Goal: Task Accomplishment & Management: Complete application form

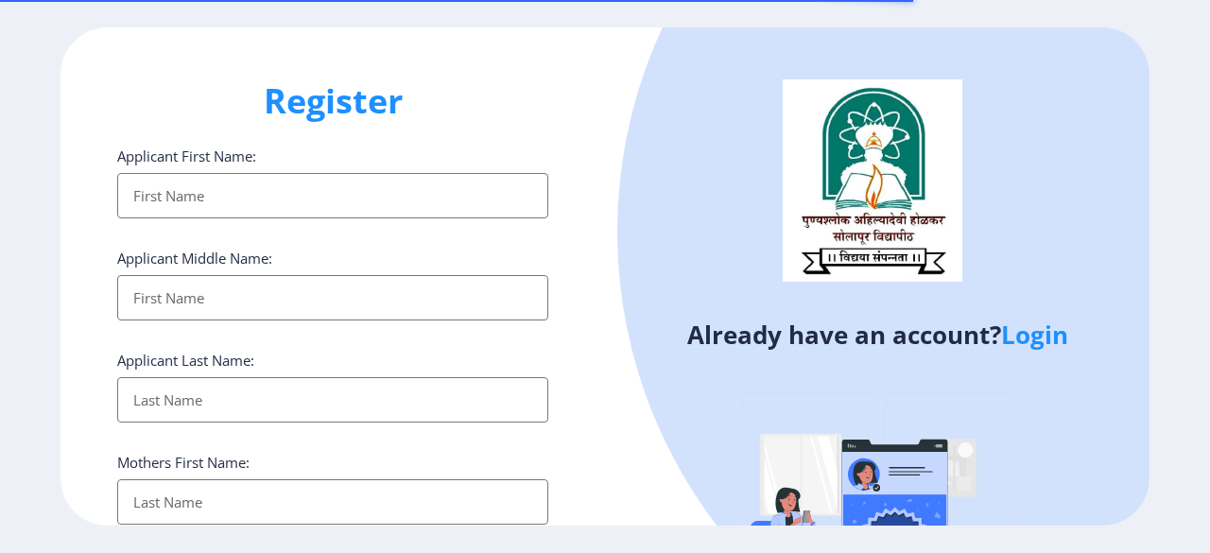
select select
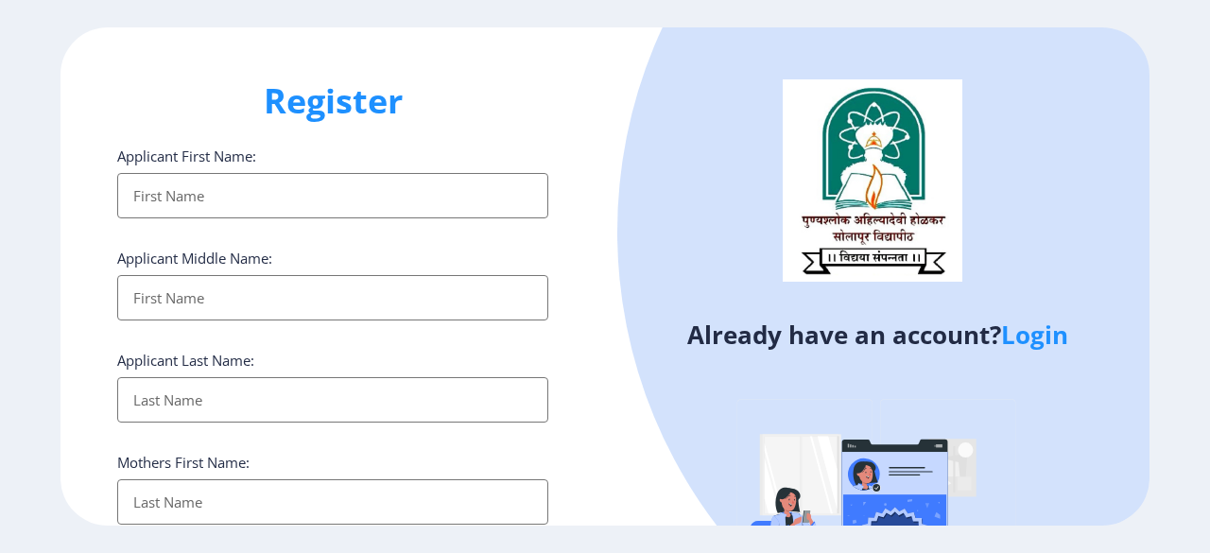
type input "[EMAIL_ADDRESS][DOMAIN_NAME]"
click at [1031, 338] on ngx-register "Register Applicant First Name: Applicant Middle Name: Applicant Last Name: Moth…" at bounding box center [605, 276] width 1210 height 498
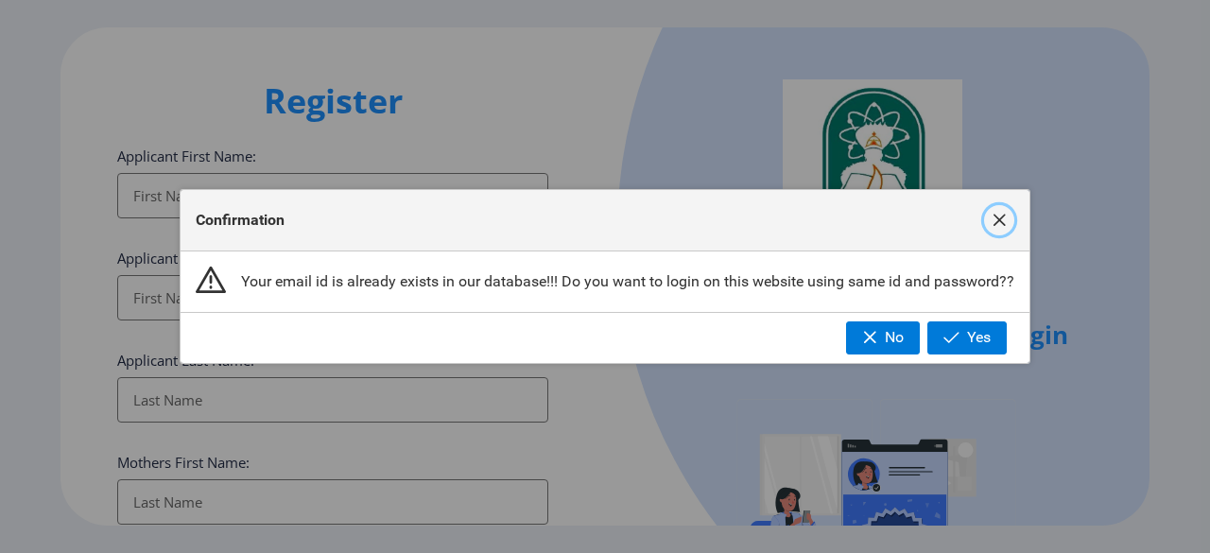
click at [994, 215] on span "button" at bounding box center [998, 220] width 15 height 15
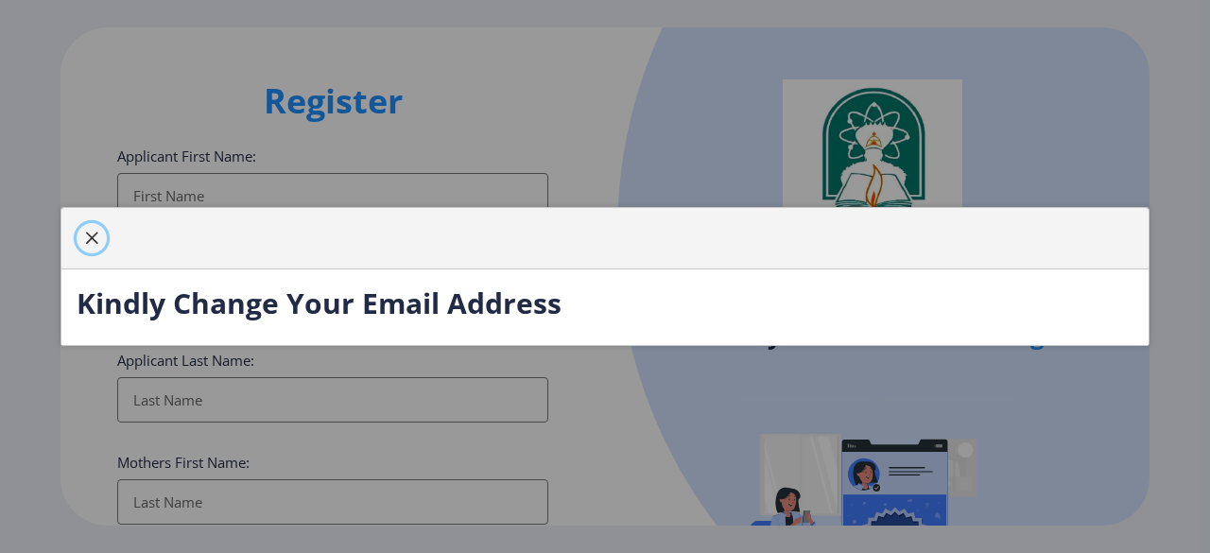
click at [78, 243] on button "button" at bounding box center [92, 238] width 30 height 30
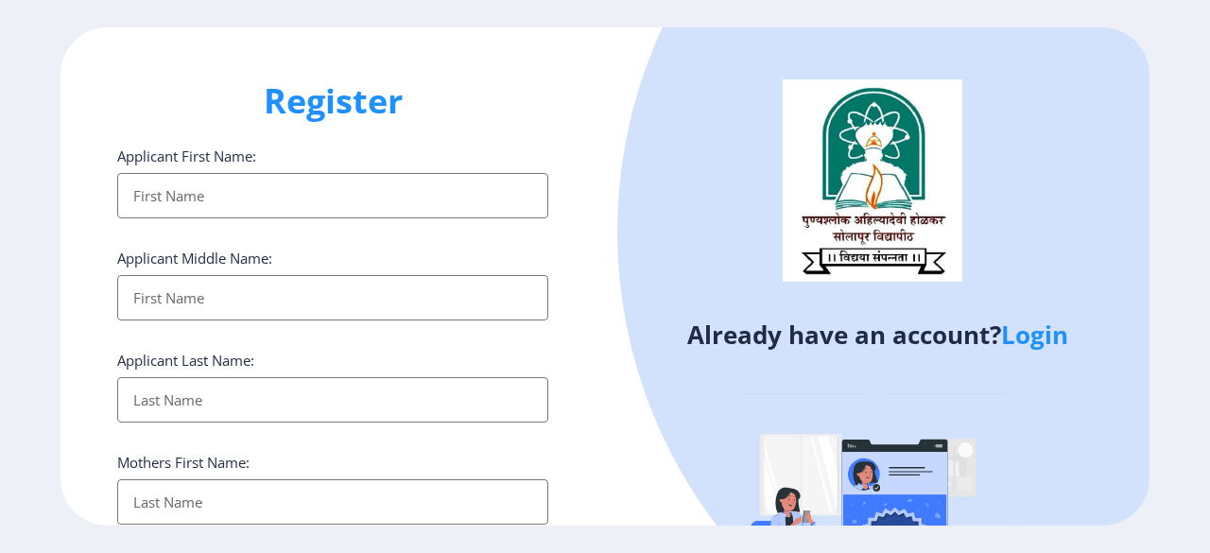
click at [1038, 344] on link "Login" at bounding box center [1034, 335] width 67 height 34
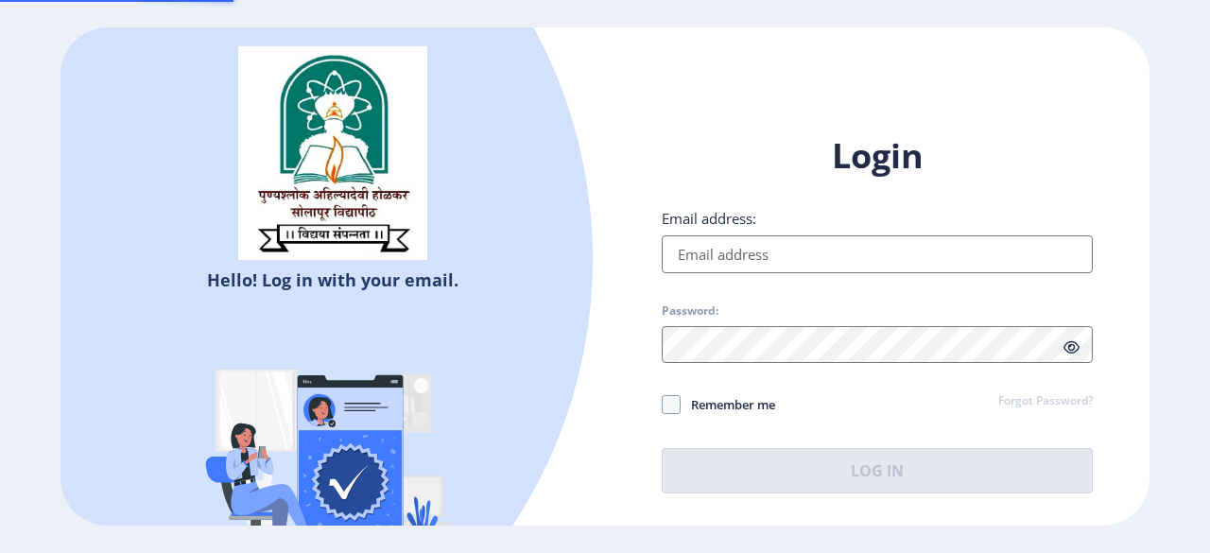
type input "[EMAIL_ADDRESS][DOMAIN_NAME]"
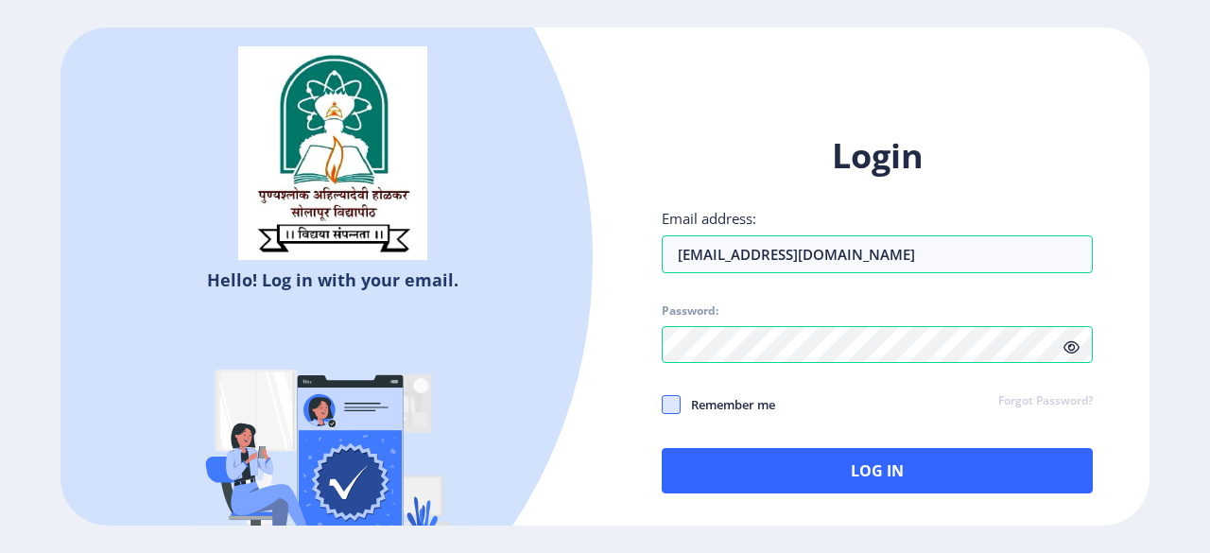
click at [671, 410] on span at bounding box center [671, 404] width 19 height 19
click at [662, 405] on input "Remember me" at bounding box center [662, 404] width 1 height 1
checkbox input "true"
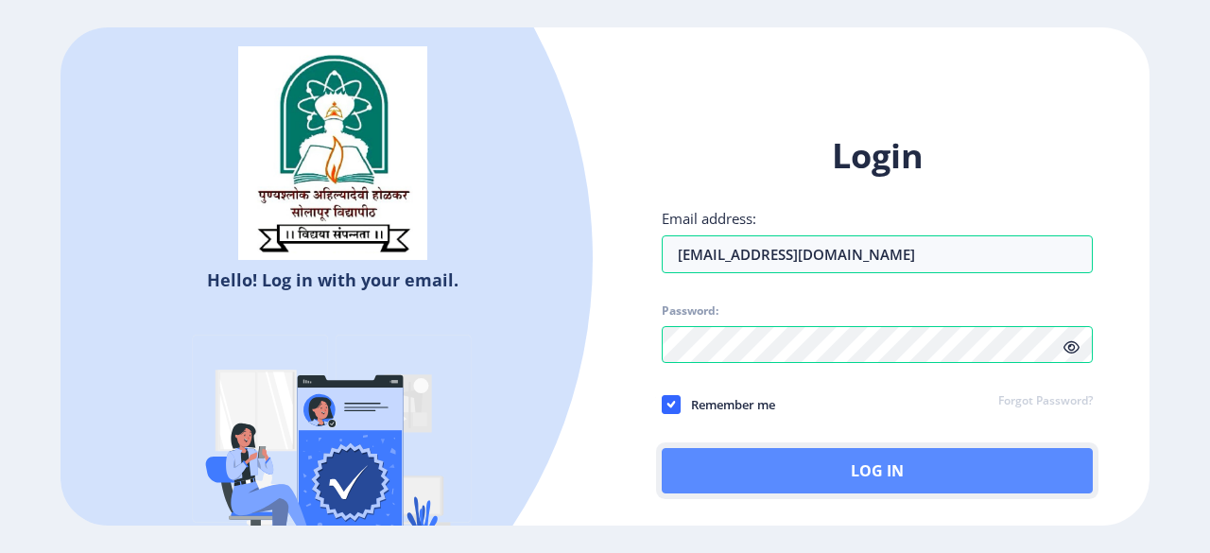
click at [809, 466] on button "Log In" at bounding box center [877, 470] width 431 height 45
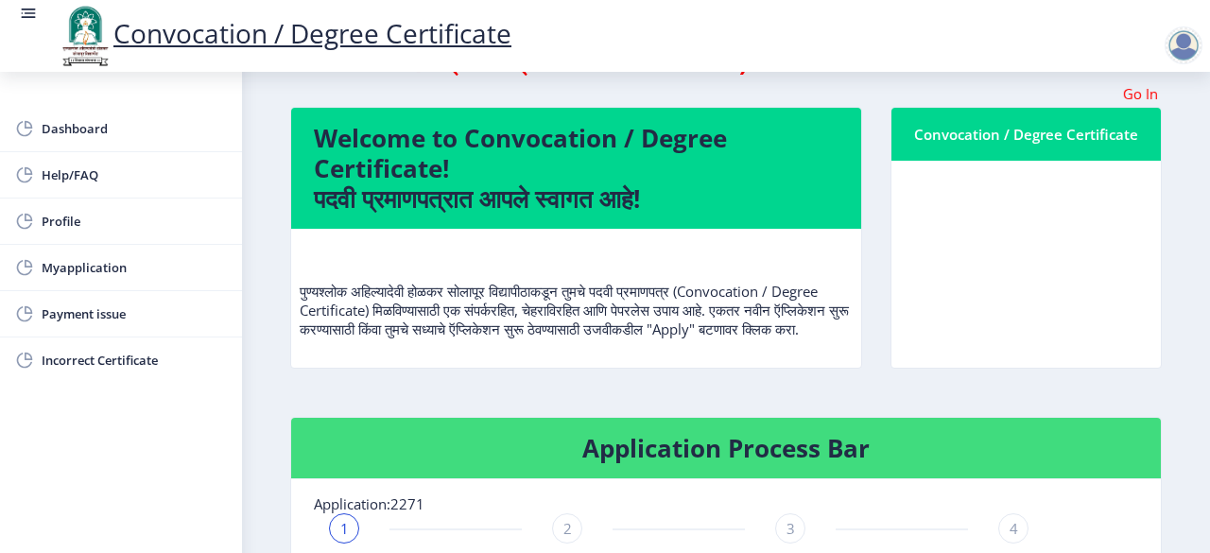
scroll to position [115, 0]
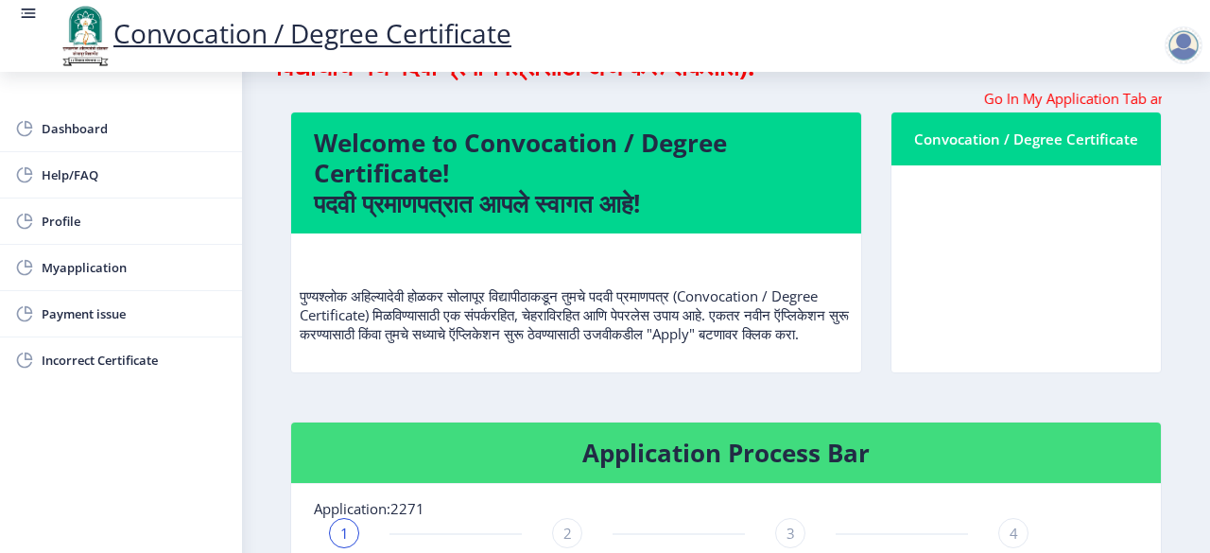
click at [1019, 158] on nb-card-header "Convocation / Degree Certificate" at bounding box center [1025, 138] width 269 height 53
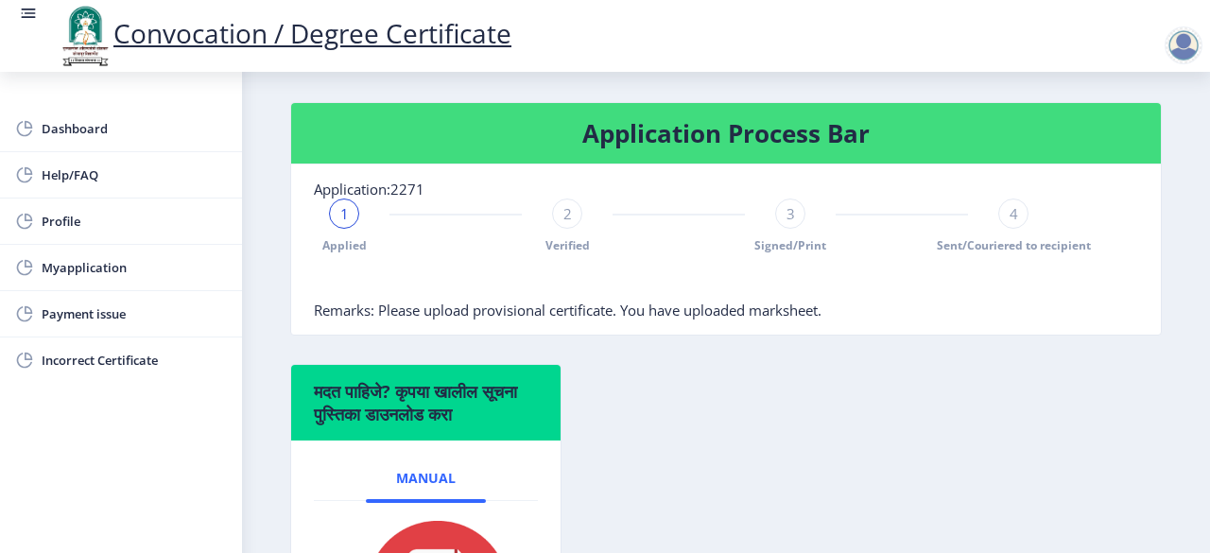
scroll to position [438, 0]
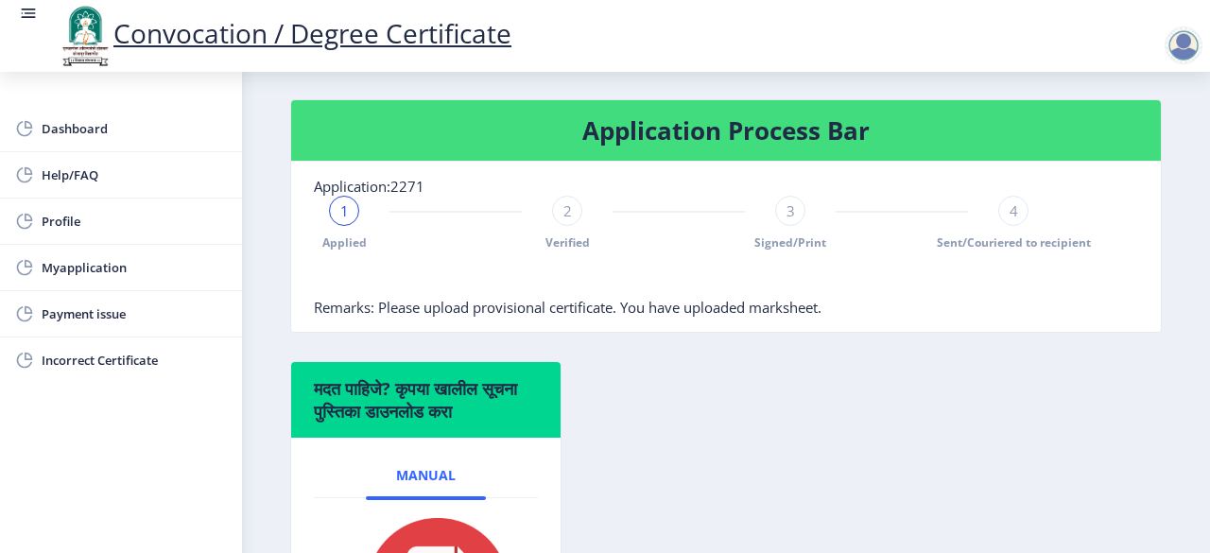
click at [1011, 226] on div "4" at bounding box center [1013, 211] width 30 height 30
click at [559, 226] on div "2" at bounding box center [567, 211] width 30 height 30
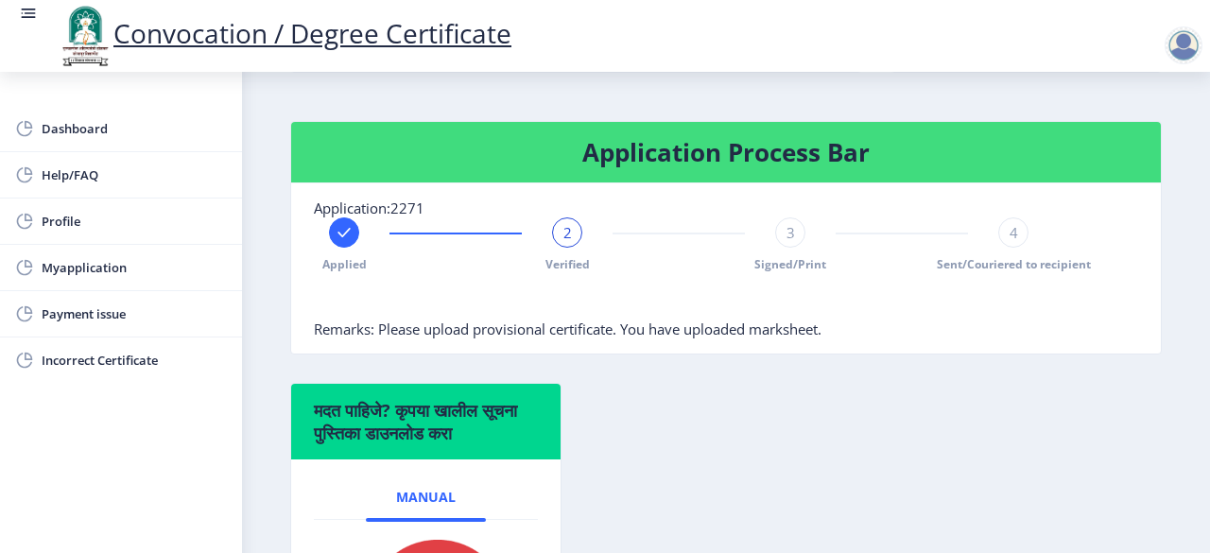
scroll to position [395, 0]
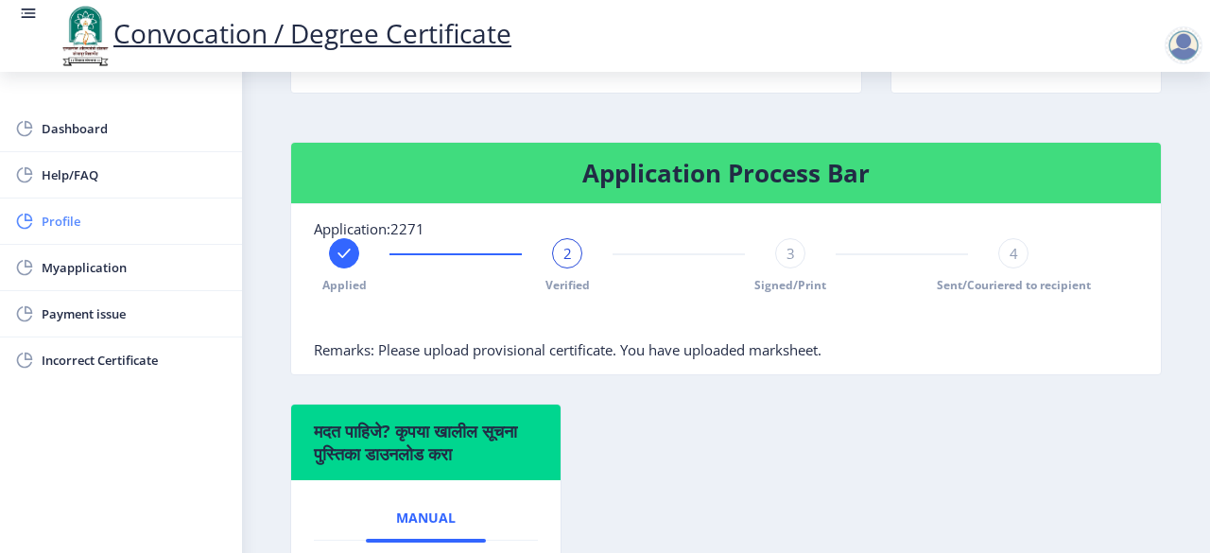
click at [58, 217] on span "Profile" at bounding box center [134, 221] width 185 height 23
select select
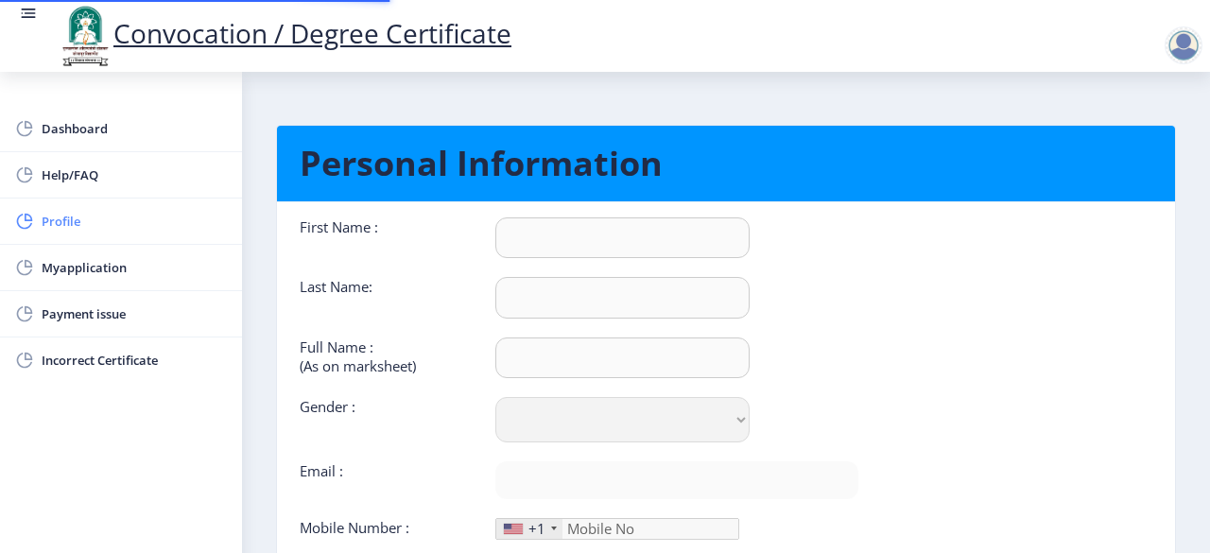
type input "[PERSON_NAME]"
type input "[PERSON_NAME] aamsiddha [PERSON_NAME]"
select select "[DEMOGRAPHIC_DATA]"
type input "[EMAIL_ADDRESS][DOMAIN_NAME]"
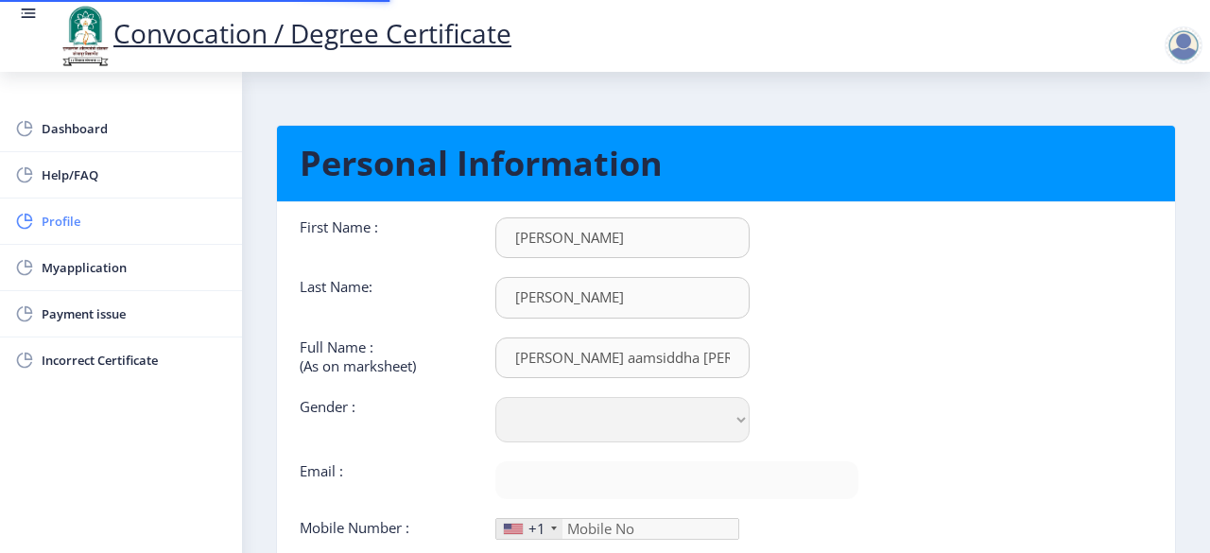
type input "8999796981"
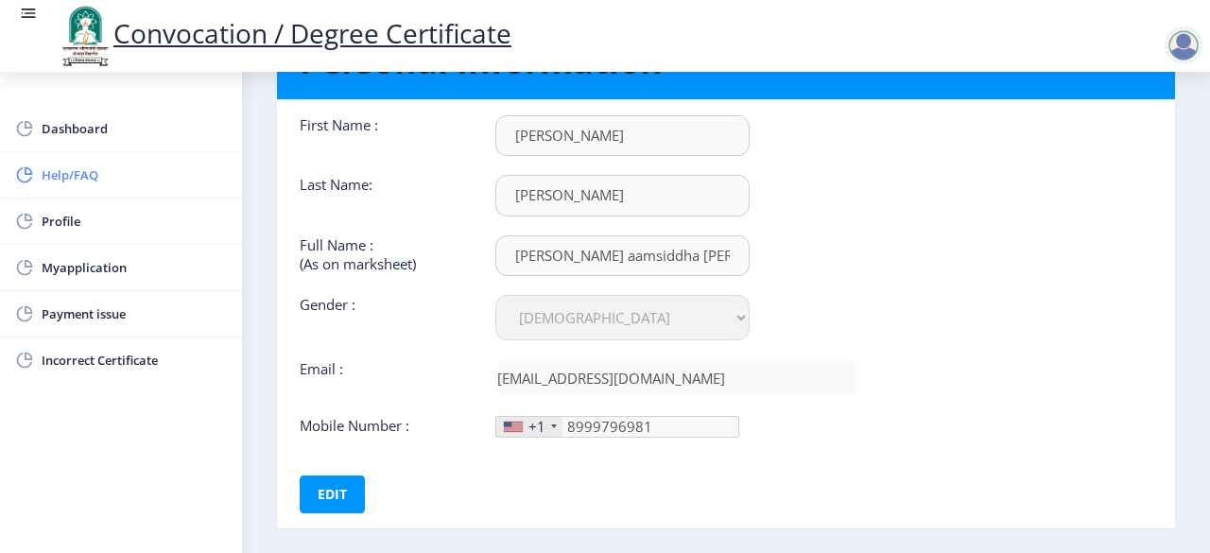
scroll to position [101, 0]
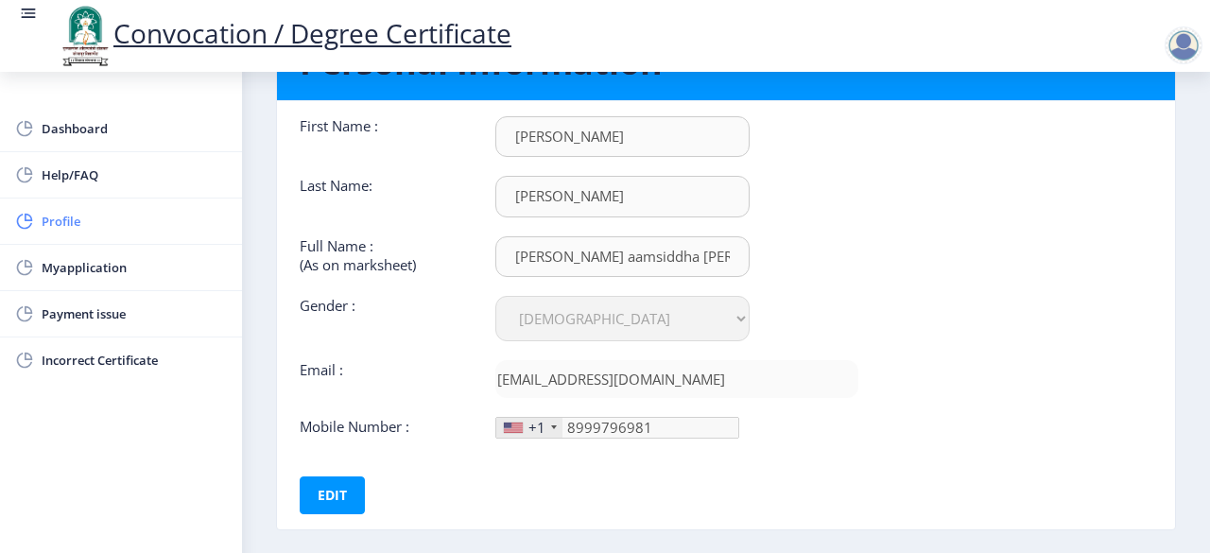
click at [79, 227] on span "Profile" at bounding box center [134, 221] width 185 height 23
click at [74, 262] on span "Myapplication" at bounding box center [134, 267] width 185 height 23
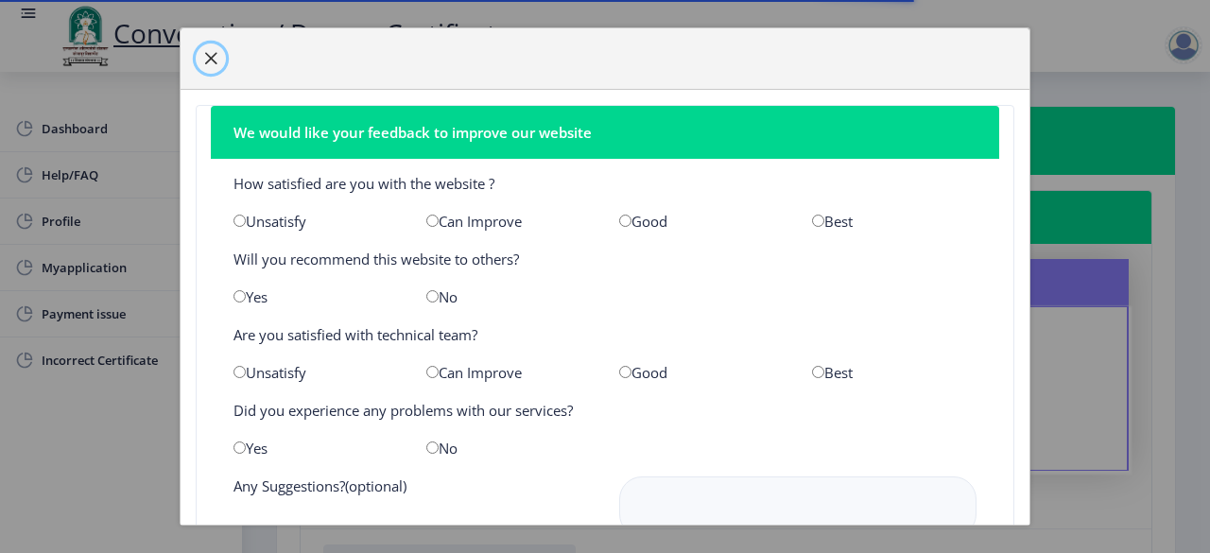
click at [203, 60] on span "button" at bounding box center [210, 58] width 15 height 15
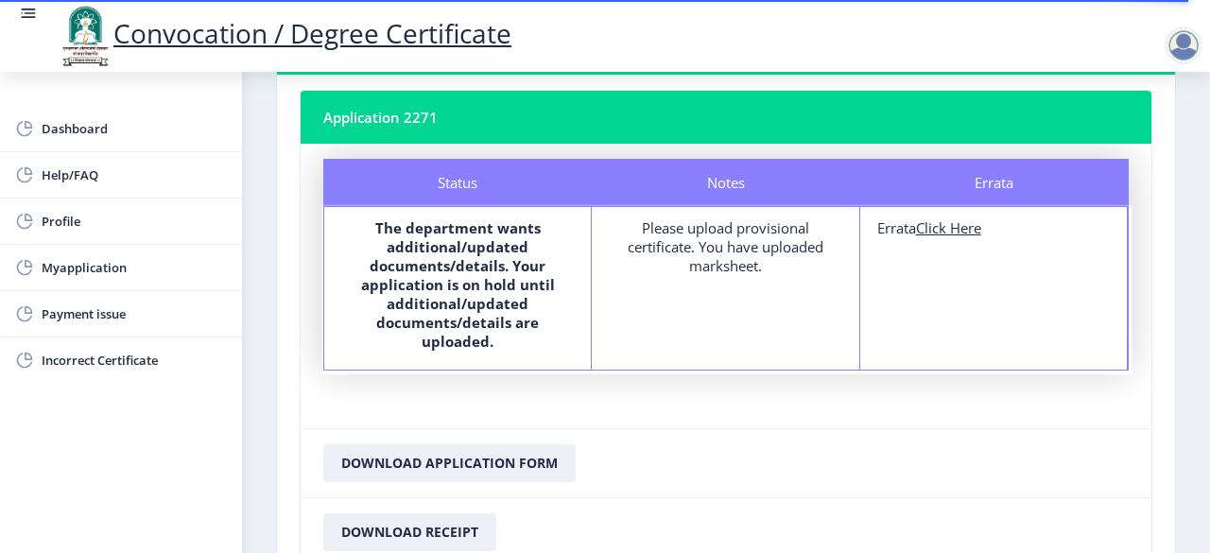
scroll to position [97, 0]
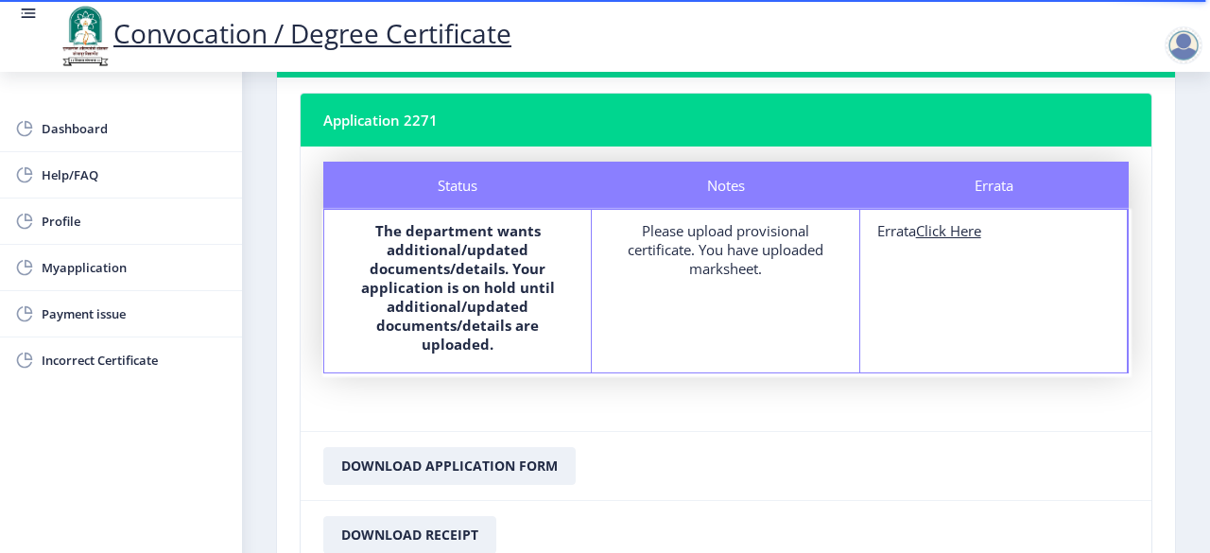
click at [937, 226] on u "Click Here" at bounding box center [948, 230] width 65 height 19
select select
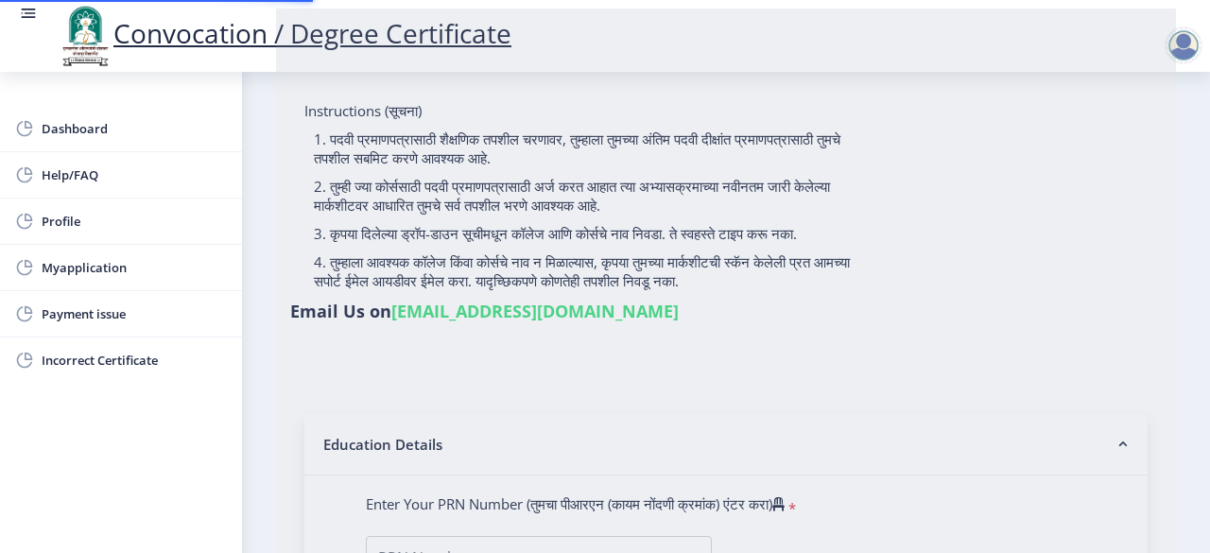
type input "[PERSON_NAME] aamsiddha [PERSON_NAME]"
type input "kantabai"
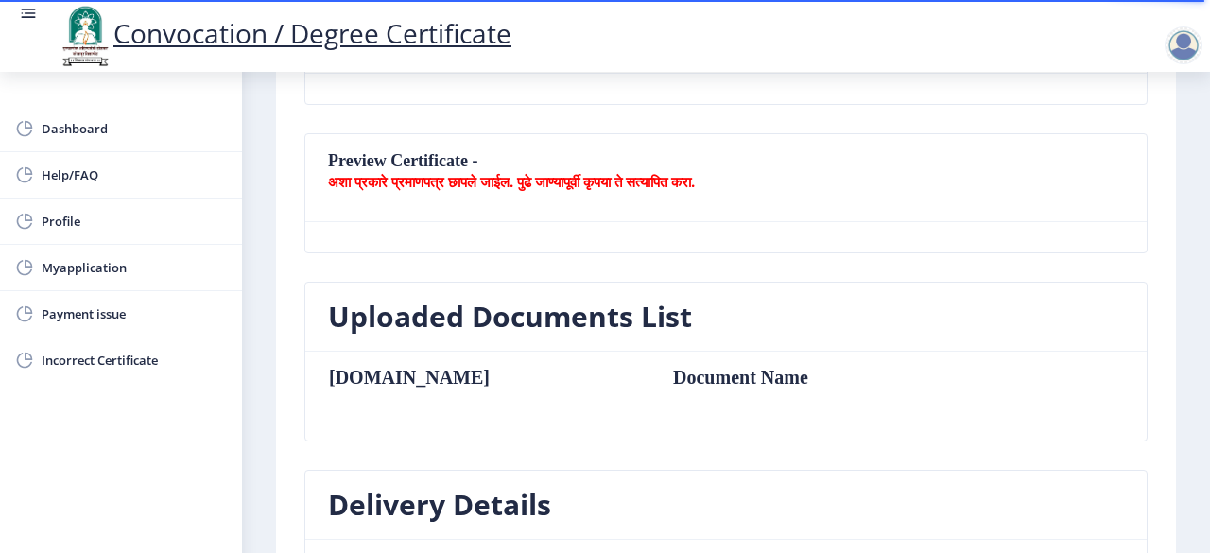
scroll to position [299, 0]
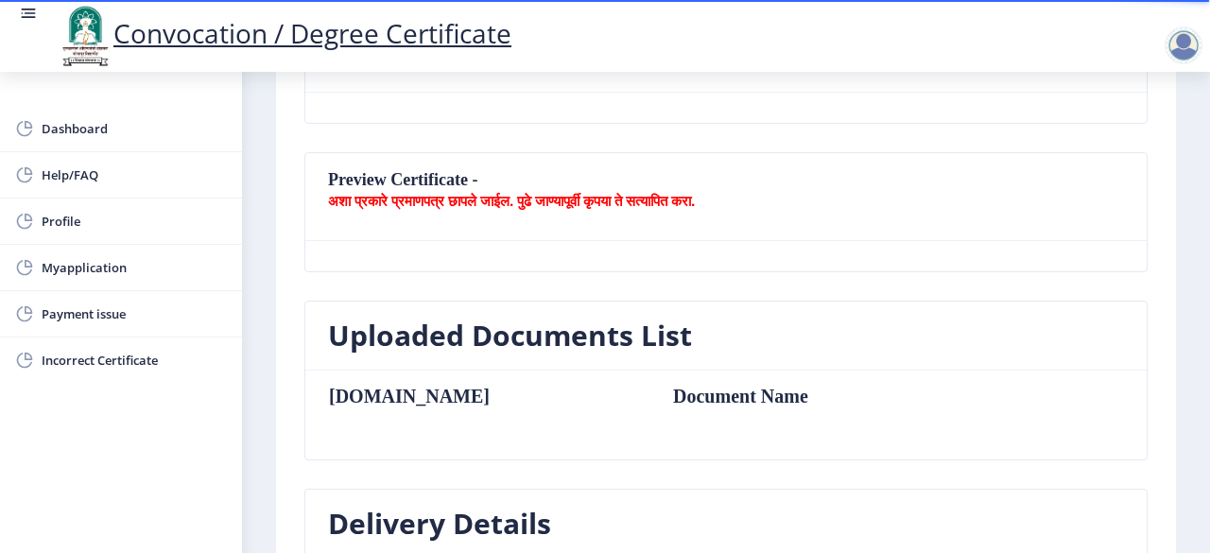
click at [486, 340] on h3 "Uploaded Documents List" at bounding box center [510, 336] width 364 height 38
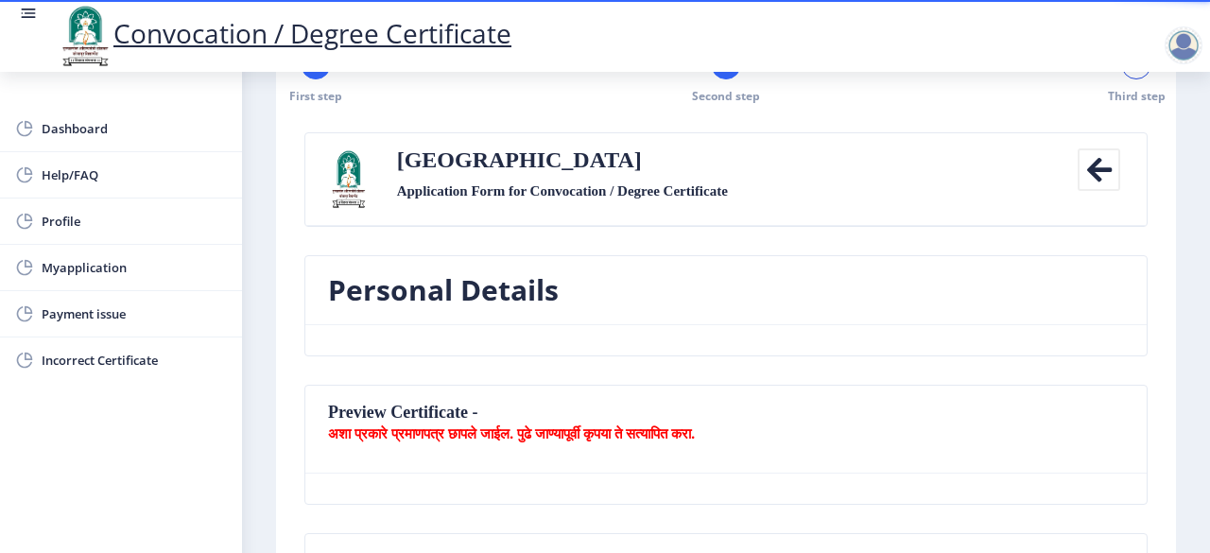
scroll to position [0, 0]
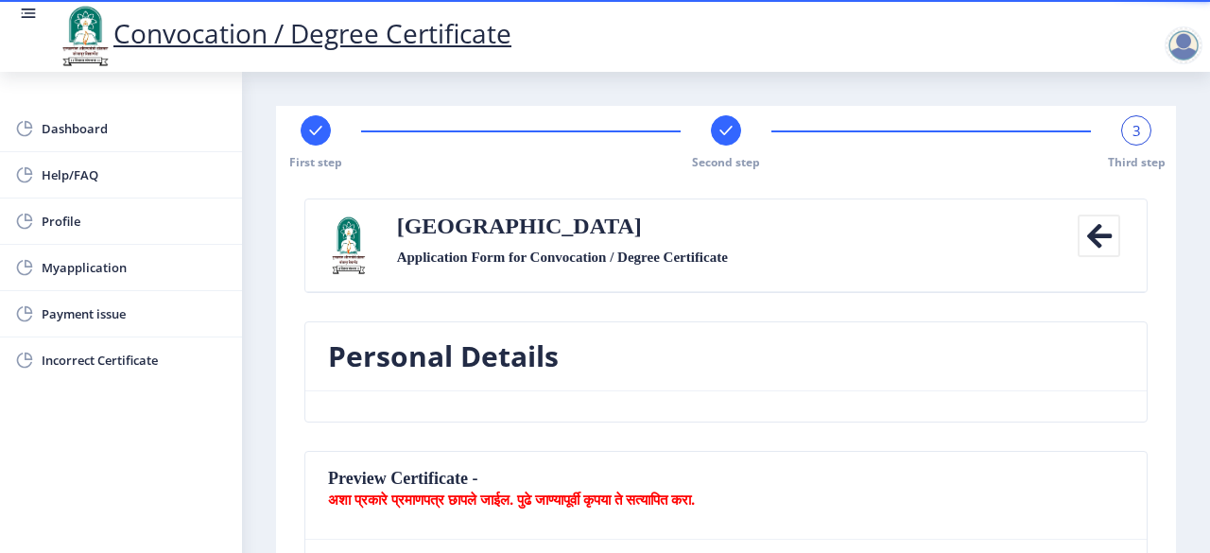
click at [1121, 129] on div "3" at bounding box center [1136, 130] width 30 height 30
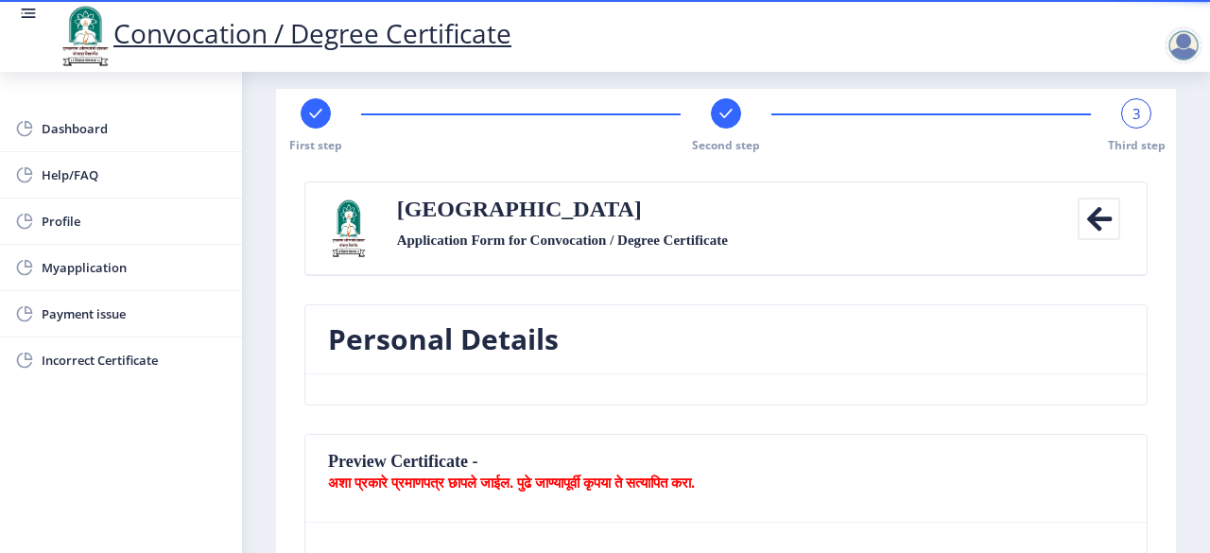
scroll to position [15, 0]
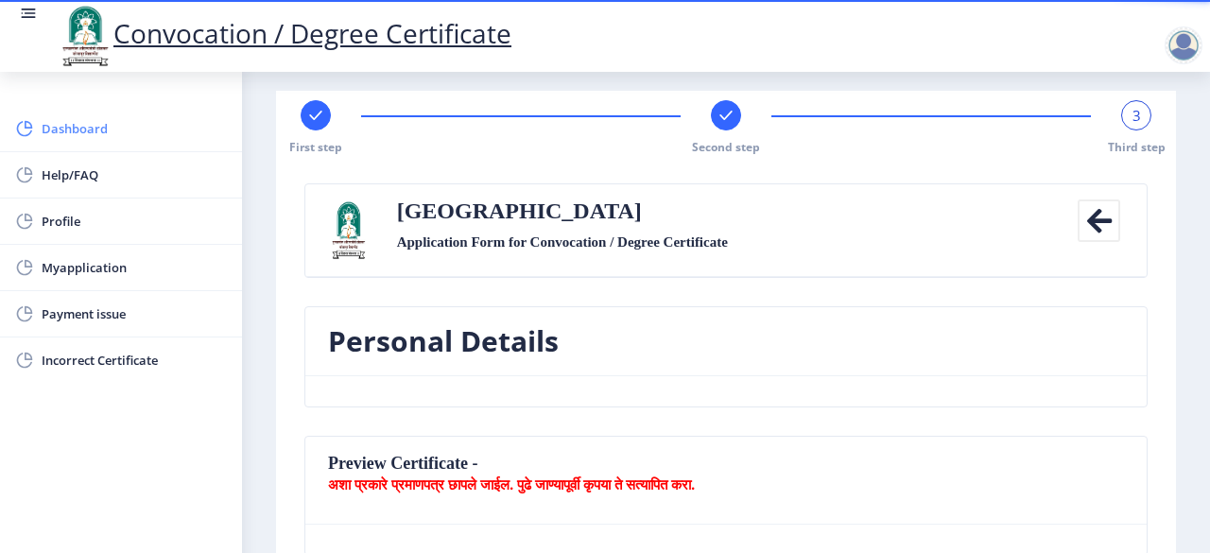
click at [60, 132] on span "Dashboard" at bounding box center [134, 128] width 185 height 23
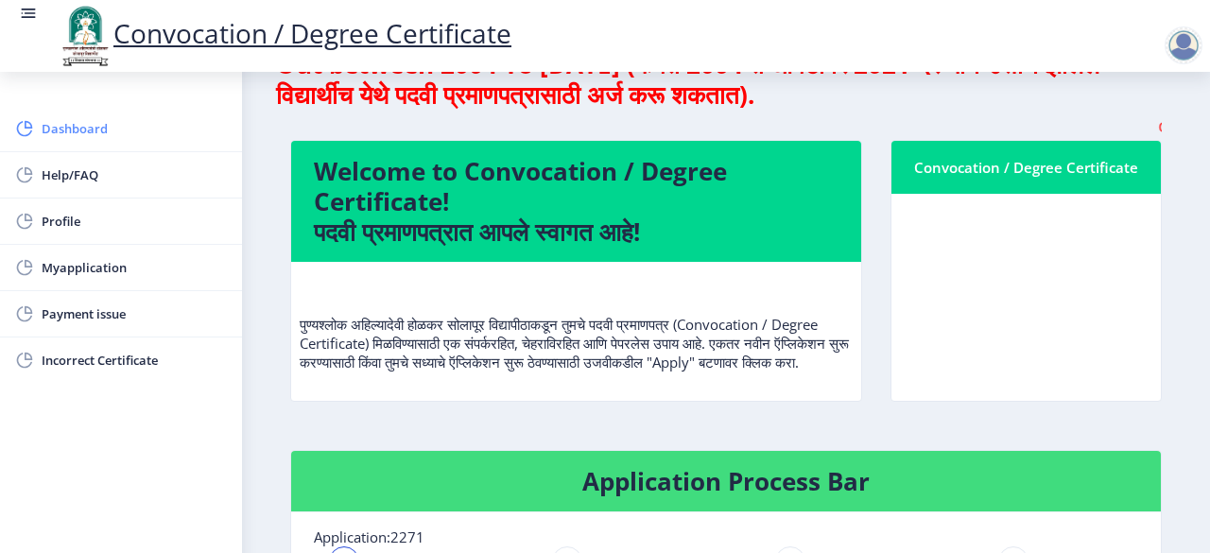
scroll to position [85, 0]
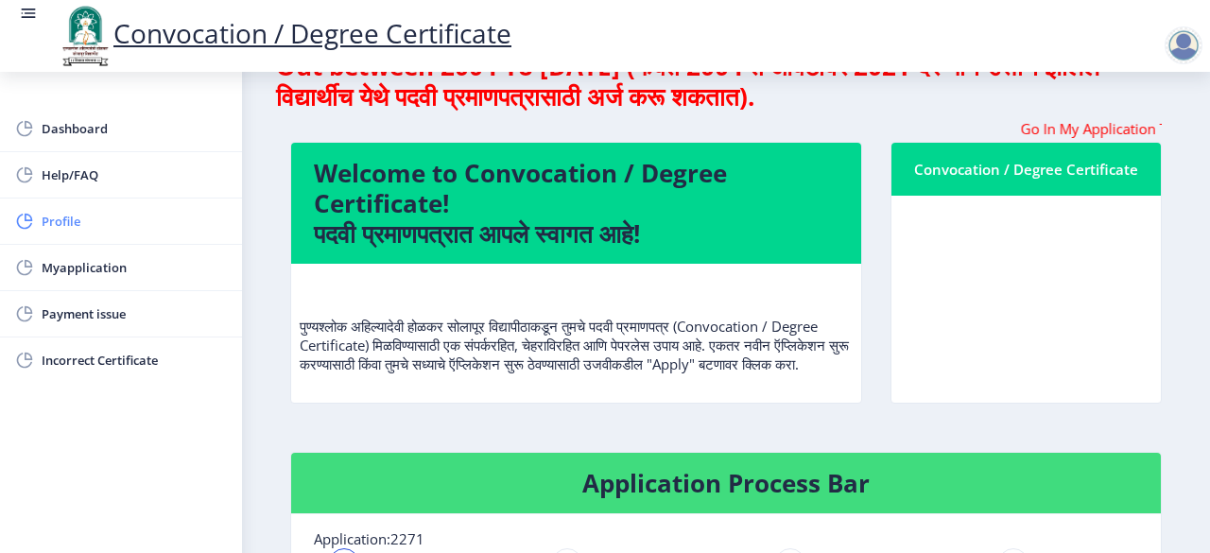
click at [74, 212] on span "Profile" at bounding box center [134, 221] width 185 height 23
select select
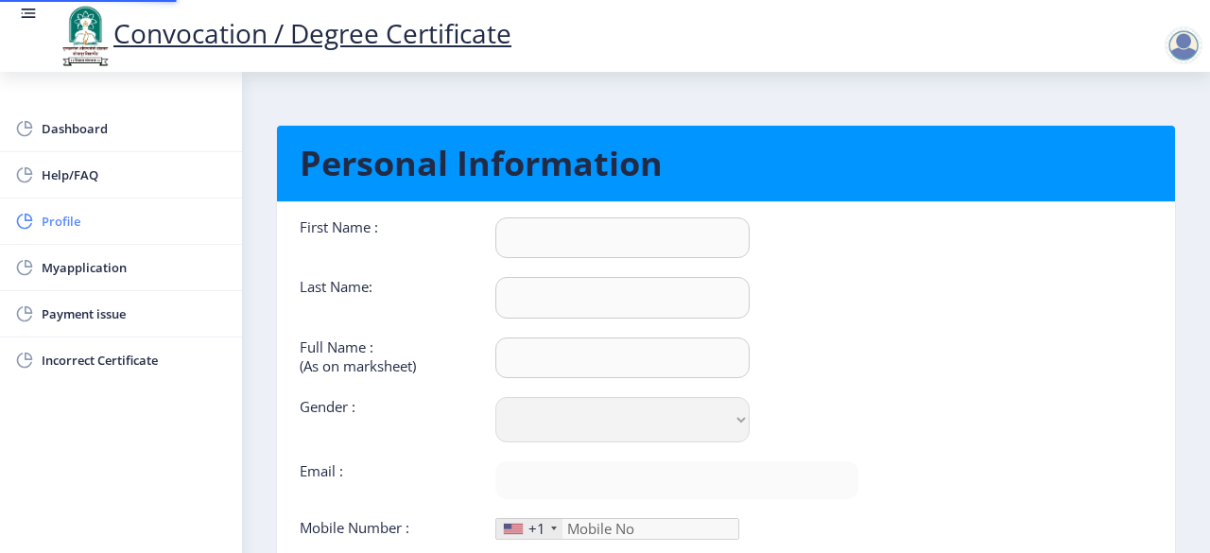
type input "[PERSON_NAME]"
type input "[PERSON_NAME] aamsiddha [PERSON_NAME]"
select select "[DEMOGRAPHIC_DATA]"
type input "[EMAIL_ADDRESS][DOMAIN_NAME]"
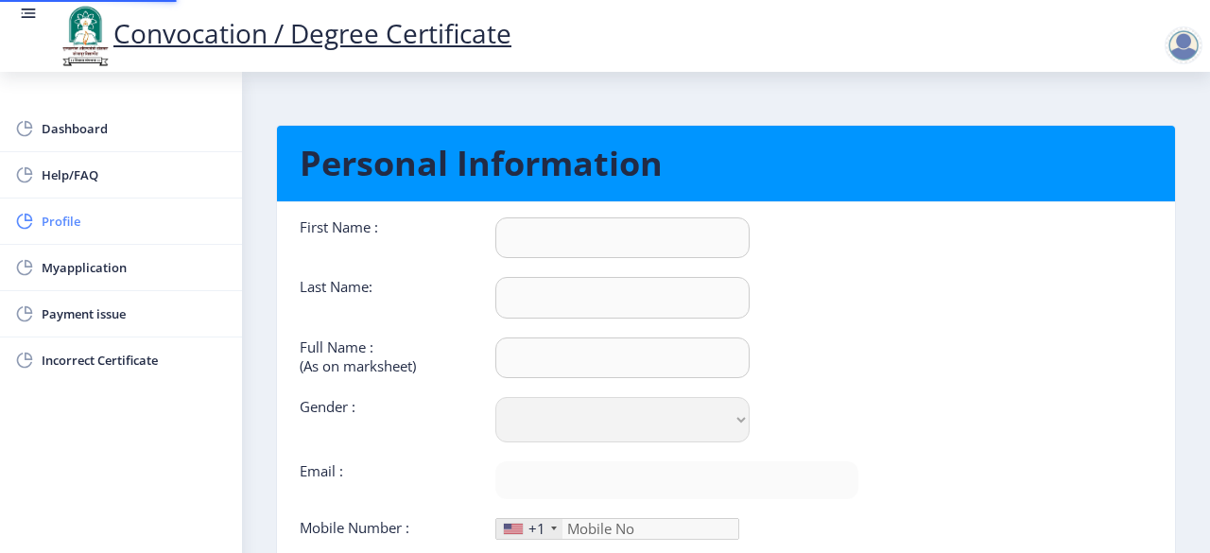
type input "8999796981"
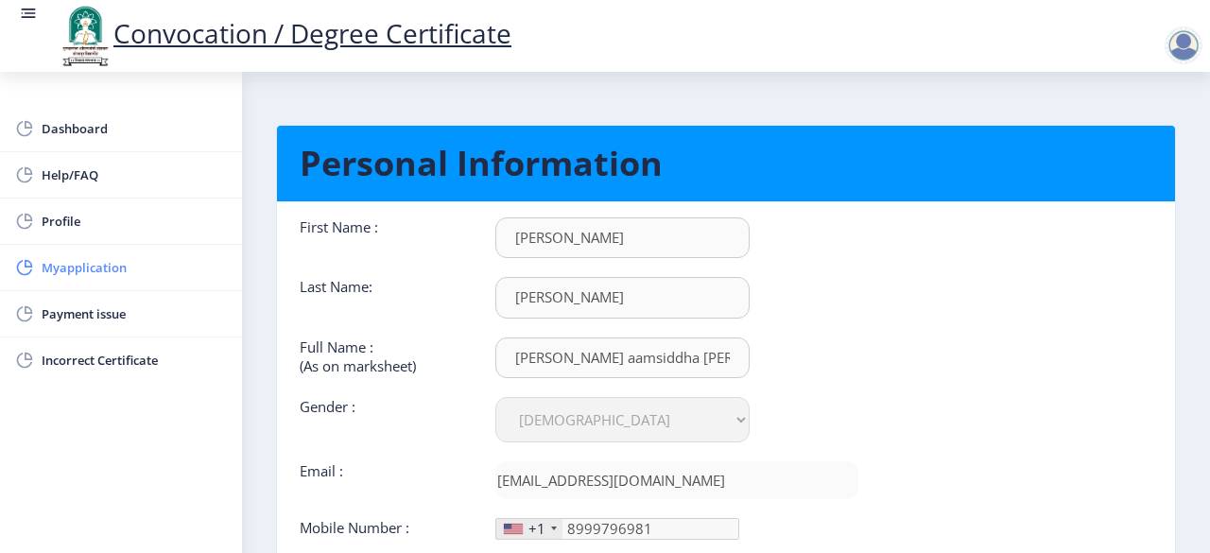
click at [65, 264] on span "Myapplication" at bounding box center [134, 267] width 185 height 23
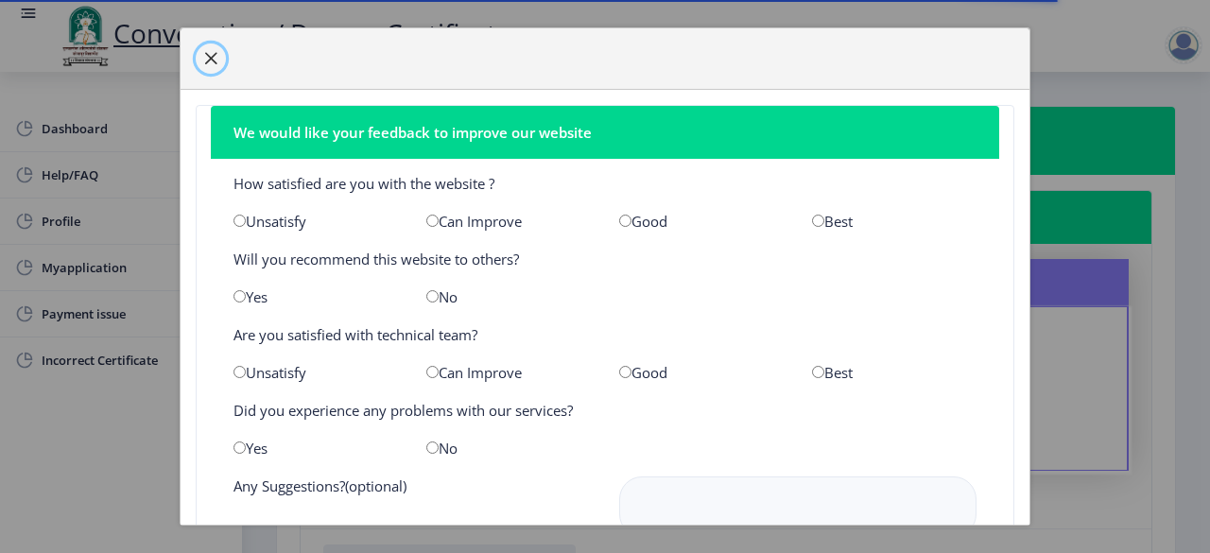
click at [213, 58] on span "button" at bounding box center [210, 58] width 15 height 15
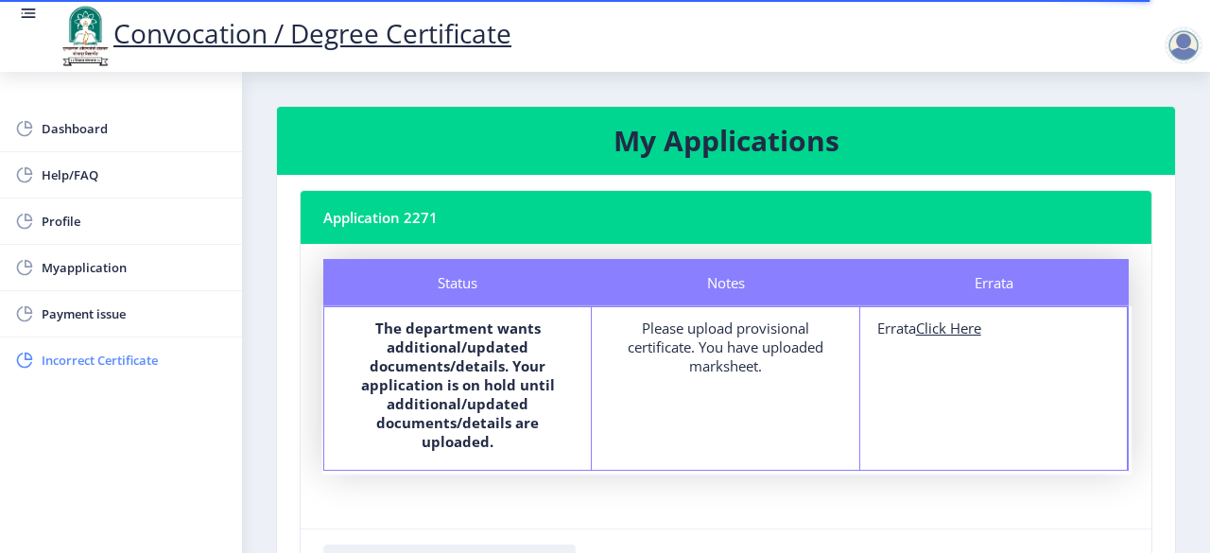
click at [79, 362] on span "Incorrect Certificate" at bounding box center [134, 360] width 185 height 23
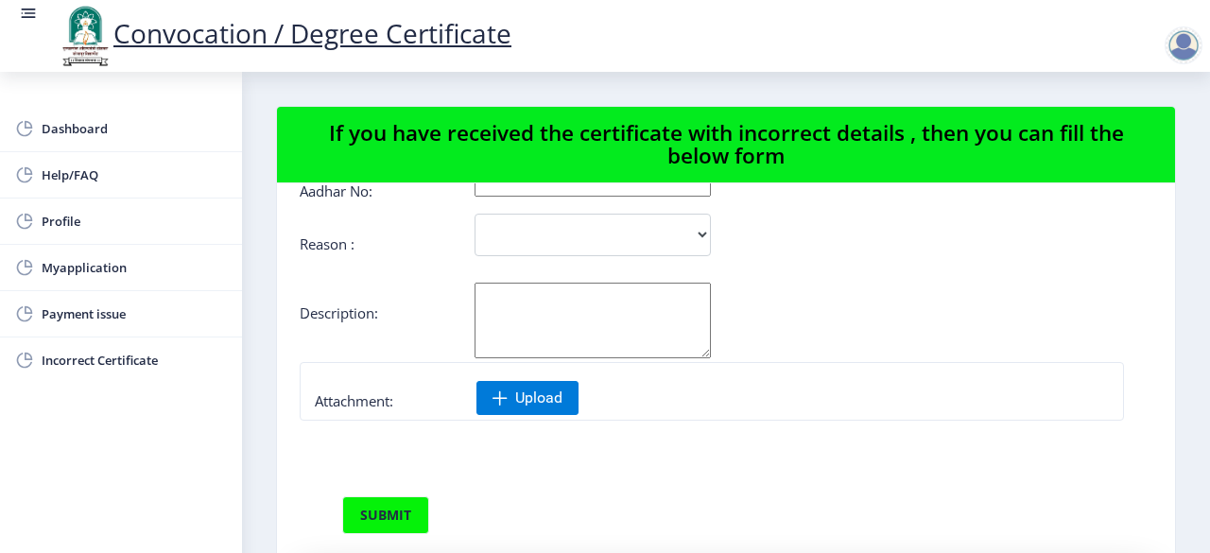
scroll to position [185, 0]
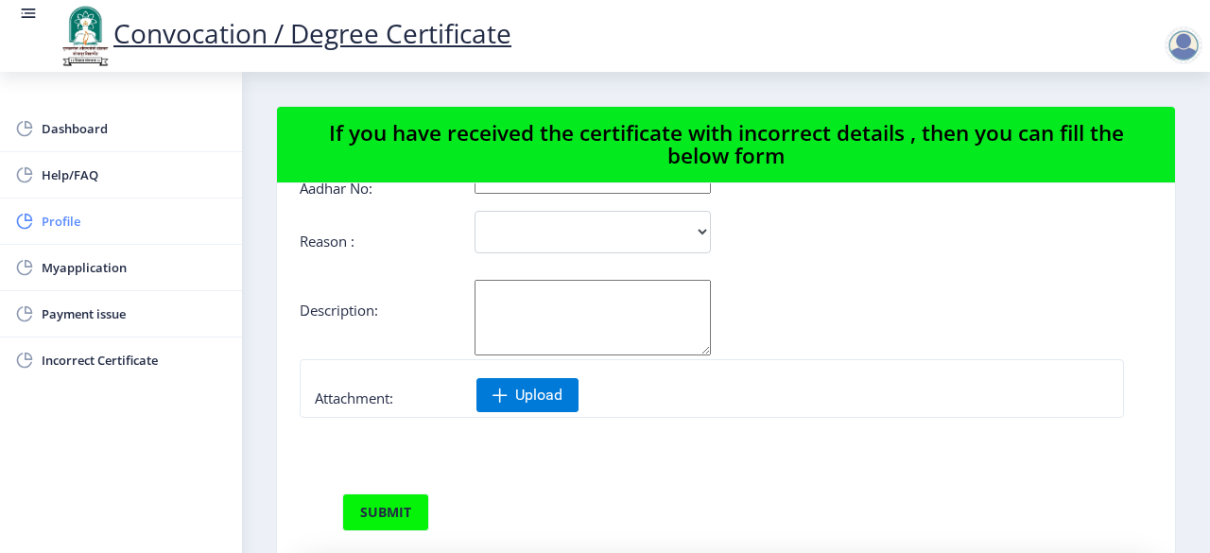
click at [75, 219] on span "Profile" at bounding box center [134, 221] width 185 height 23
select select
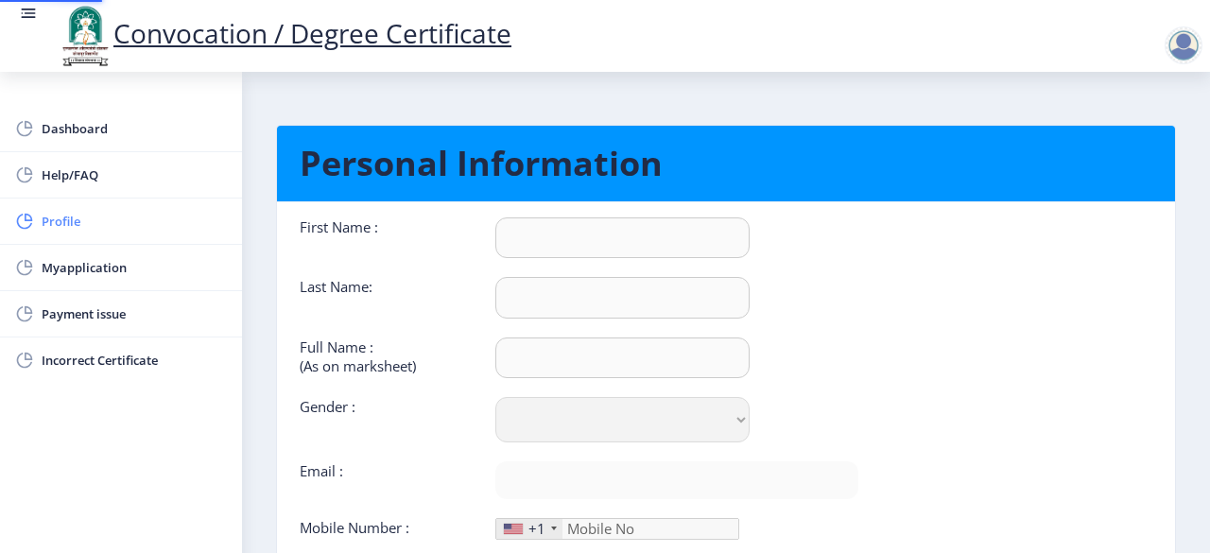
type input "[PERSON_NAME]"
type input "[PERSON_NAME] aamsiddha [PERSON_NAME]"
select select "[DEMOGRAPHIC_DATA]"
type input "[EMAIL_ADDRESS][DOMAIN_NAME]"
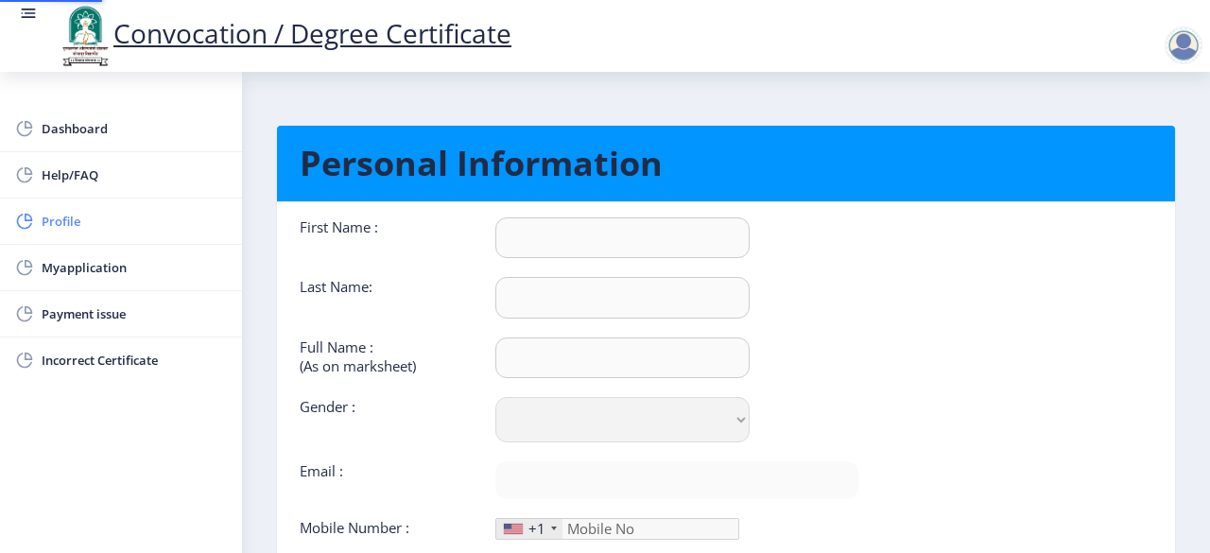
type input "8999796981"
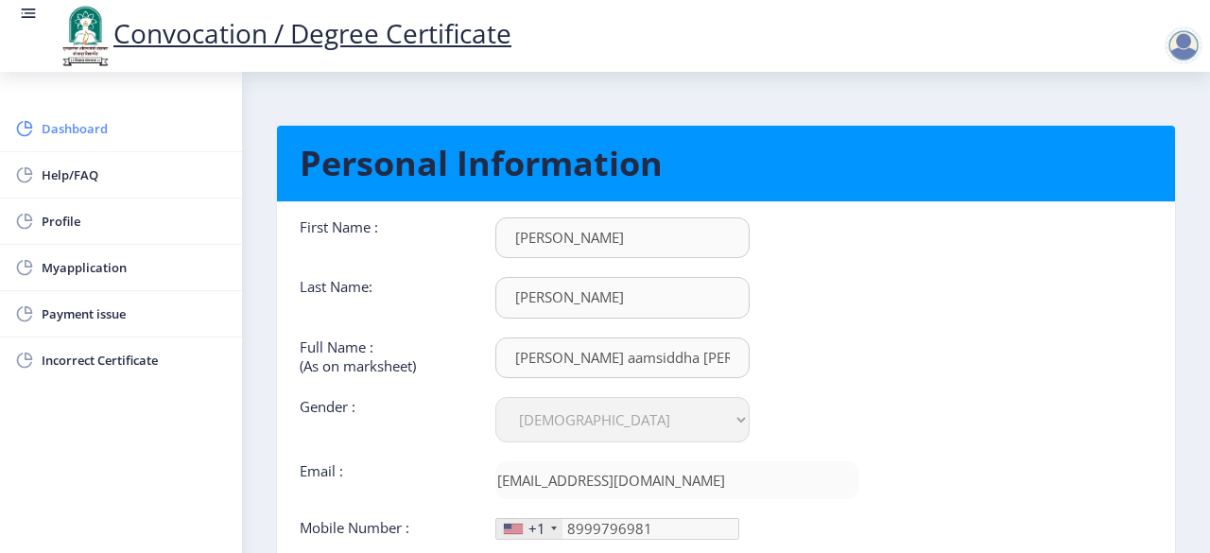
click at [110, 138] on span "Dashboard" at bounding box center [134, 128] width 185 height 23
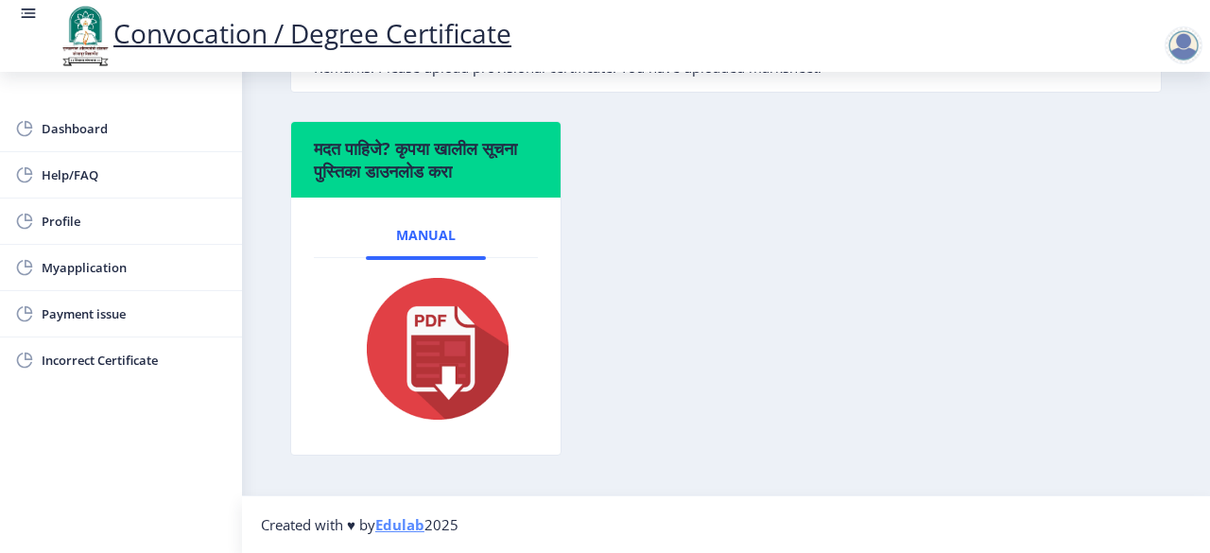
scroll to position [688, 0]
click at [439, 354] on img at bounding box center [425, 348] width 175 height 151
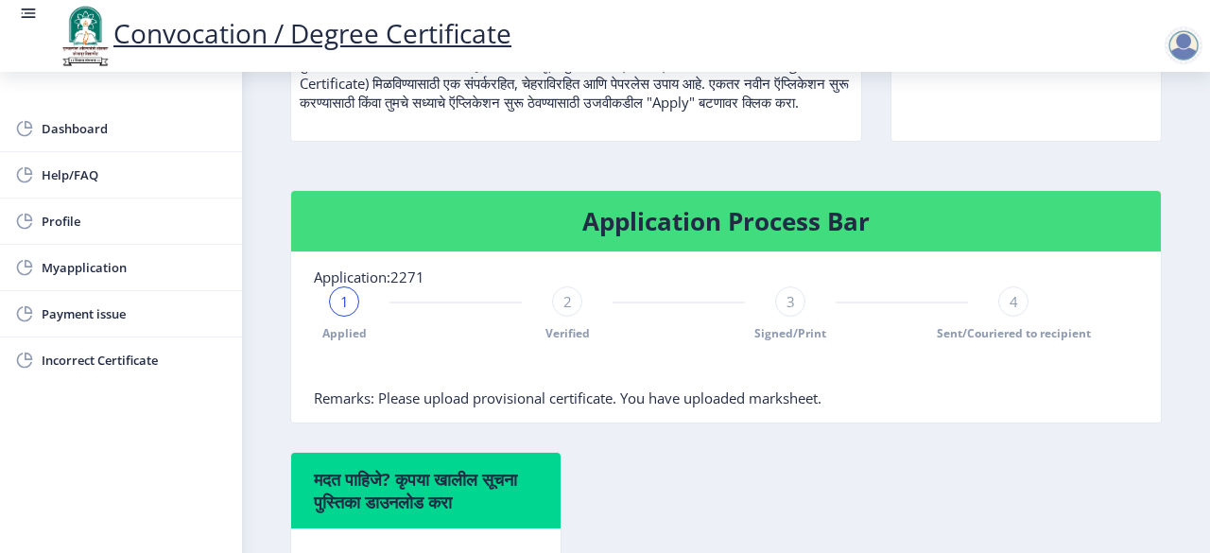
scroll to position [346, 0]
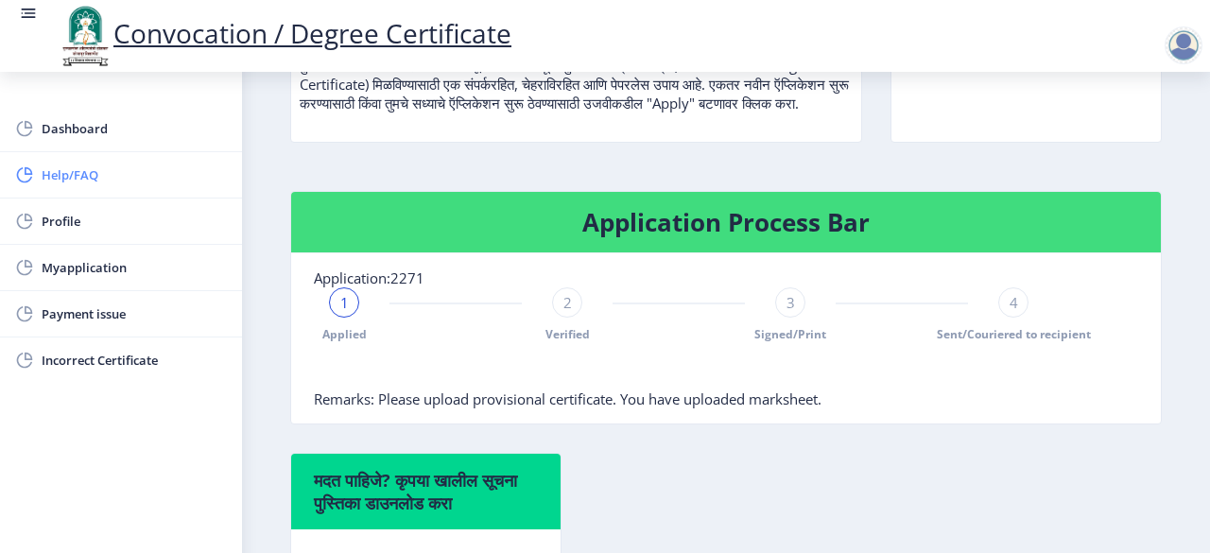
click at [98, 175] on span "Help/FAQ" at bounding box center [134, 174] width 185 height 23
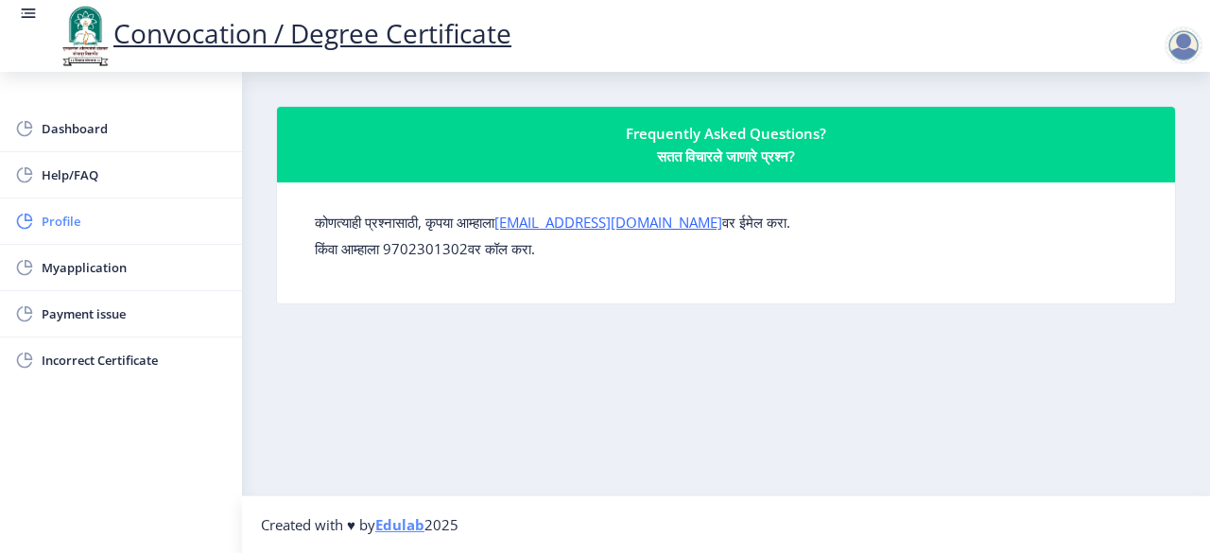
click at [66, 219] on span "Profile" at bounding box center [134, 221] width 185 height 23
select select
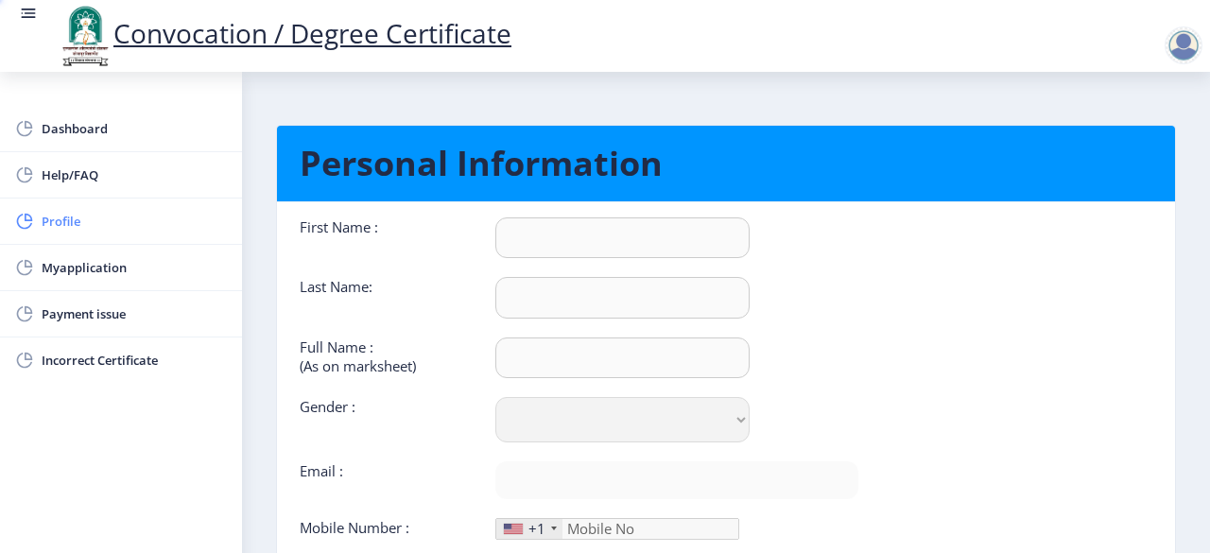
type input "[PERSON_NAME]"
type input "[PERSON_NAME] aamsiddha [PERSON_NAME]"
select select "[DEMOGRAPHIC_DATA]"
type input "[EMAIL_ADDRESS][DOMAIN_NAME]"
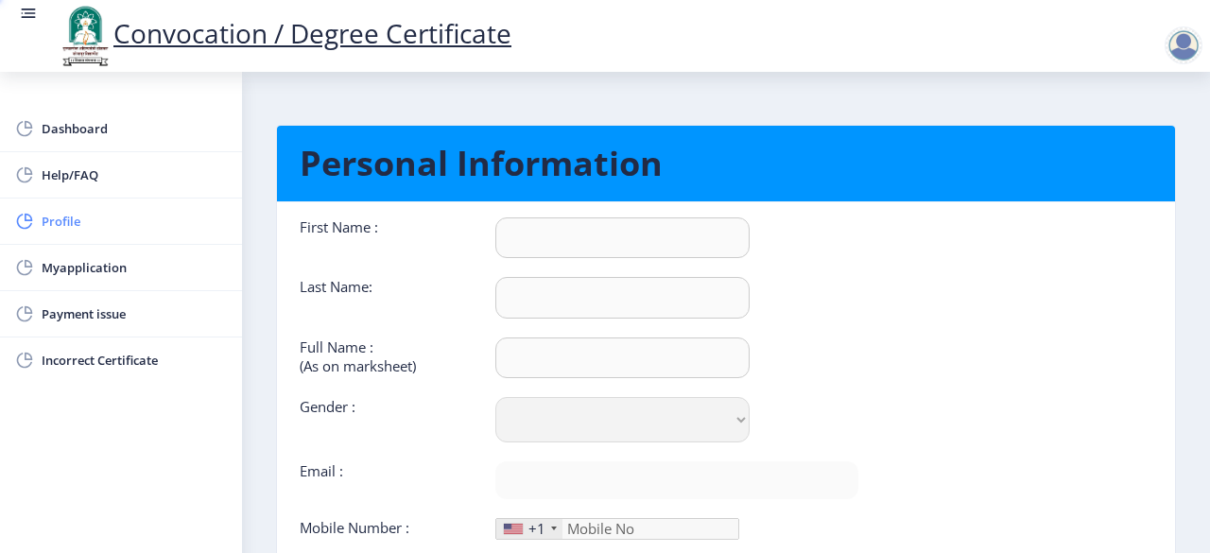
type input "8999796981"
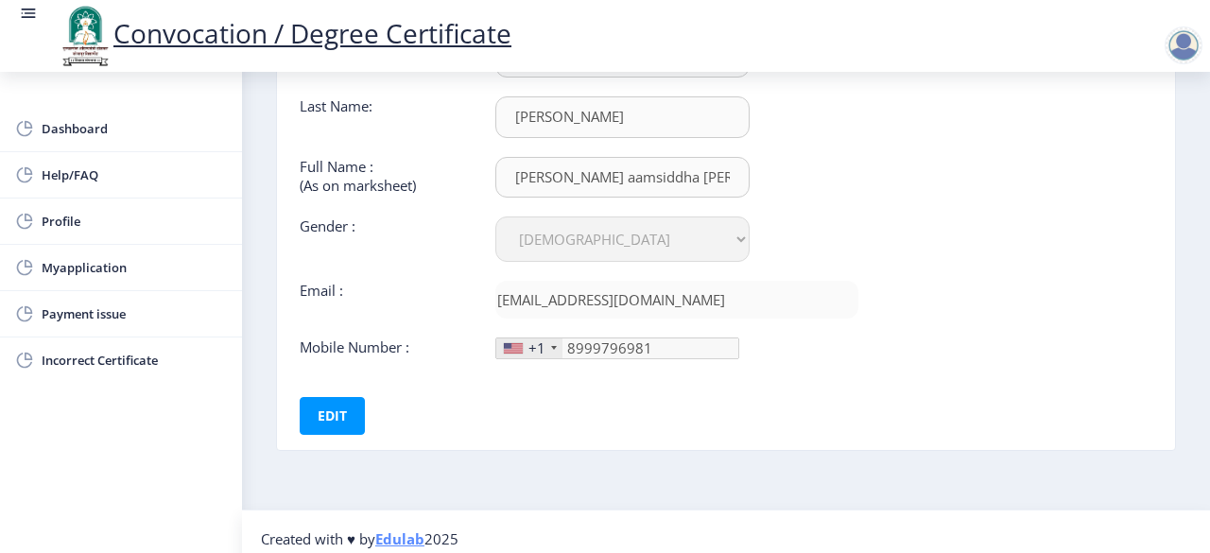
scroll to position [190, 0]
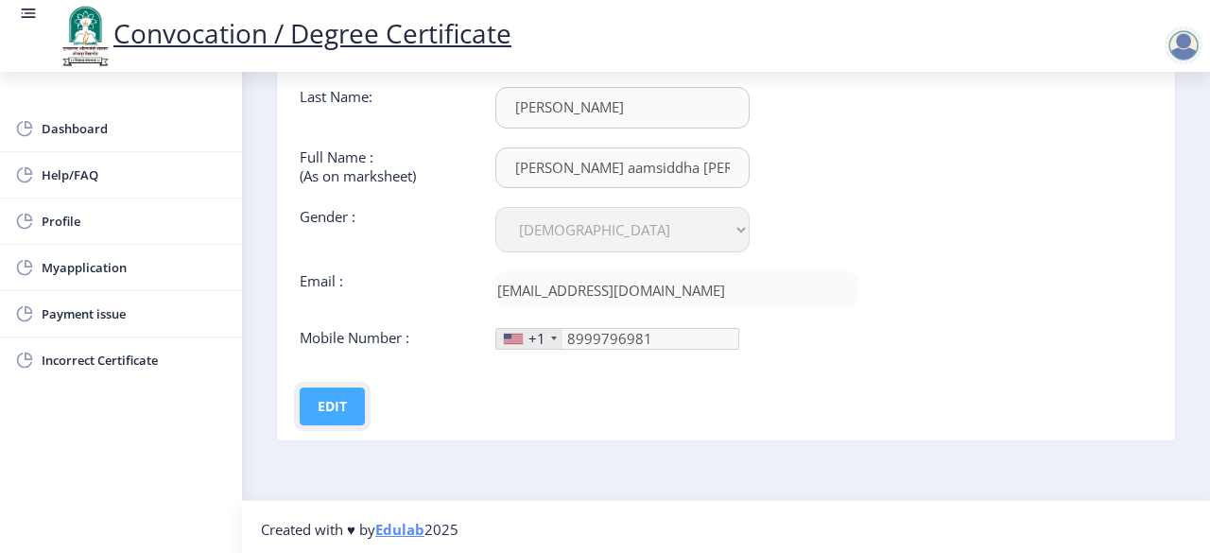
click at [327, 405] on button "Edit" at bounding box center [332, 406] width 65 height 38
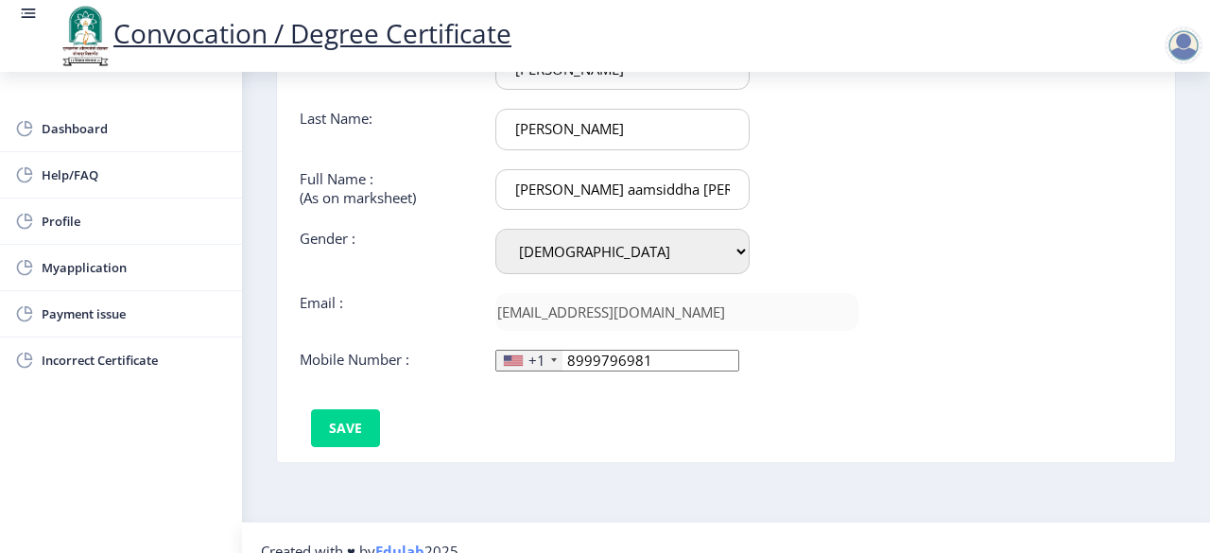
scroll to position [169, 0]
click at [331, 428] on button "Save" at bounding box center [345, 427] width 69 height 38
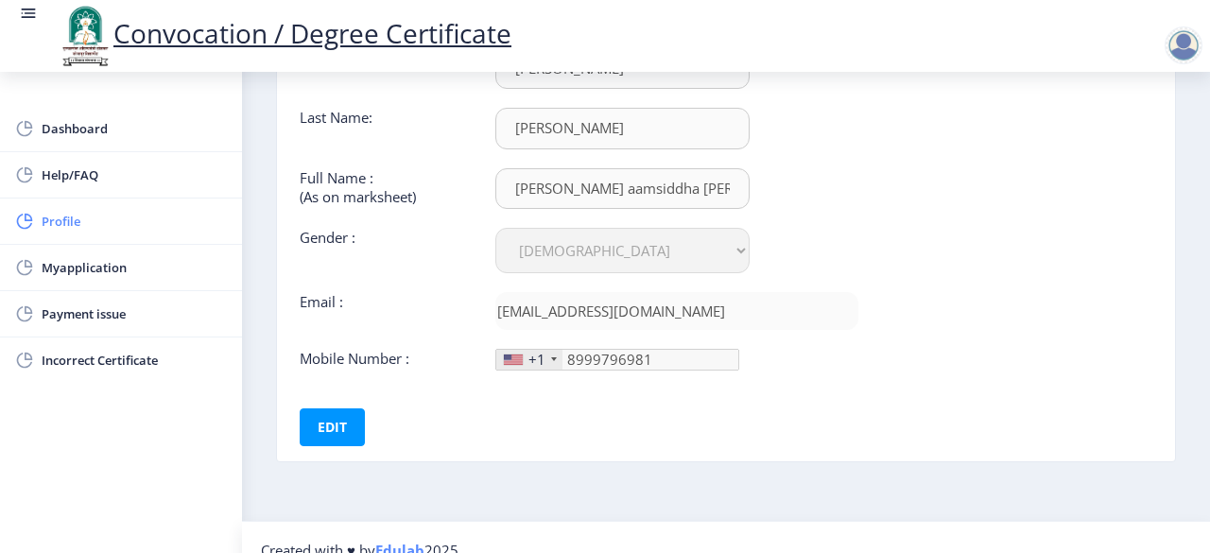
click at [79, 221] on span "Profile" at bounding box center [134, 221] width 185 height 23
click at [113, 129] on span "Dashboard" at bounding box center [134, 128] width 185 height 23
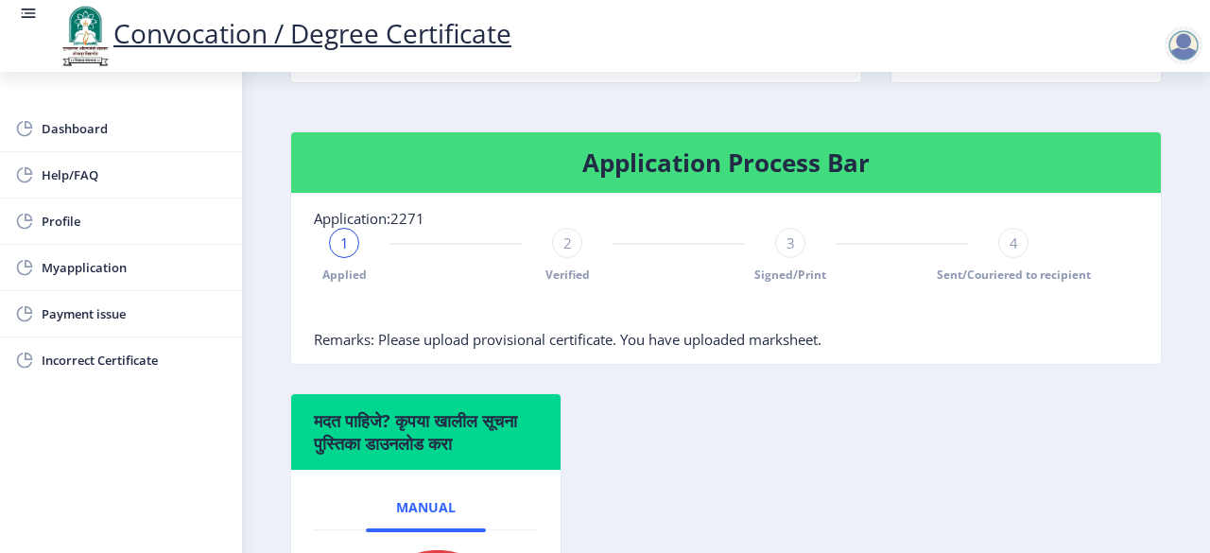
scroll to position [406, 0]
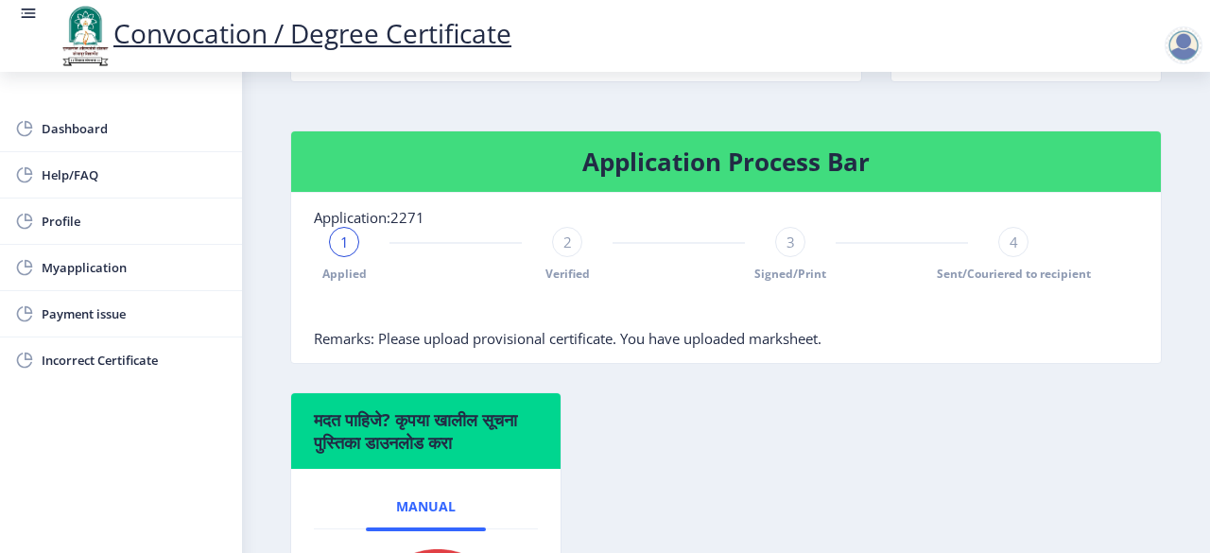
click at [346, 251] on span "1" at bounding box center [344, 241] width 9 height 19
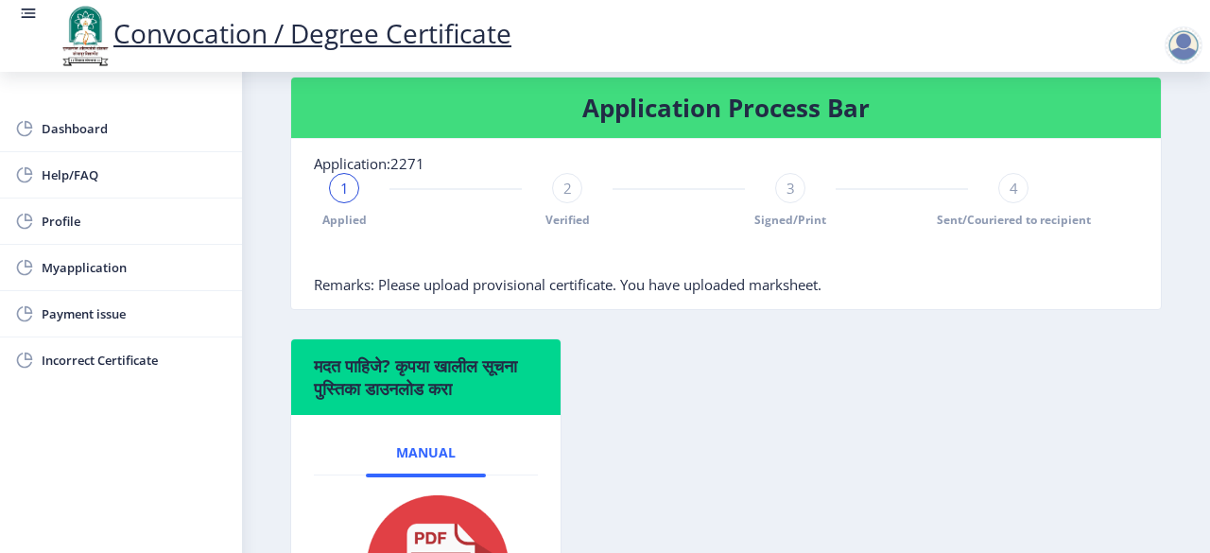
scroll to position [461, 0]
click at [1014, 202] on div "4" at bounding box center [1013, 187] width 30 height 30
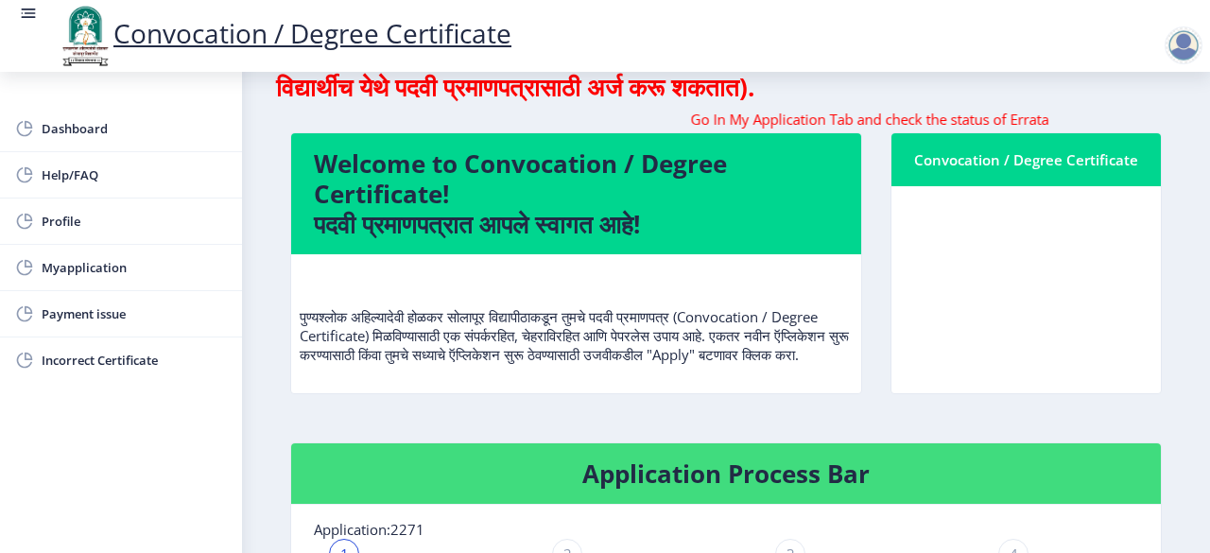
scroll to position [0, 0]
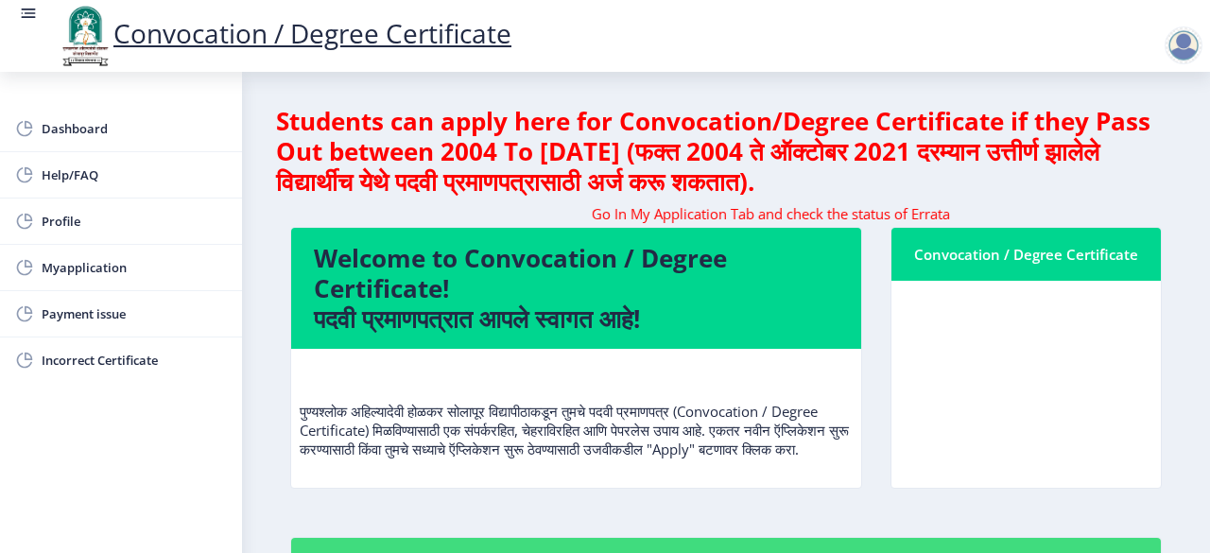
click at [1011, 280] on nb-card-header "Convocation / Degree Certificate" at bounding box center [1025, 254] width 269 height 53
click at [1015, 257] on div "Convocation / Degree Certificate" at bounding box center [1026, 254] width 224 height 23
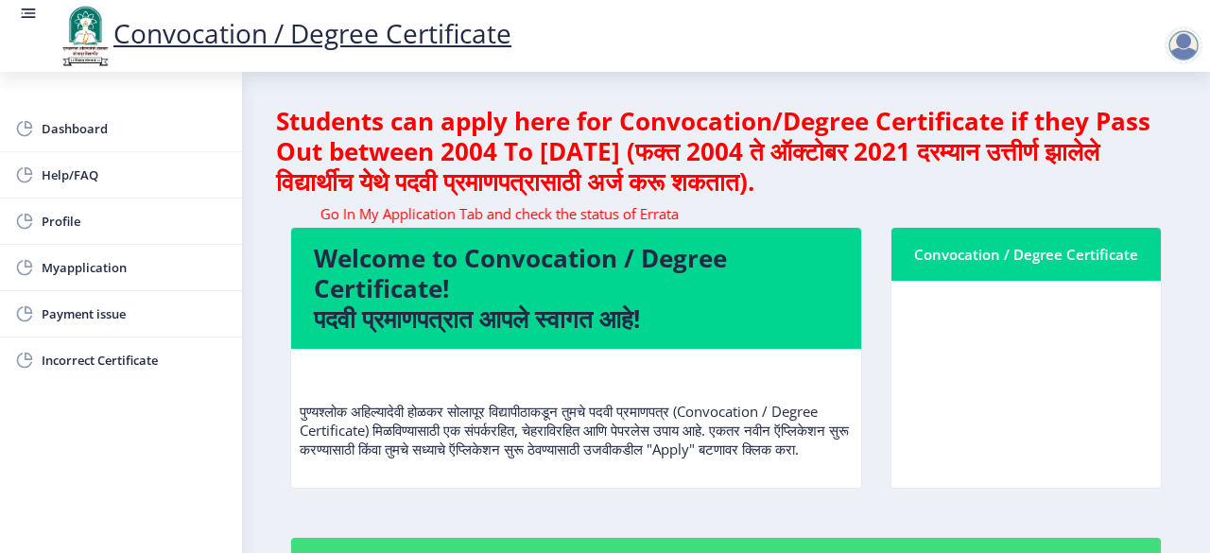
click at [639, 445] on p "पुण्यश्लोक अहिल्यादेवी होळकर सोलापूर विद्यापीठाकडून तुमचे पदवी प्रमाणपत्र (Conv…" at bounding box center [576, 411] width 553 height 95
click at [74, 226] on span "Profile" at bounding box center [134, 221] width 185 height 23
select select
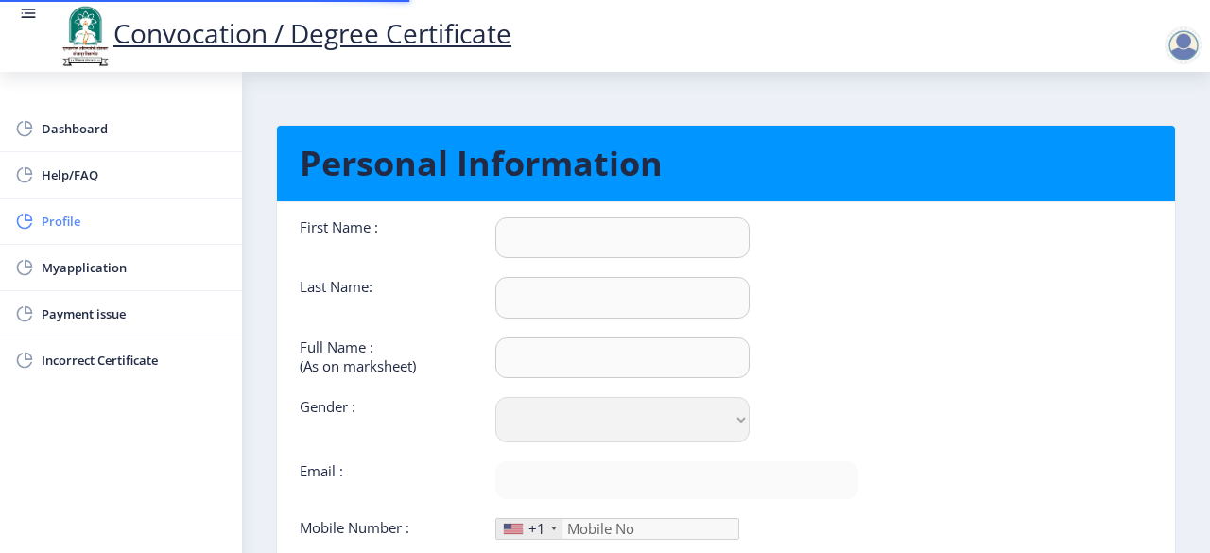
type input "[PERSON_NAME]"
type input "[PERSON_NAME] aamsiddha [PERSON_NAME]"
select select "[DEMOGRAPHIC_DATA]"
type input "[EMAIL_ADDRESS][DOMAIN_NAME]"
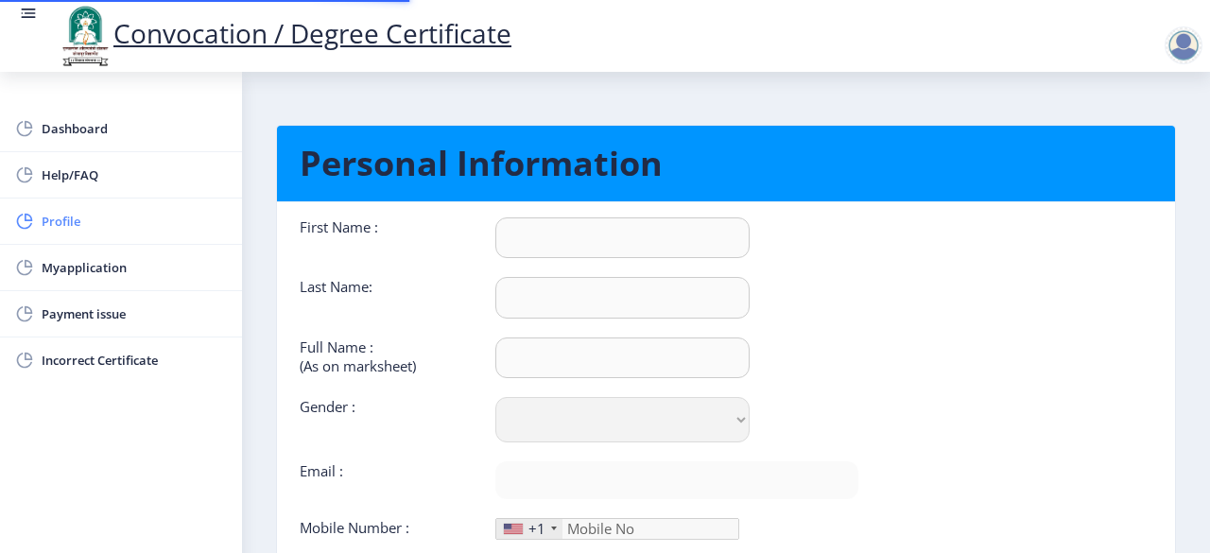
type input "8999796981"
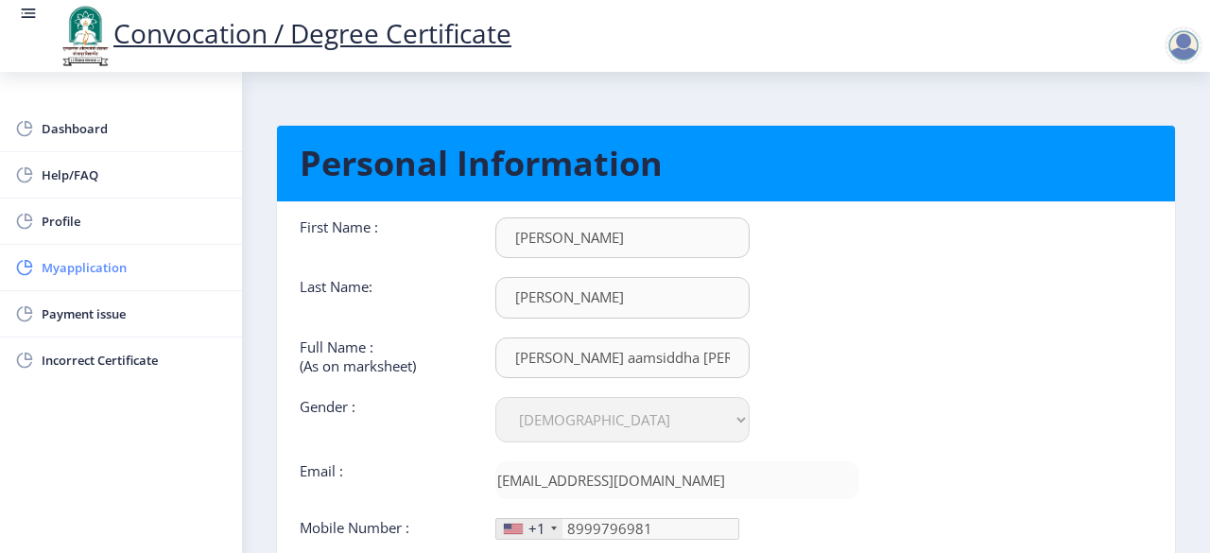
click at [81, 267] on span "Myapplication" at bounding box center [134, 267] width 185 height 23
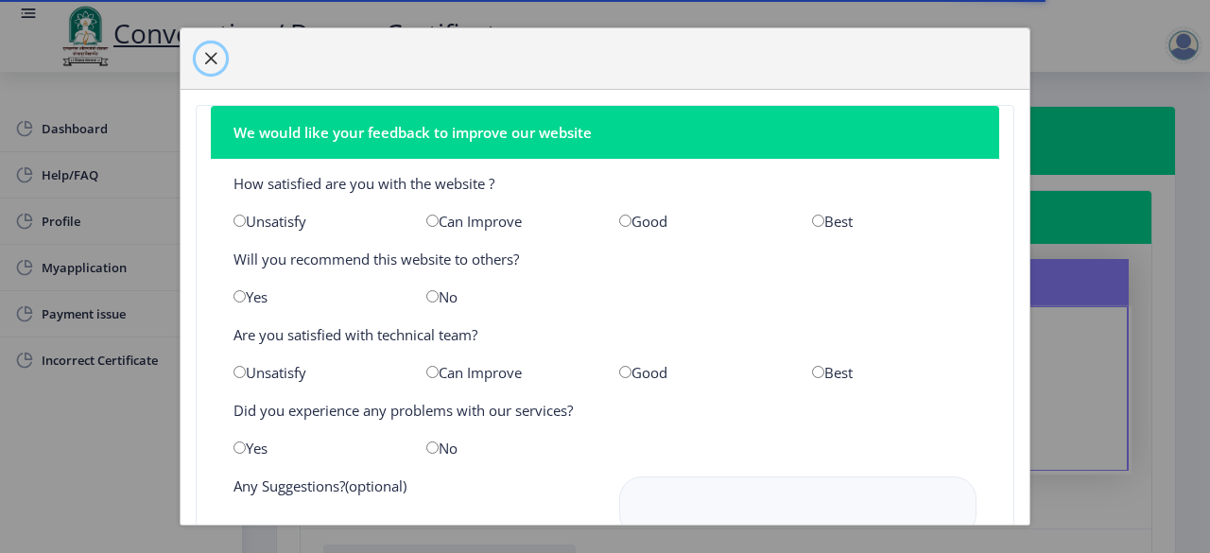
click at [209, 56] on span "button" at bounding box center [210, 58] width 15 height 15
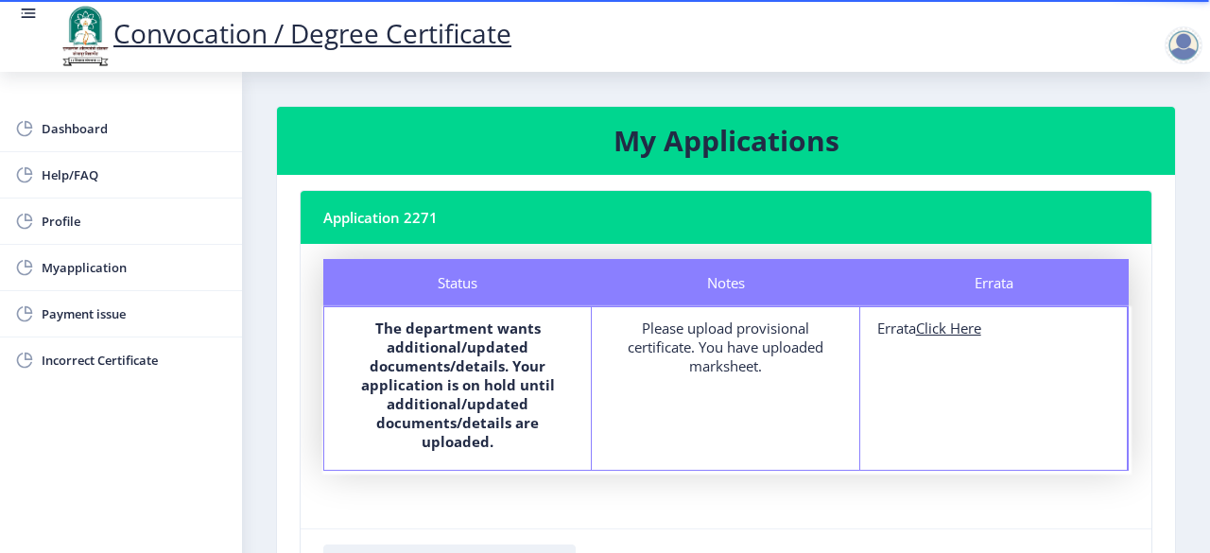
click at [689, 353] on div "Please upload provisional certificate. You have uploaded marksheet." at bounding box center [725, 346] width 232 height 57
click at [388, 349] on b "The department wants additional/updated documents/details. Your application is …" at bounding box center [458, 384] width 194 height 132
click at [954, 324] on u "Click Here" at bounding box center [948, 327] width 65 height 19
select select
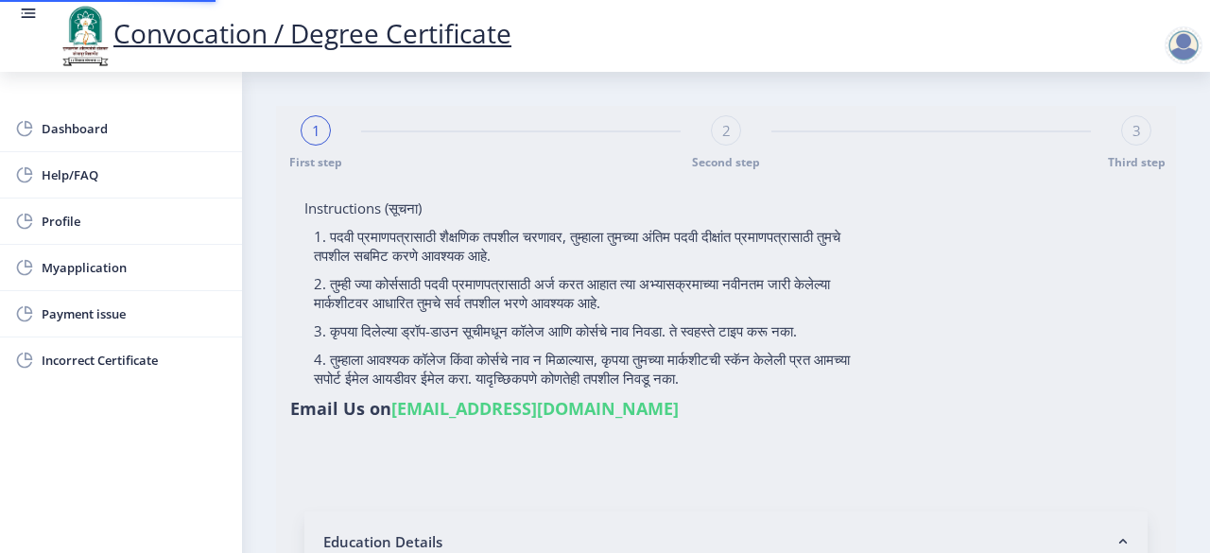
type input "[PERSON_NAME] aamsiddha [PERSON_NAME]"
type input "kantabai"
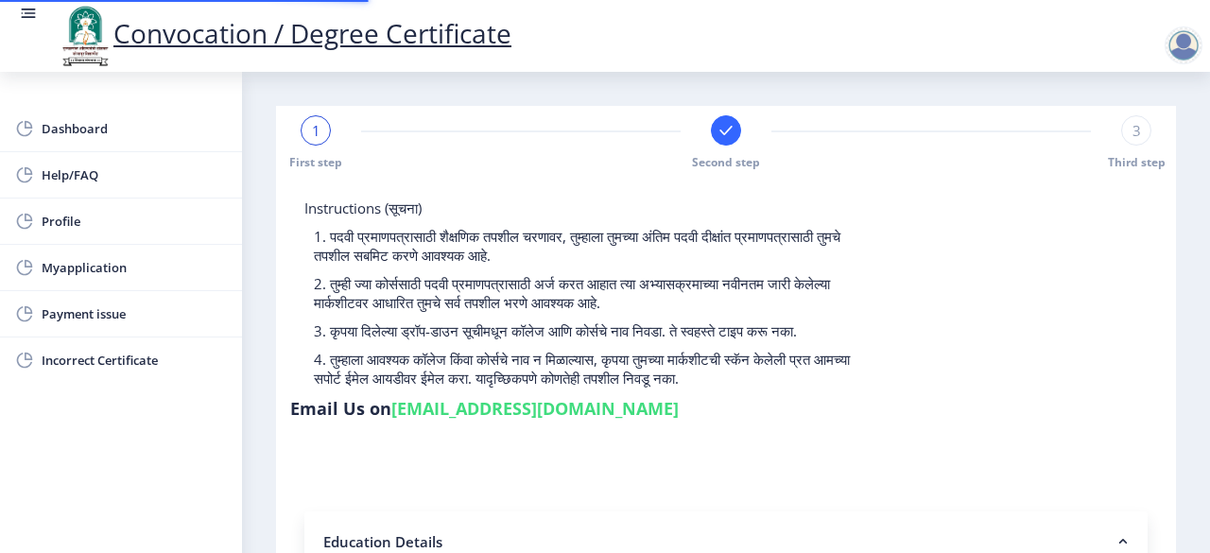
type input "2015032500237257"
select select "External"
select select "2017"
select select "May"
select select "SECOND CLASS"
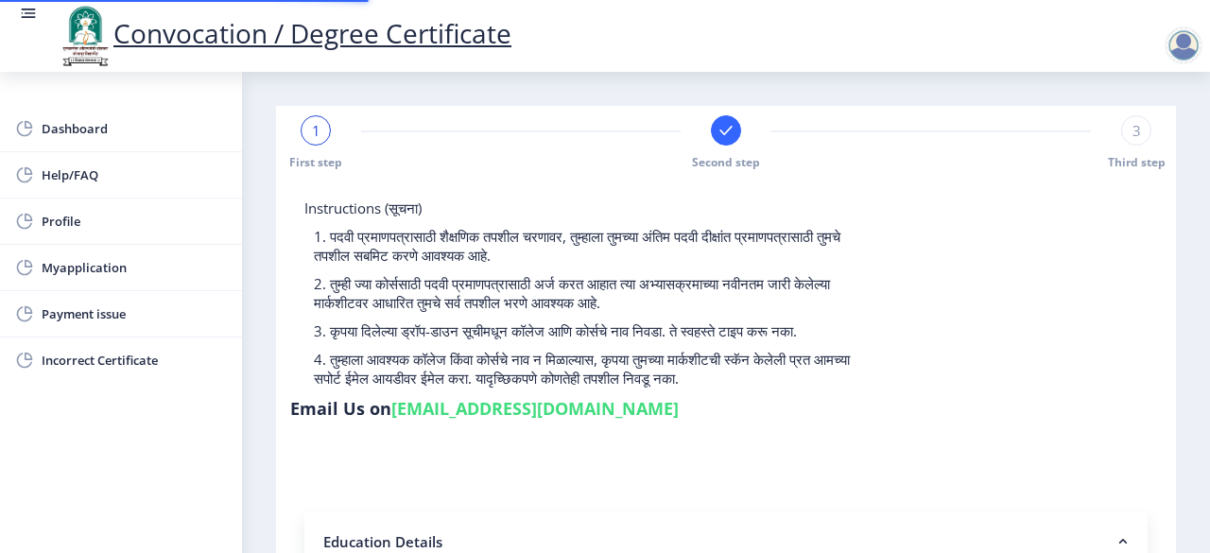
type input "506953"
type input "Vanita Aamsiddha Aiwale"
type input "Kantabai"
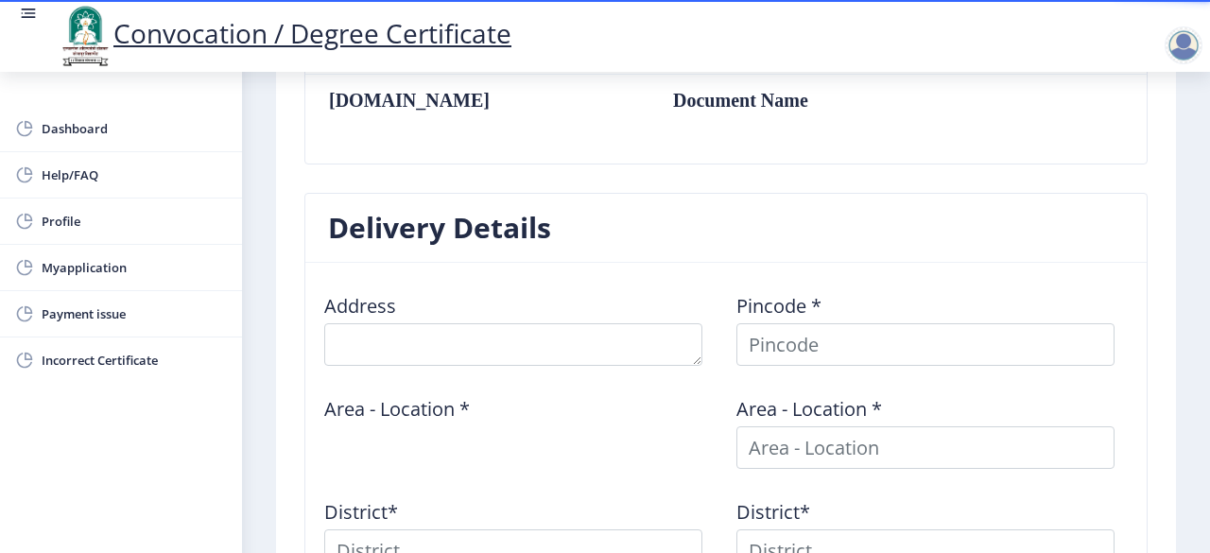
scroll to position [593, 0]
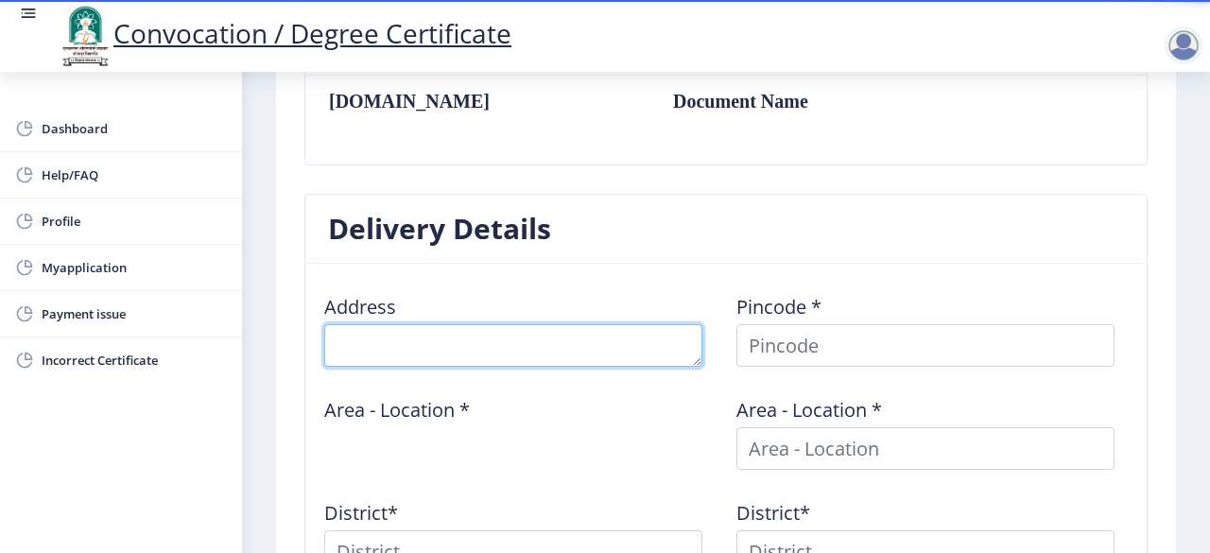
click at [380, 330] on textarea at bounding box center [513, 345] width 378 height 43
type textarea "b"
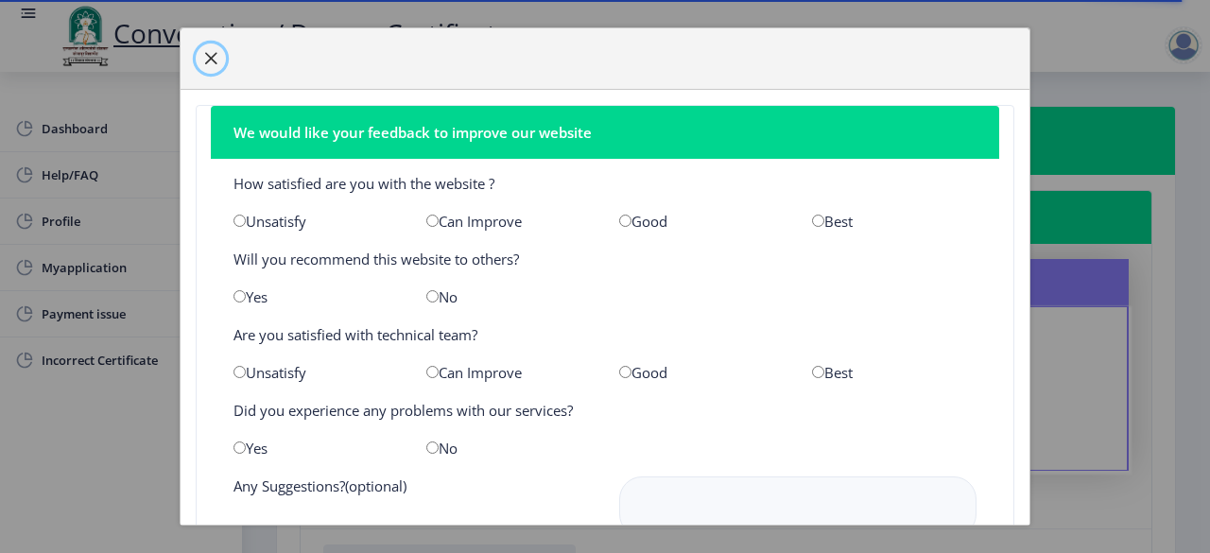
click at [208, 56] on span "button" at bounding box center [210, 58] width 15 height 15
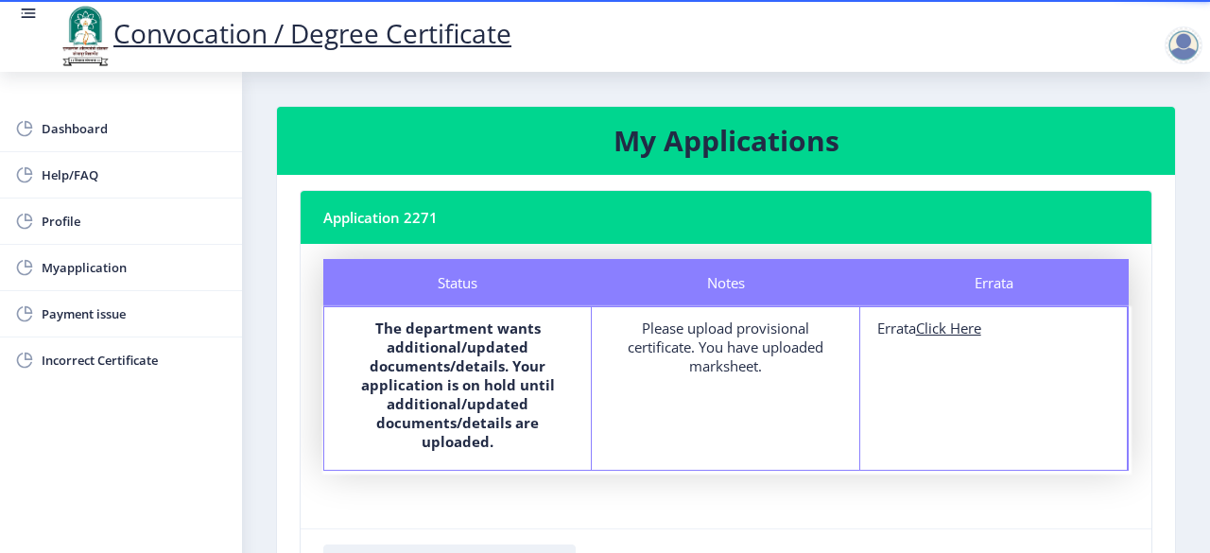
click at [945, 323] on u "Click Here" at bounding box center [948, 327] width 65 height 19
select select
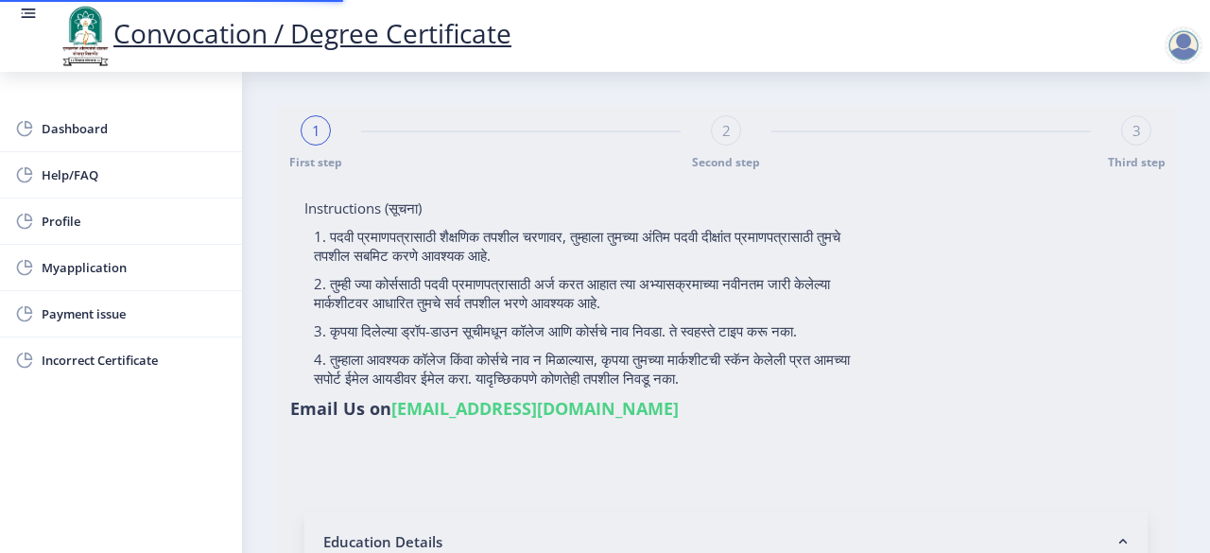
type input "2015032500237257"
select select "External"
select select "2017"
select select "May"
select select "SECOND CLASS"
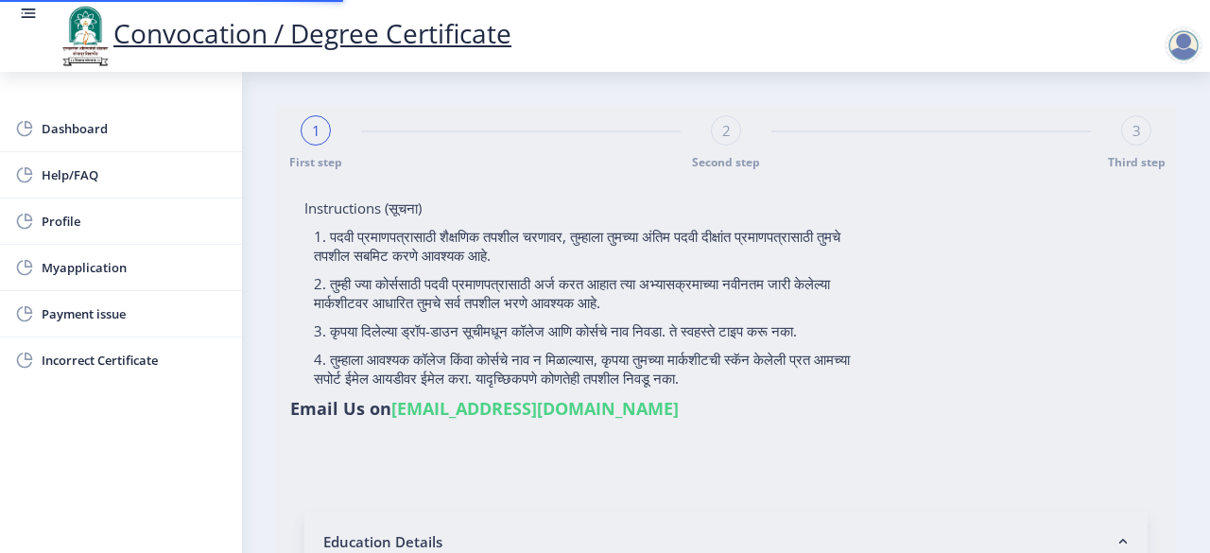
type input "506953"
type input "Vanita Aamsiddha Aiwale"
type input "Kantabai"
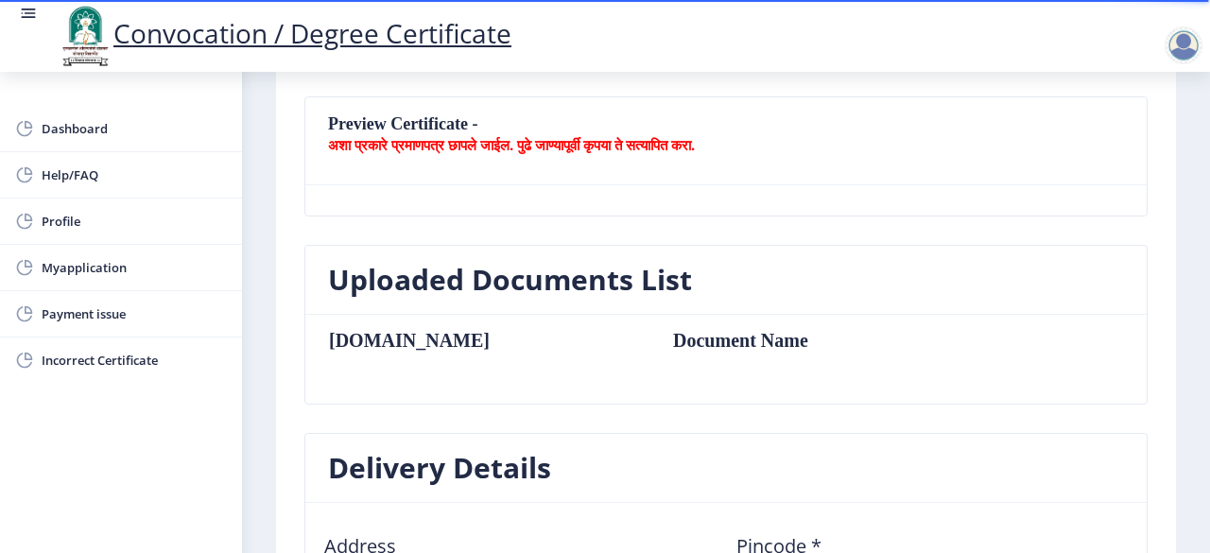
scroll to position [355, 0]
click at [571, 286] on h3 "Uploaded Documents List" at bounding box center [510, 279] width 364 height 38
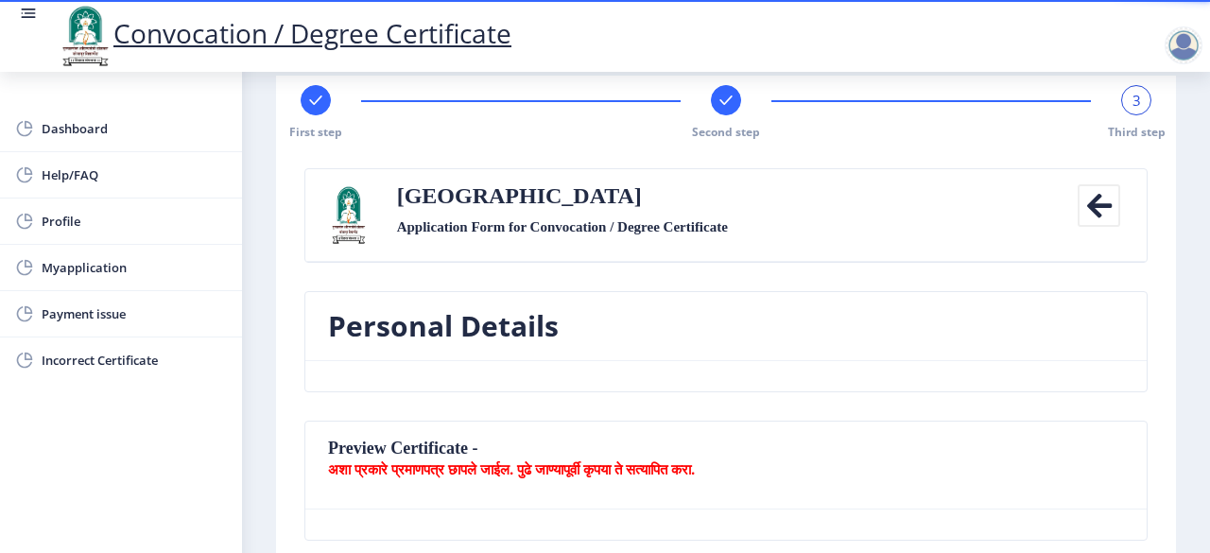
scroll to position [0, 0]
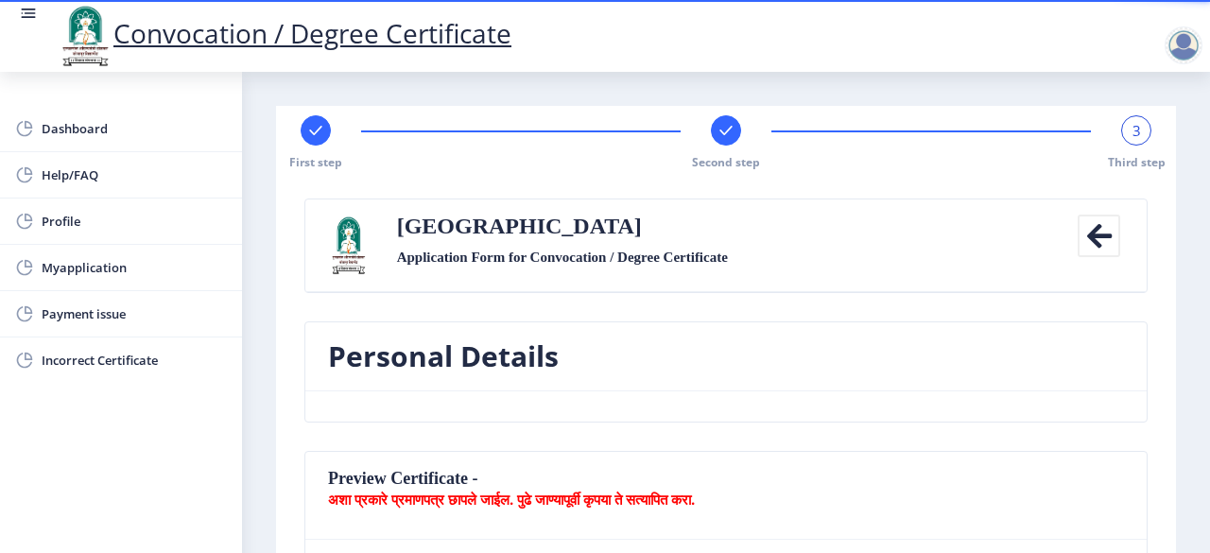
click at [313, 128] on rect at bounding box center [315, 130] width 19 height 19
select select "External"
select select "Advanced Accountancy"
select select "2017"
select select "May"
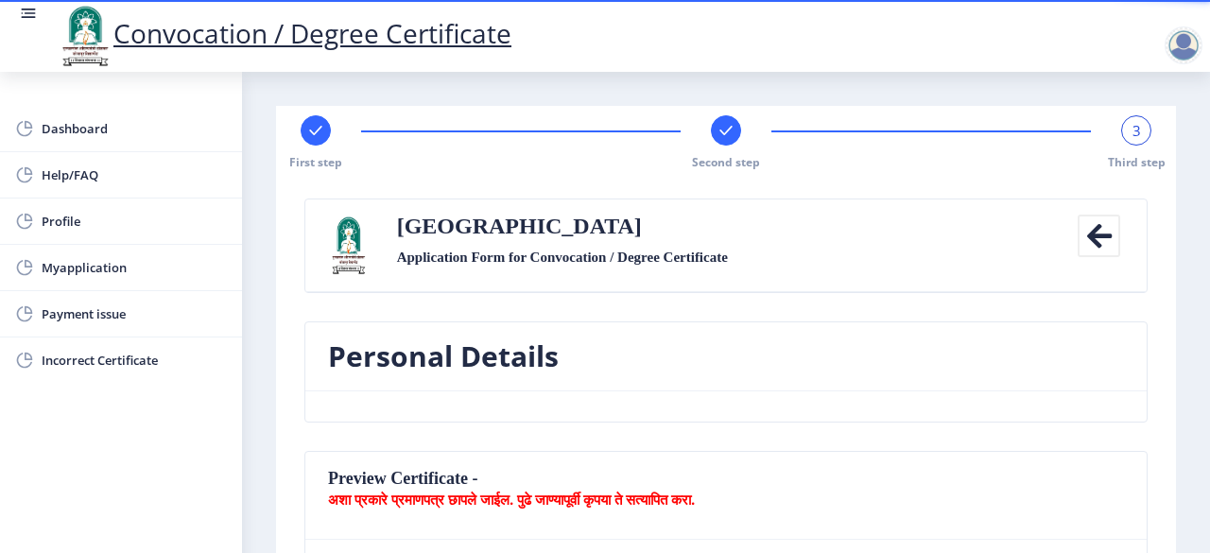
select select "SECOND CLASS"
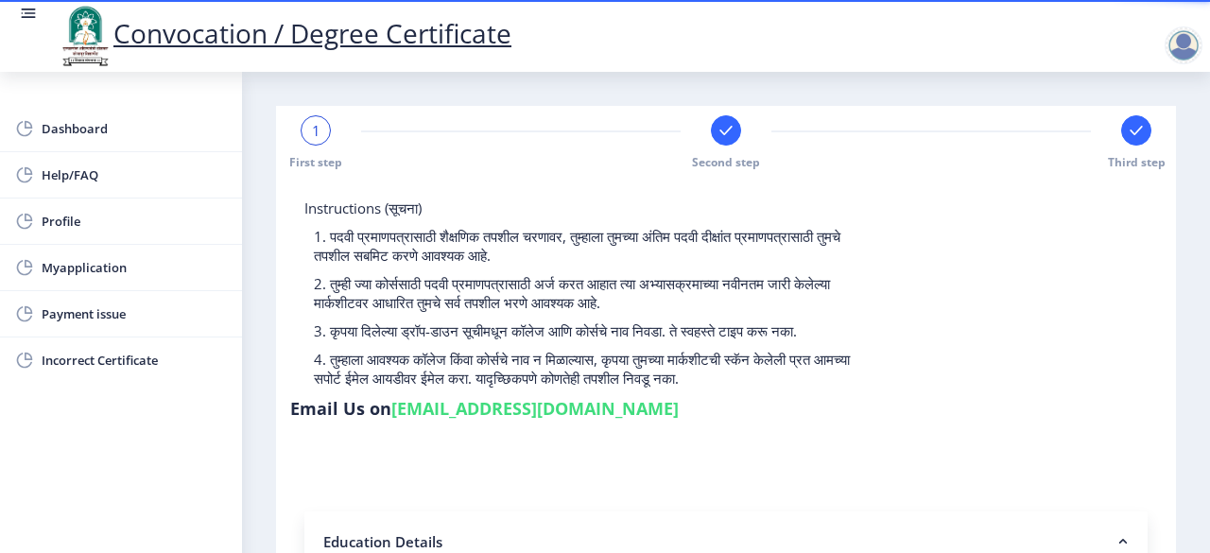
click at [724, 124] on rect at bounding box center [725, 130] width 19 height 19
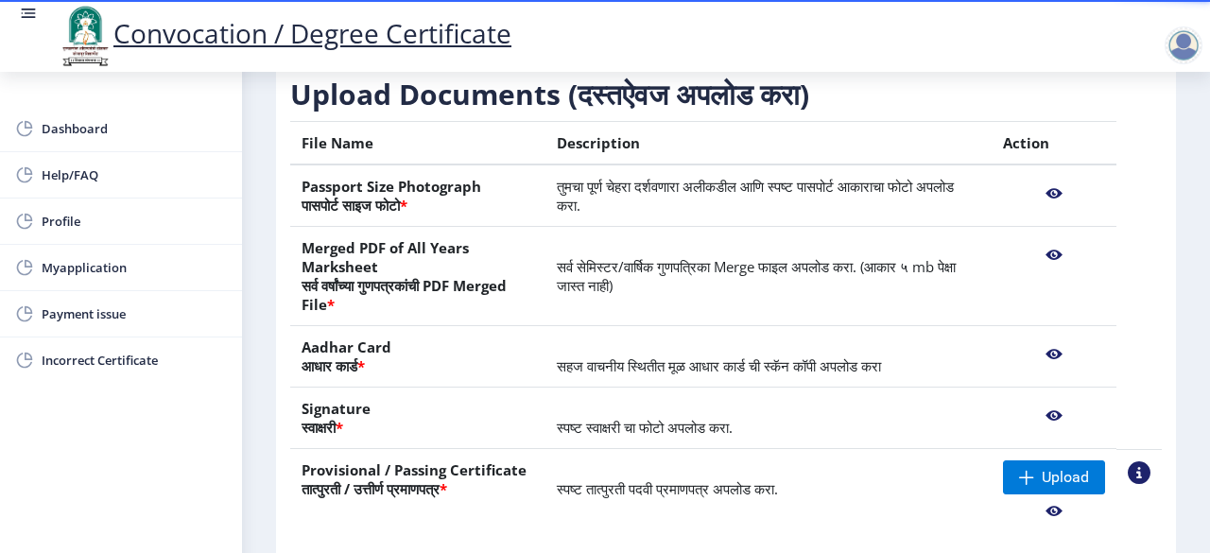
scroll to position [447, 0]
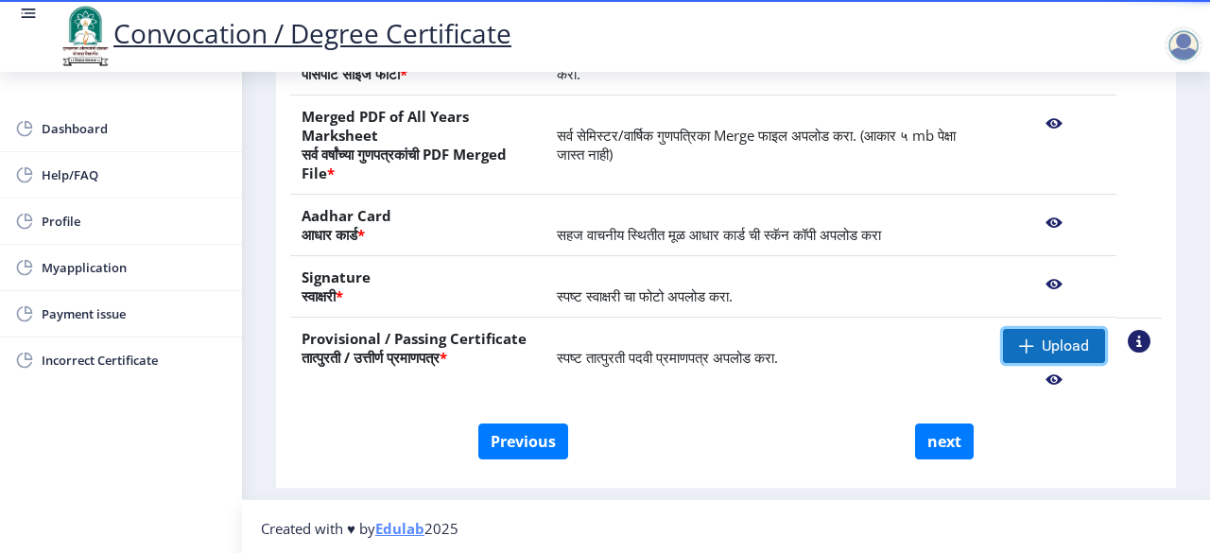
click at [1053, 340] on span "Upload" at bounding box center [1064, 345] width 47 height 19
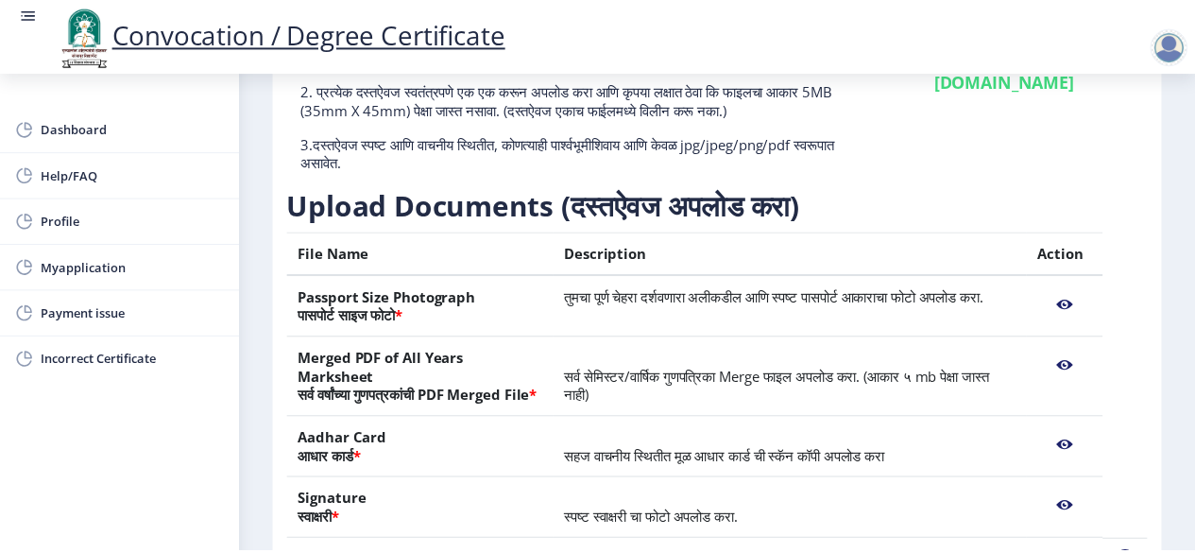
scroll to position [418, 0]
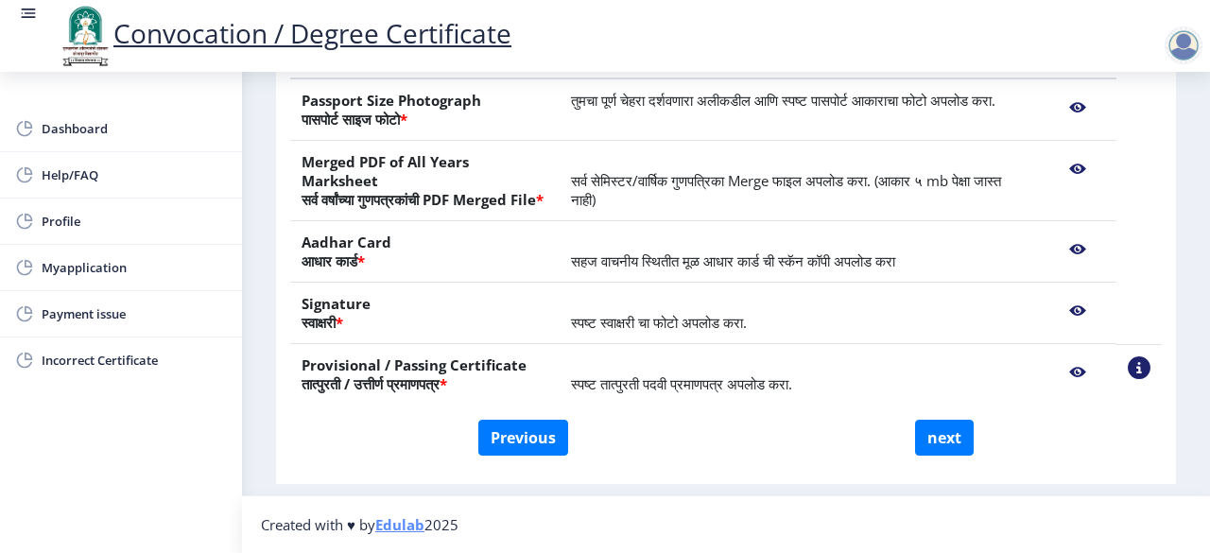
click at [1072, 370] on nb-action at bounding box center [1077, 372] width 55 height 34
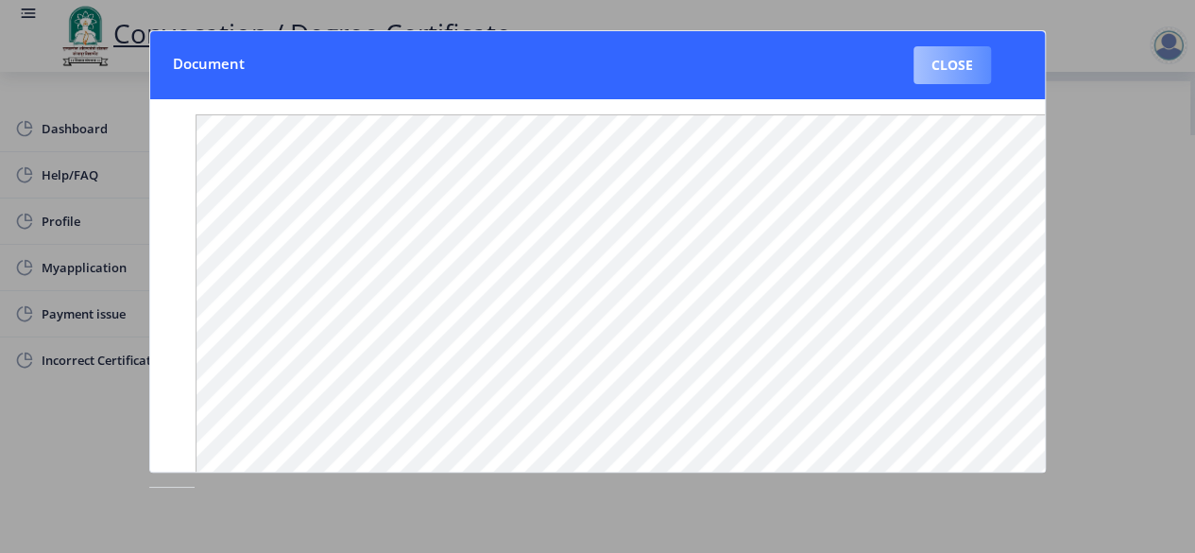
click at [959, 80] on button "Close" at bounding box center [952, 65] width 77 height 38
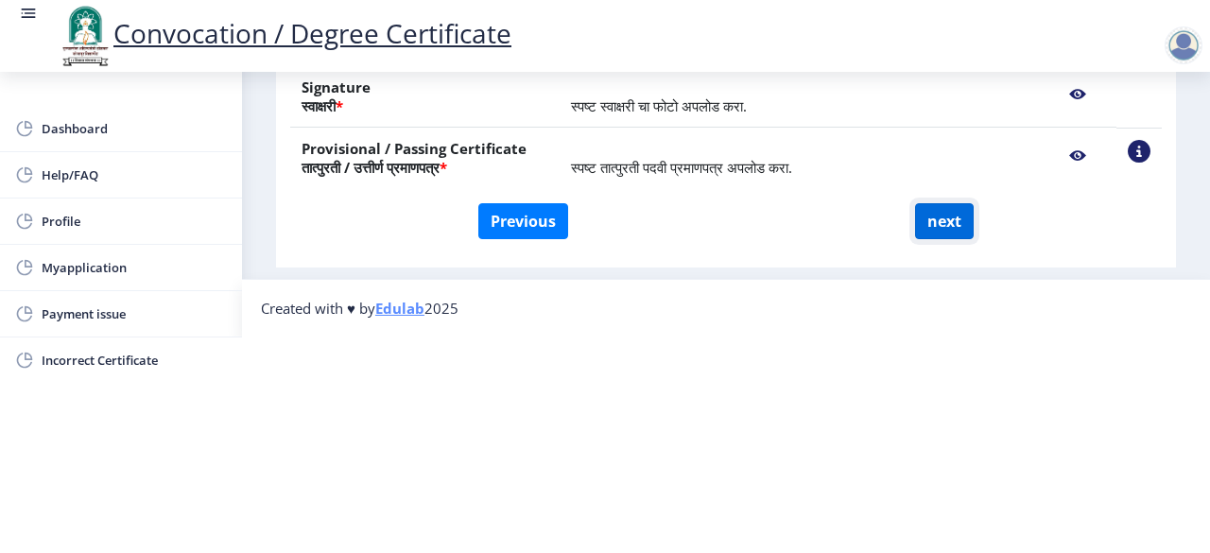
click at [943, 203] on button "next" at bounding box center [944, 221] width 59 height 36
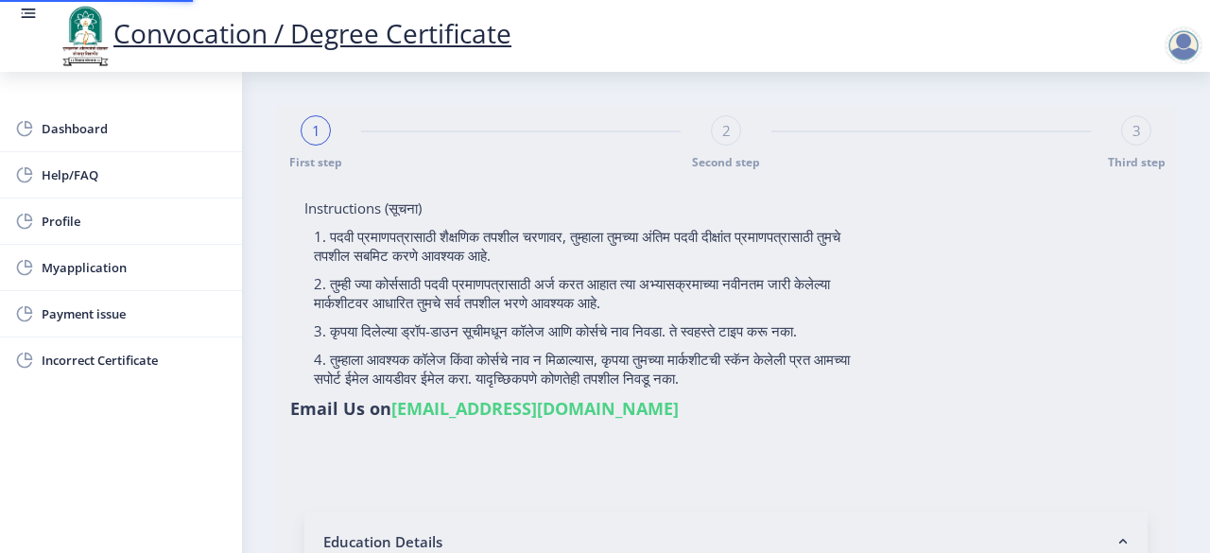
select select
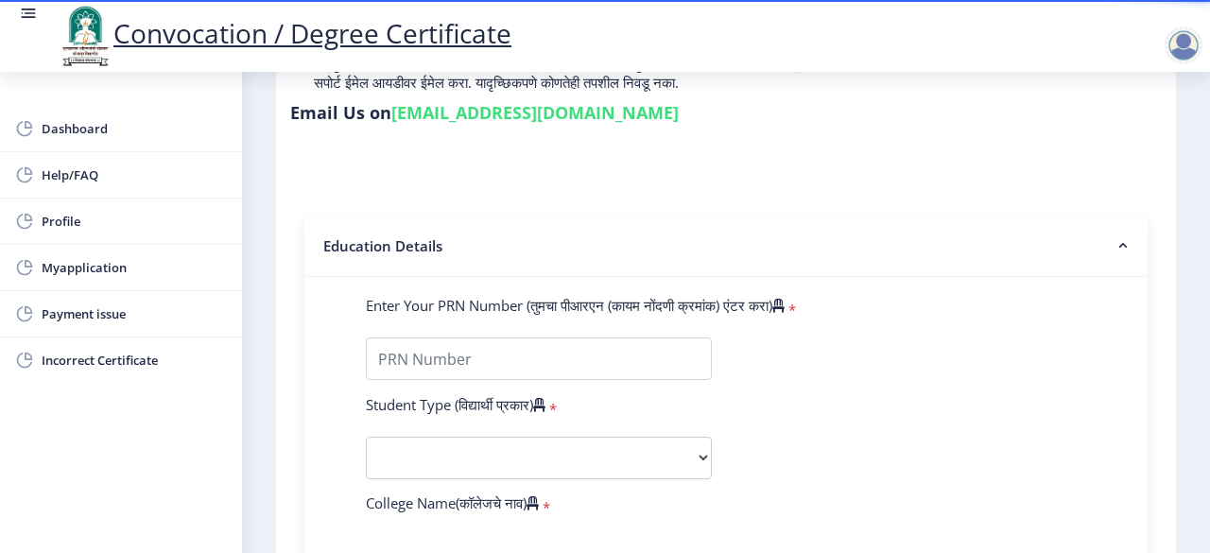
scroll to position [297, 0]
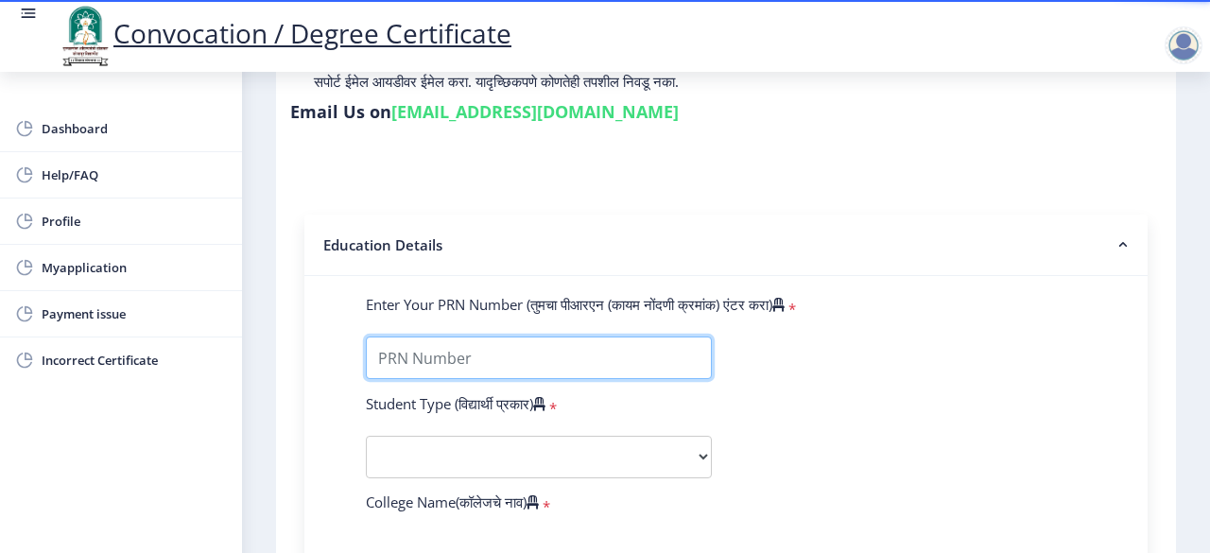
click at [503, 368] on input "Enter Your PRN Number (तुमचा पीआरएन (कायम नोंदणी क्रमांक) एंटर करा)" at bounding box center [539, 357] width 346 height 43
type input "2015032500237257"
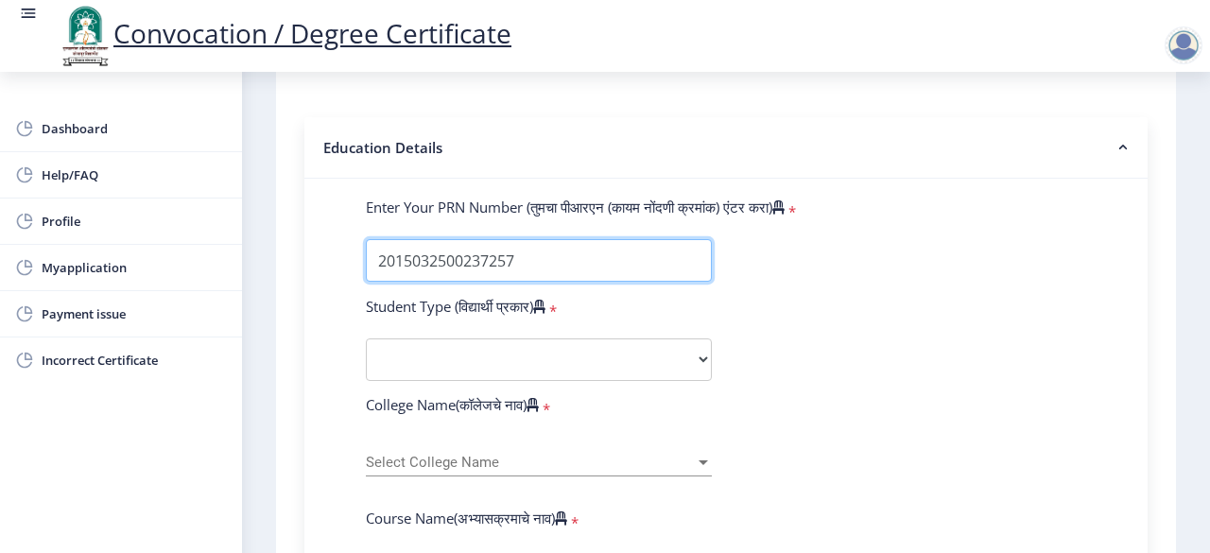
scroll to position [397, 0]
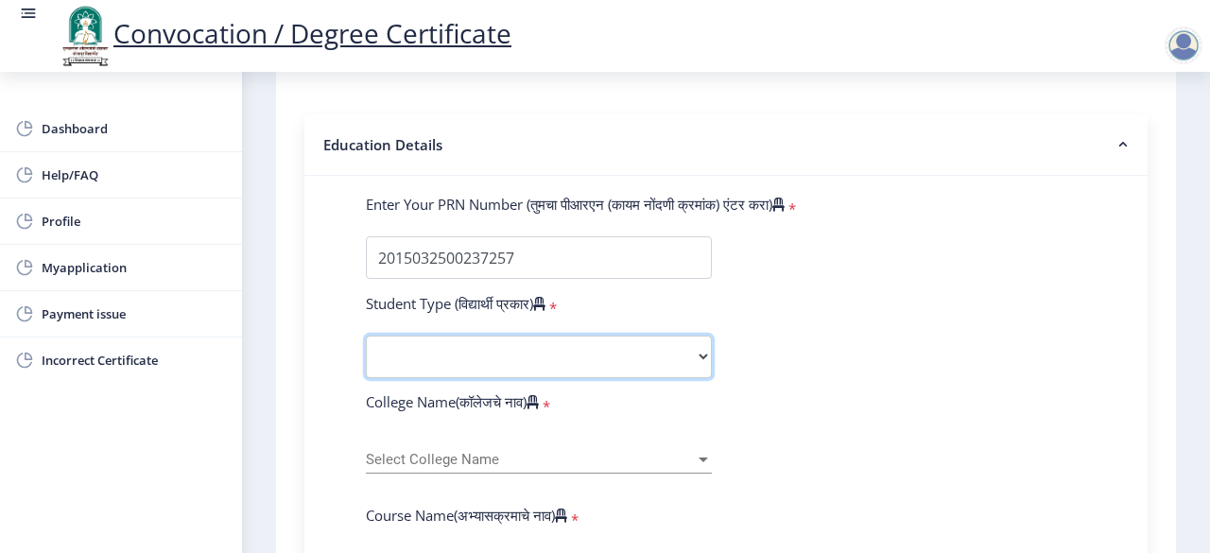
click at [700, 356] on select "Select Student Type Regular External" at bounding box center [539, 356] width 346 height 43
select select "External"
click at [366, 335] on select "Select Student Type Regular External" at bounding box center [539, 356] width 346 height 43
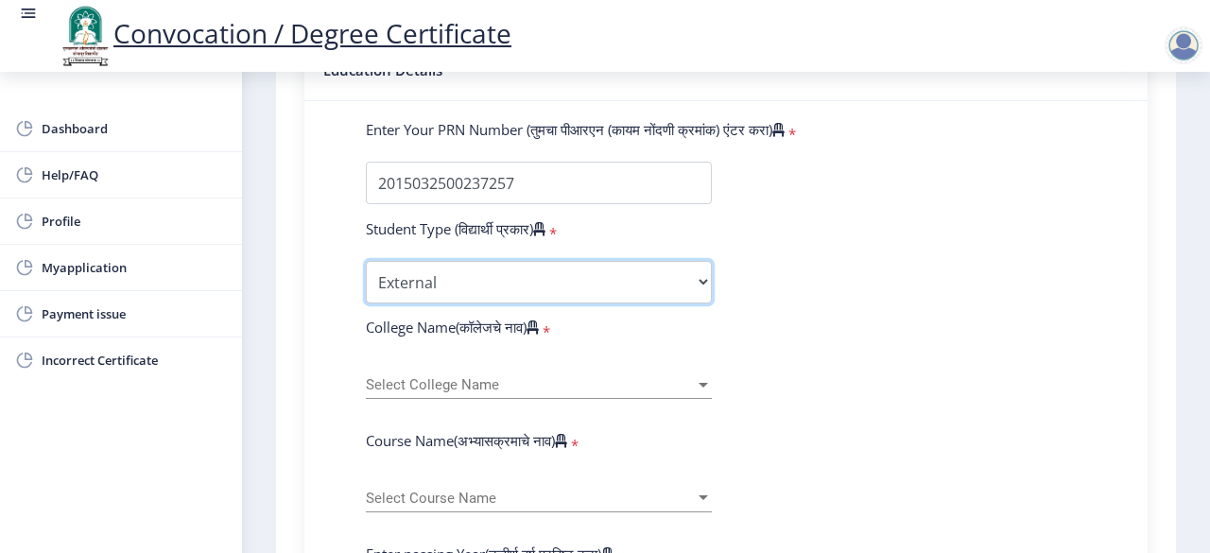
scroll to position [484, 0]
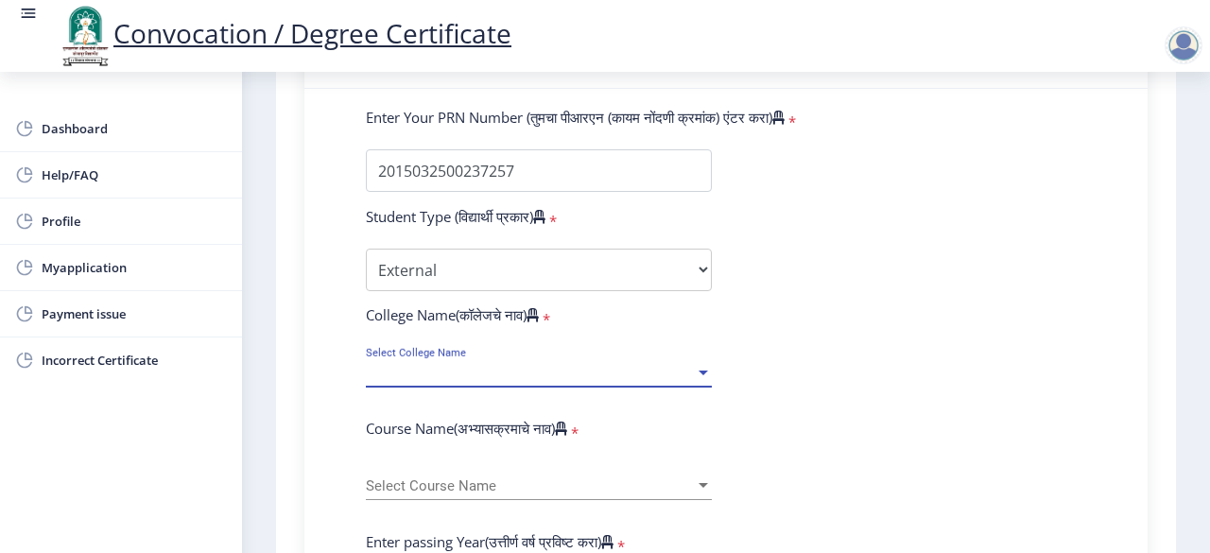
click at [698, 370] on div at bounding box center [702, 372] width 9 height 5
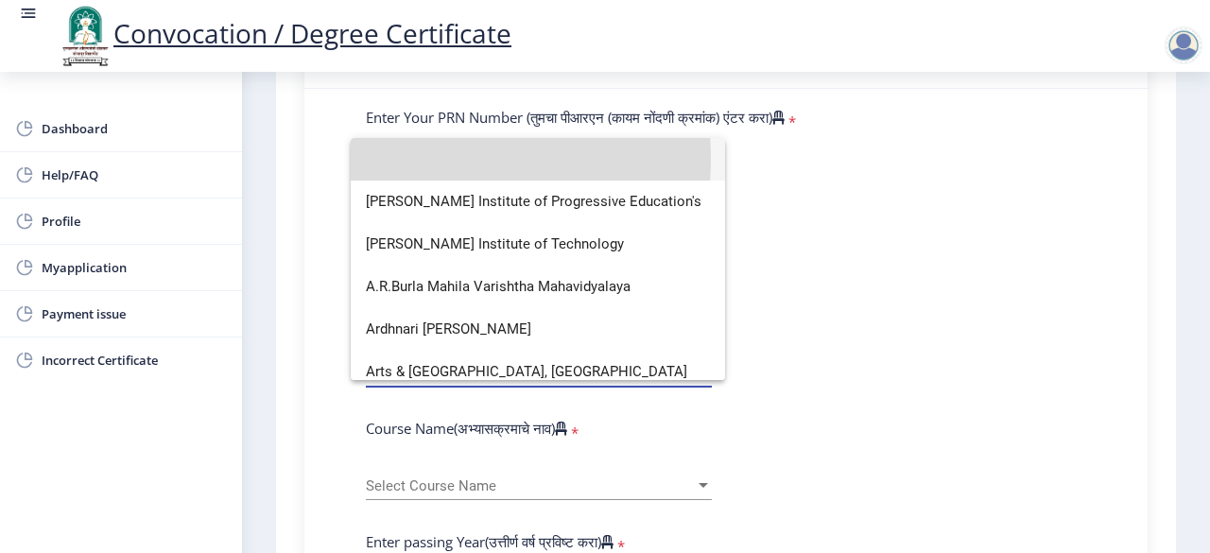
click at [411, 159] on input at bounding box center [538, 159] width 344 height 43
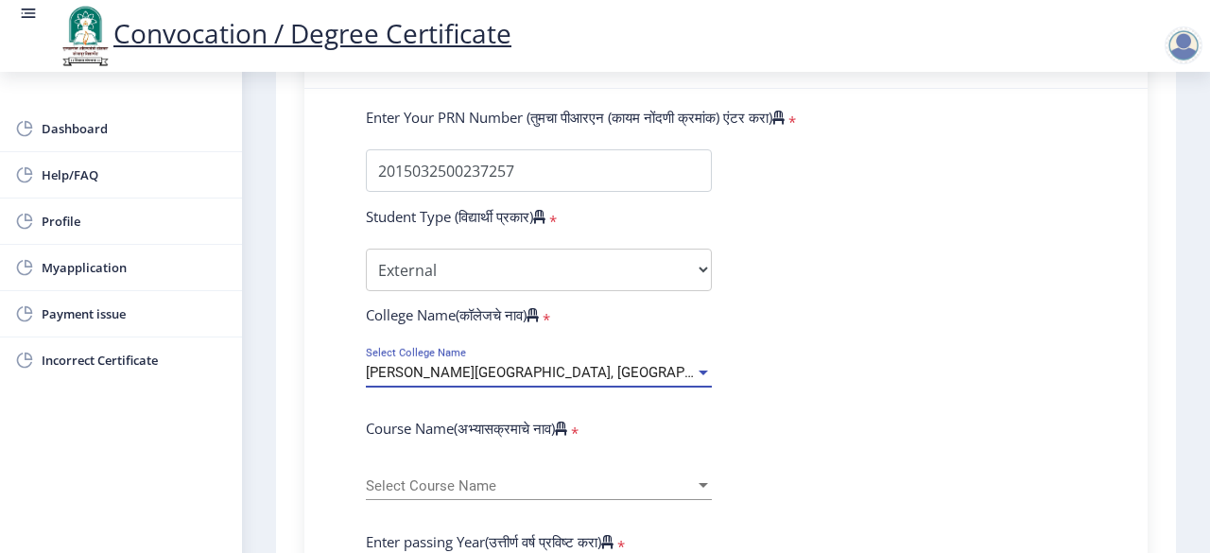
click at [696, 371] on div at bounding box center [703, 373] width 17 height 16
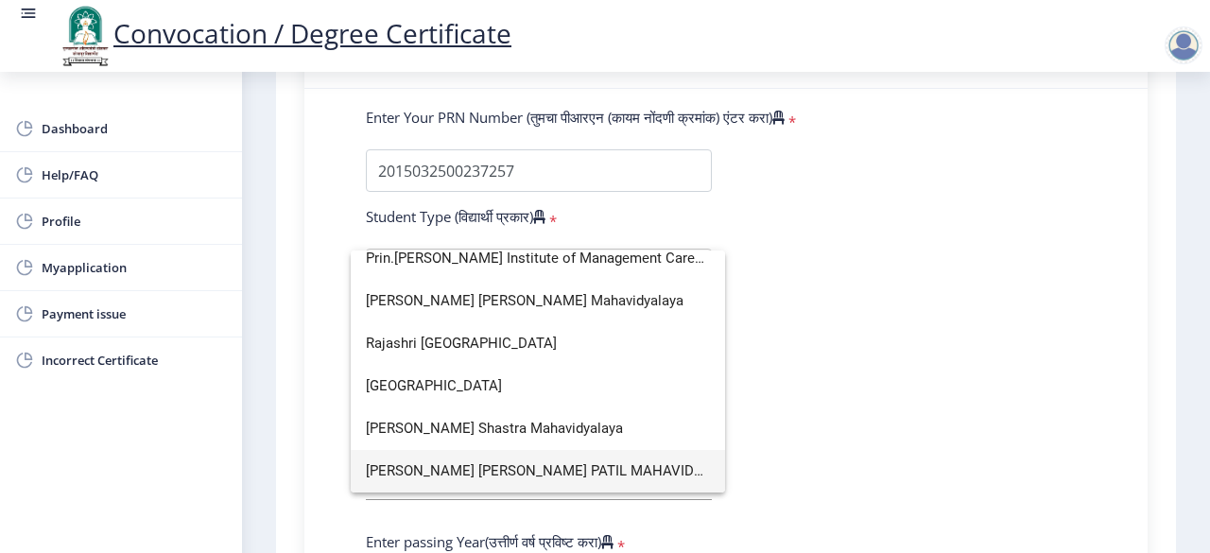
scroll to position [12, 0]
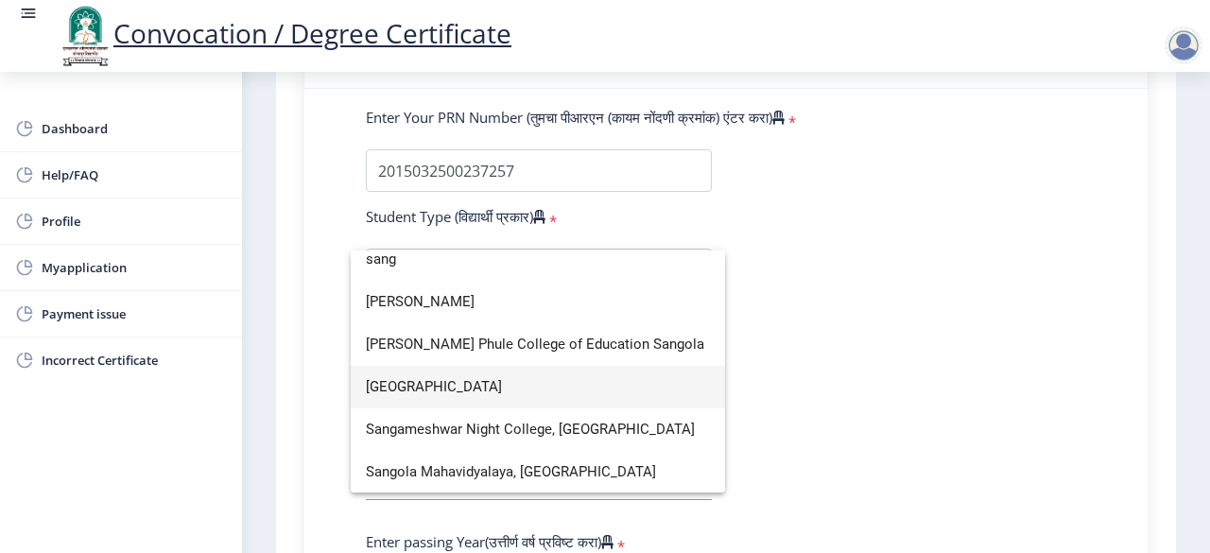
type input "sang"
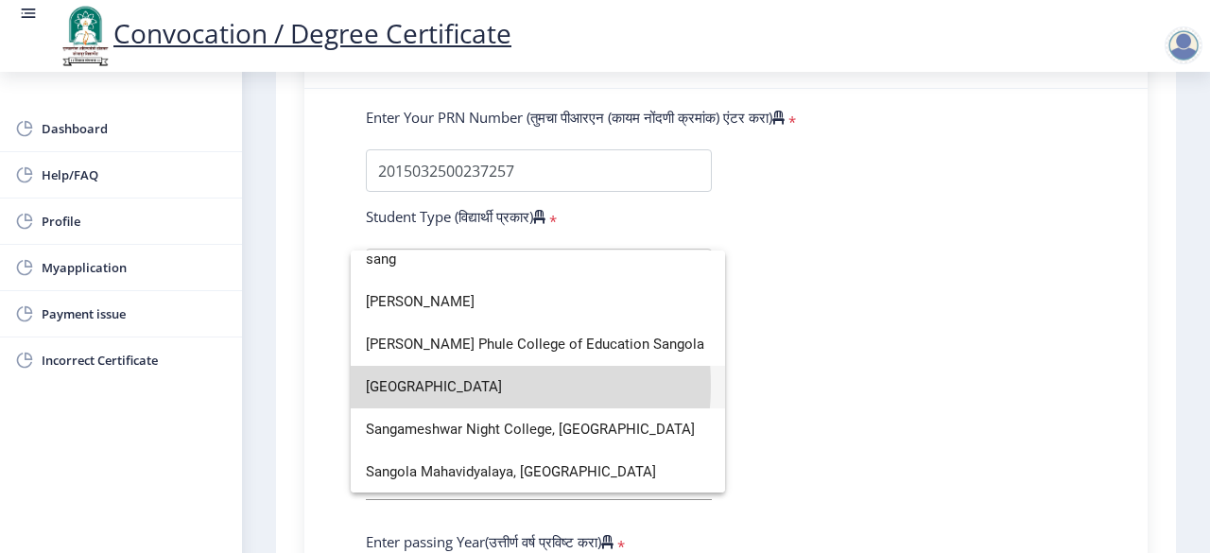
click at [445, 385] on span "Sangameshwar College" at bounding box center [538, 387] width 344 height 43
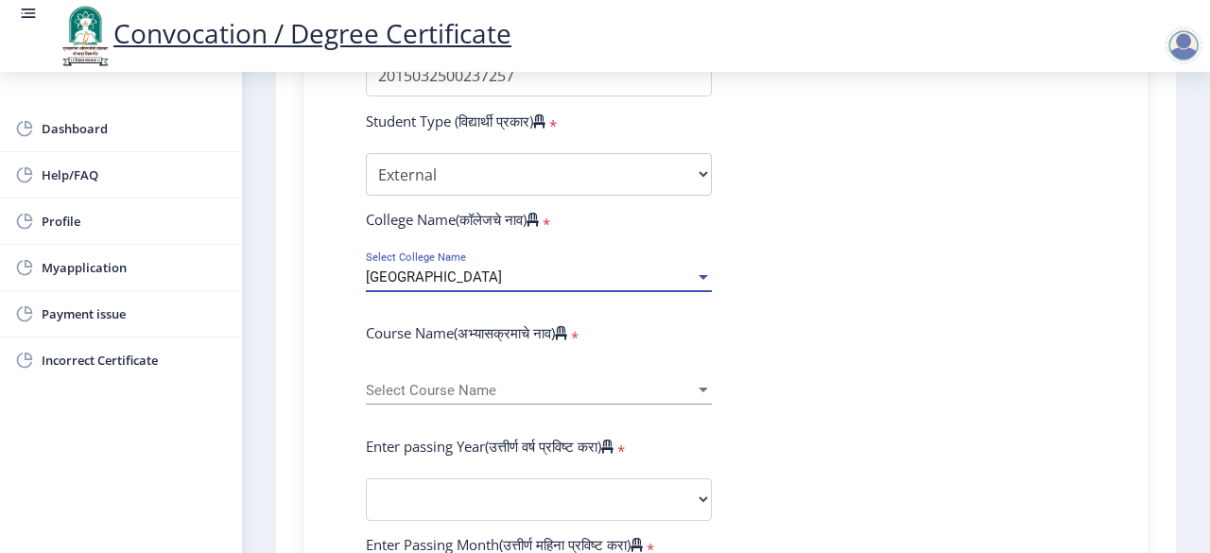
scroll to position [580, 0]
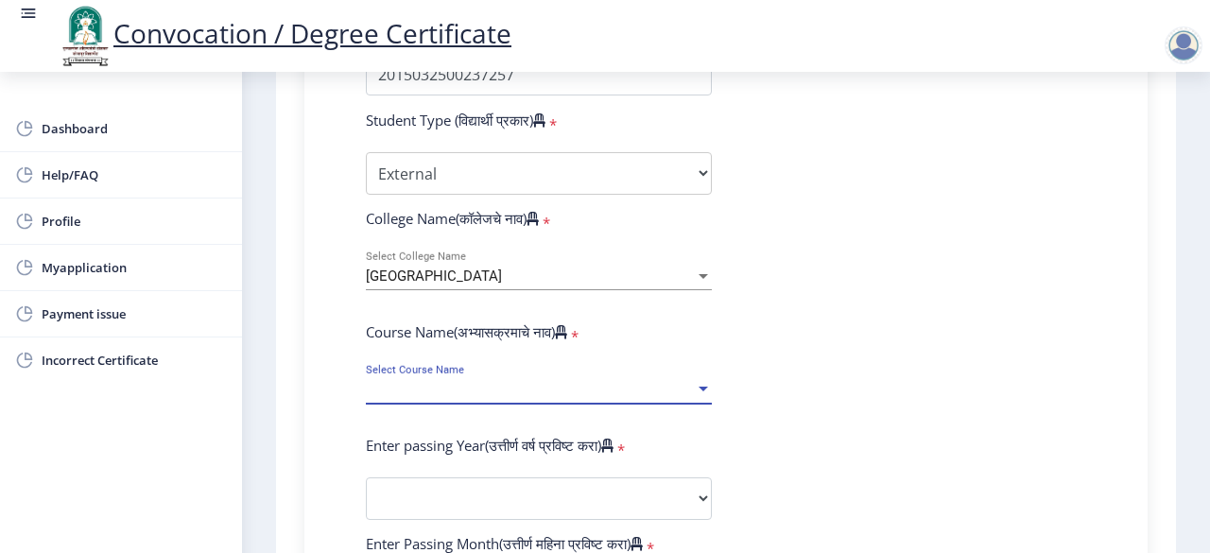
click at [702, 392] on div at bounding box center [703, 390] width 17 height 16
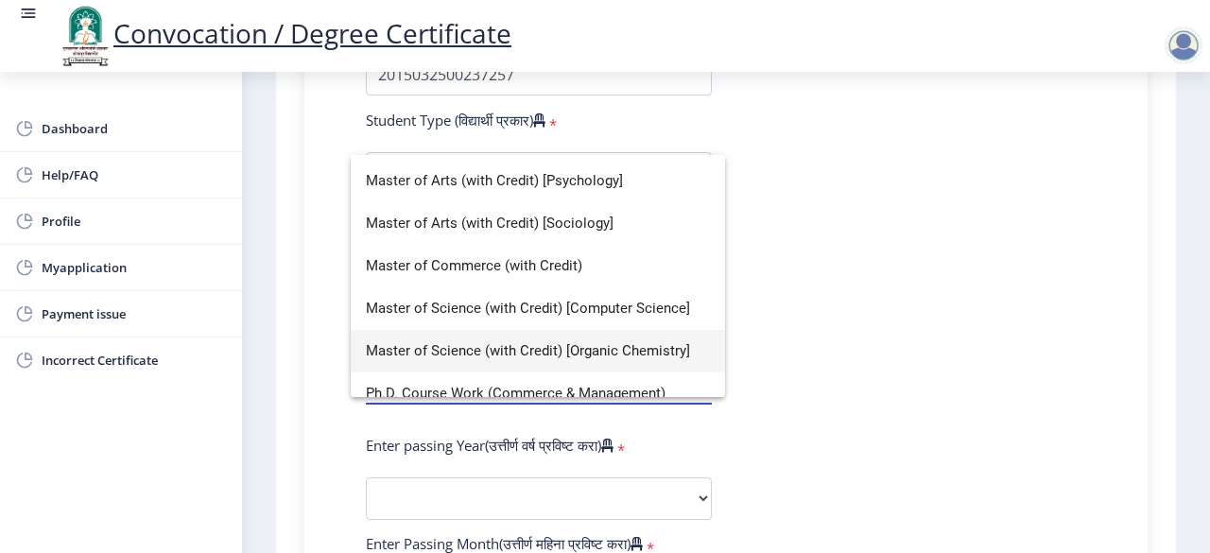
scroll to position [888, 0]
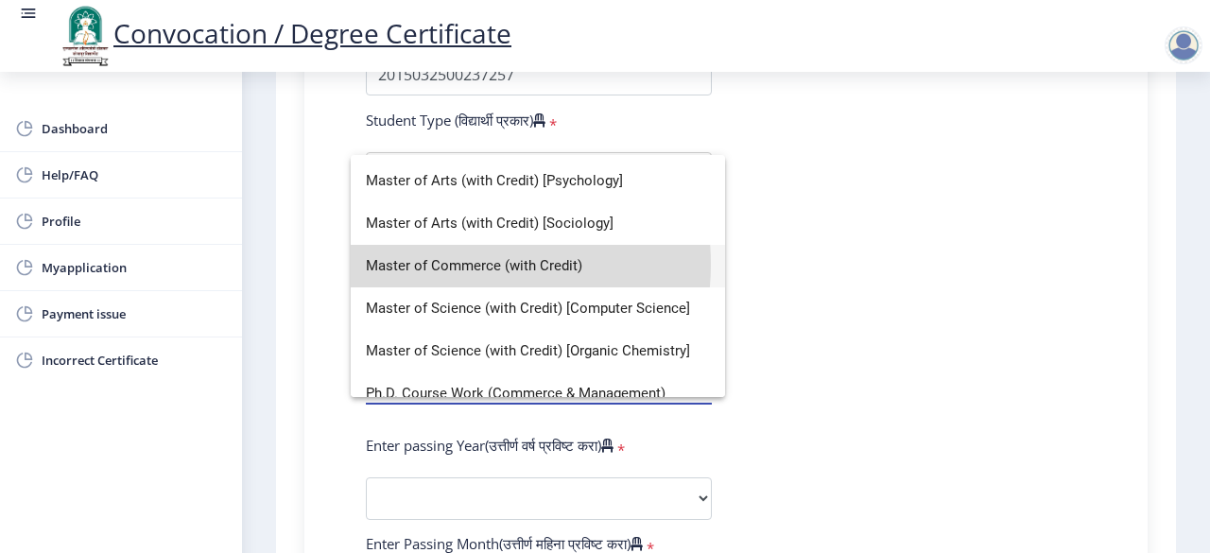
click at [459, 265] on span "Master of Commerce (with Credit)" at bounding box center [538, 266] width 344 height 43
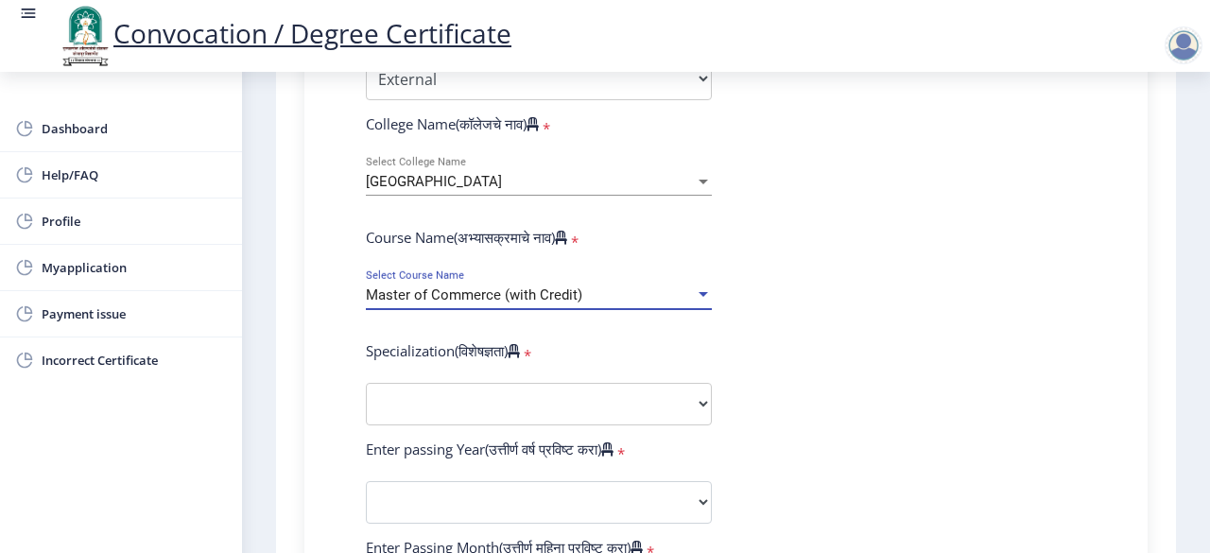
scroll to position [680, 0]
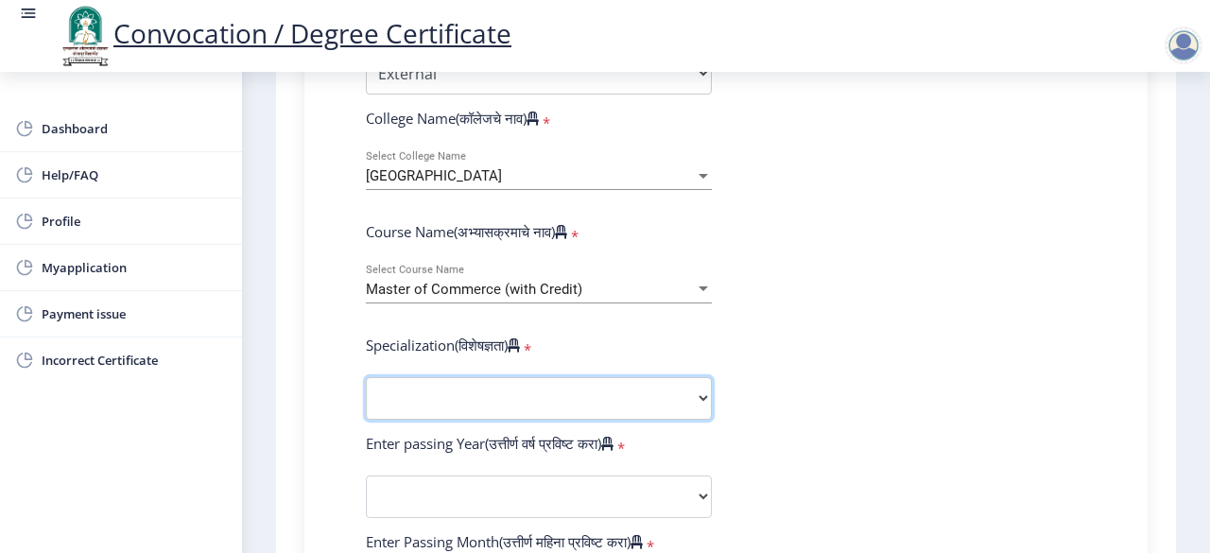
click at [547, 395] on select "Specialization Advanced Accountancy Advanced Costing Advanced Banking & Financi…" at bounding box center [539, 398] width 346 height 43
select select "Advanced Accountancy"
click at [366, 377] on select "Specialization Advanced Accountancy Advanced Costing Advanced Banking & Financi…" at bounding box center [539, 398] width 346 height 43
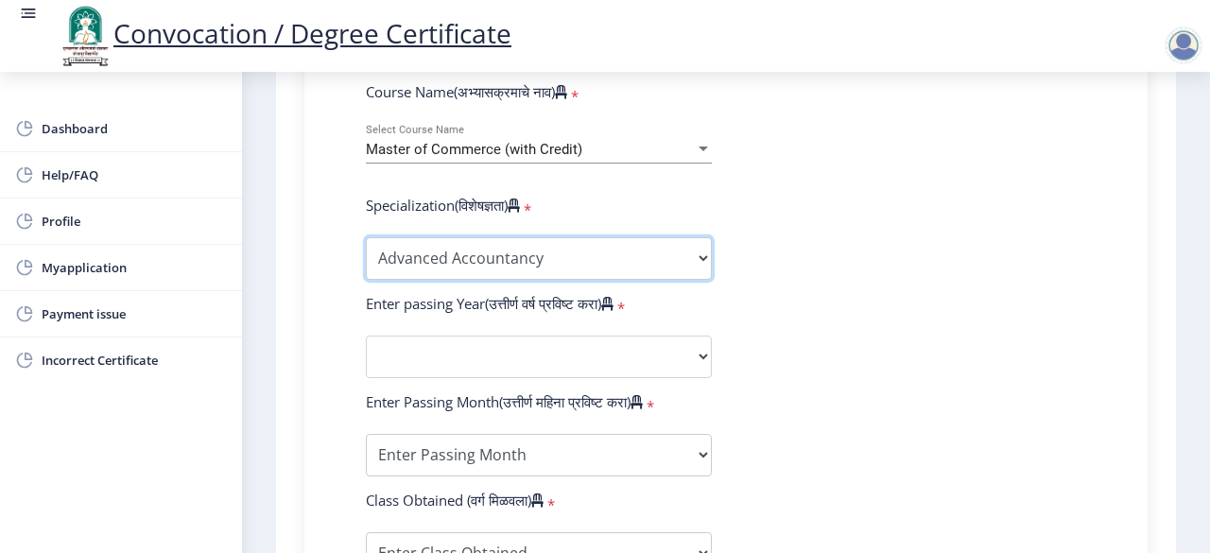
scroll to position [821, 0]
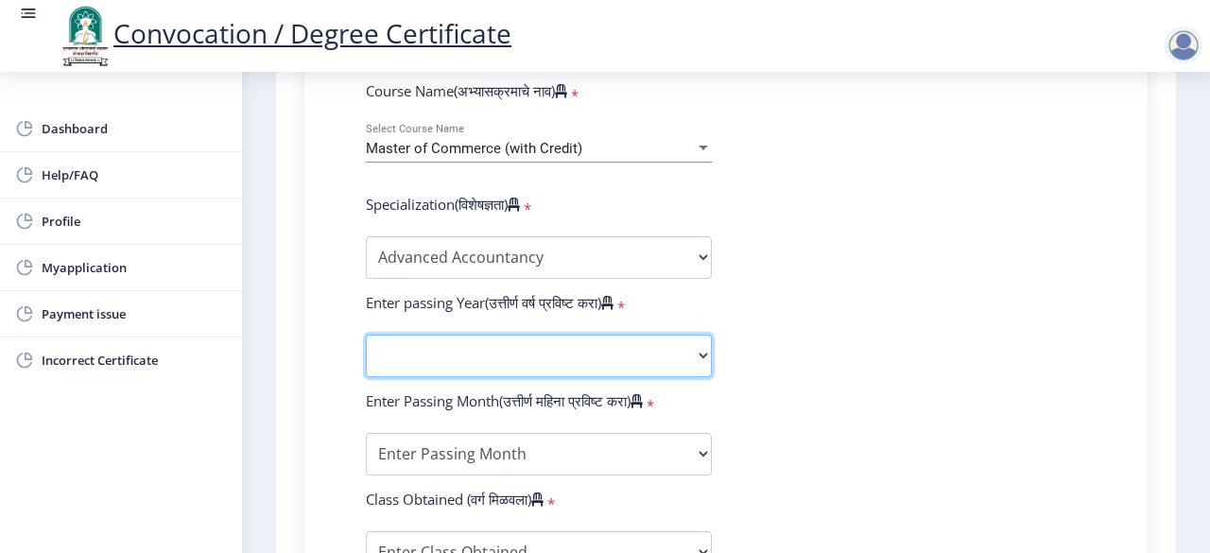
click at [495, 343] on select "2025 2024 2023 2022 2021 2020 2019 2018 2017 2016 2015 2014 2013 2012 2011 2010…" at bounding box center [539, 356] width 346 height 43
select select "2017"
click at [366, 335] on select "2025 2024 2023 2022 2021 2020 2019 2018 2017 2016 2015 2014 2013 2012 2011 2010…" at bounding box center [539, 356] width 346 height 43
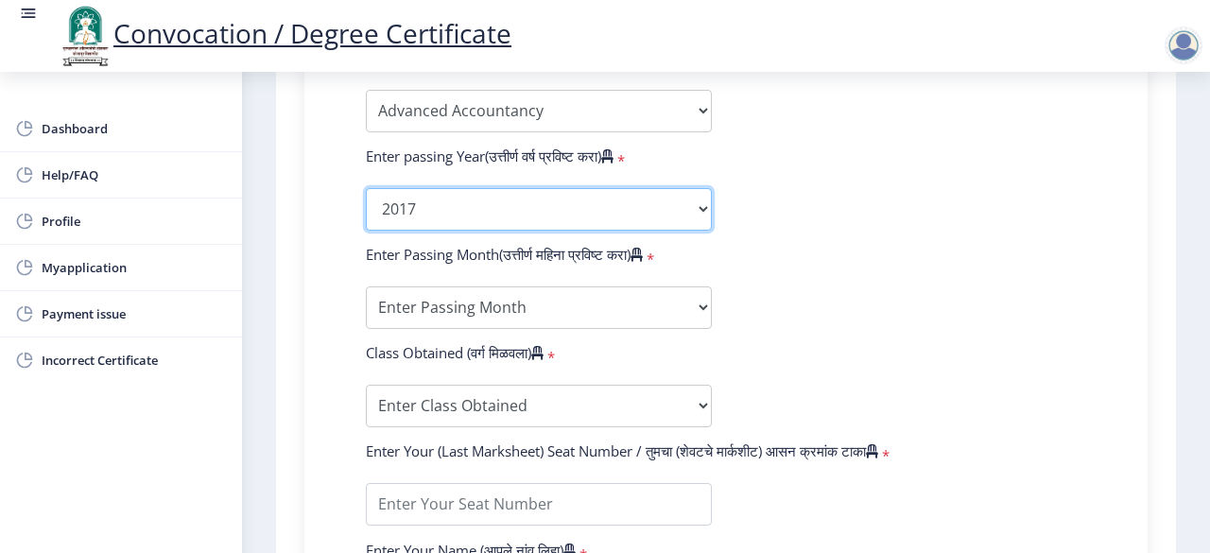
scroll to position [987, 0]
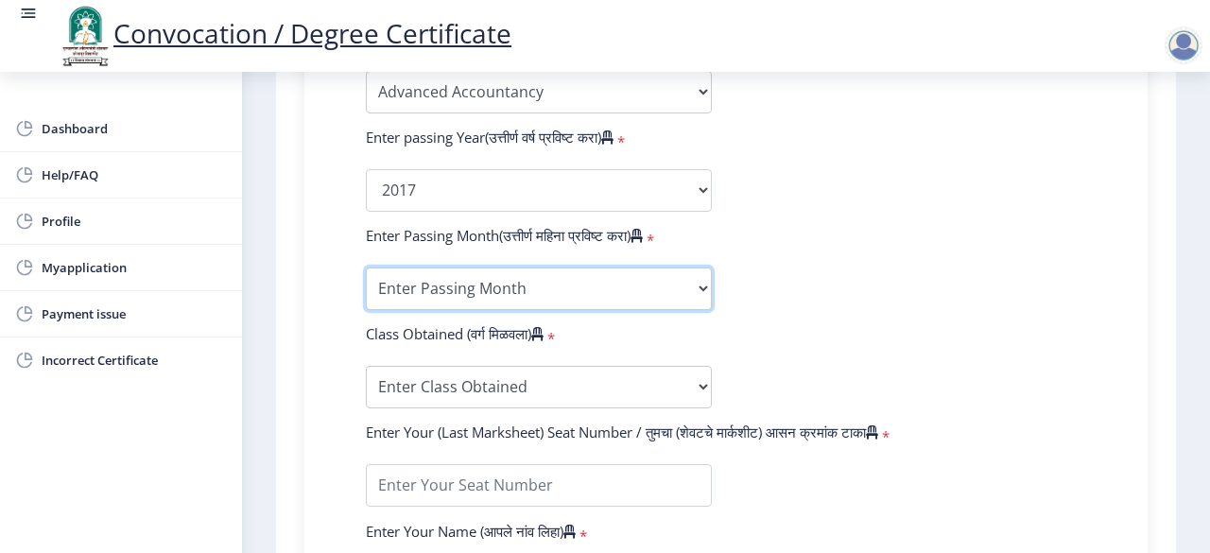
click at [699, 288] on select "Enter Passing Month March April May October November December" at bounding box center [539, 288] width 346 height 43
select select "May"
click at [366, 267] on select "Enter Passing Month March April May October November December" at bounding box center [539, 288] width 346 height 43
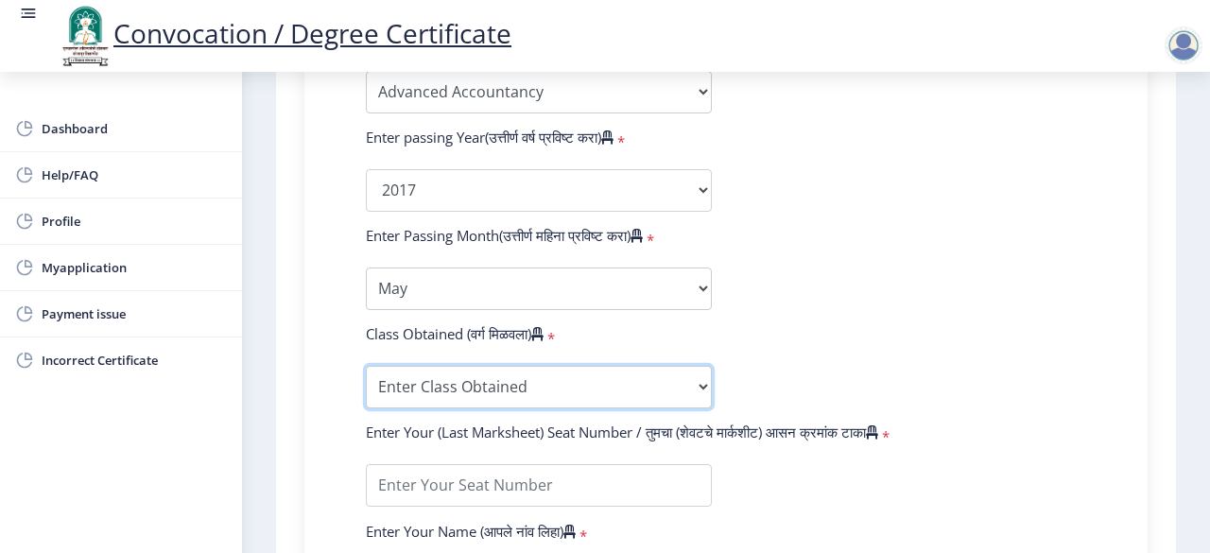
click at [452, 386] on select "Enter Class Obtained FIRST CLASS WITH DISTINCTION FIRST CLASS HIGHER SECOND CLA…" at bounding box center [539, 387] width 346 height 43
select select "Grade B+"
click at [366, 366] on select "Enter Class Obtained FIRST CLASS WITH DISTINCTION FIRST CLASS HIGHER SECOND CLA…" at bounding box center [539, 387] width 346 height 43
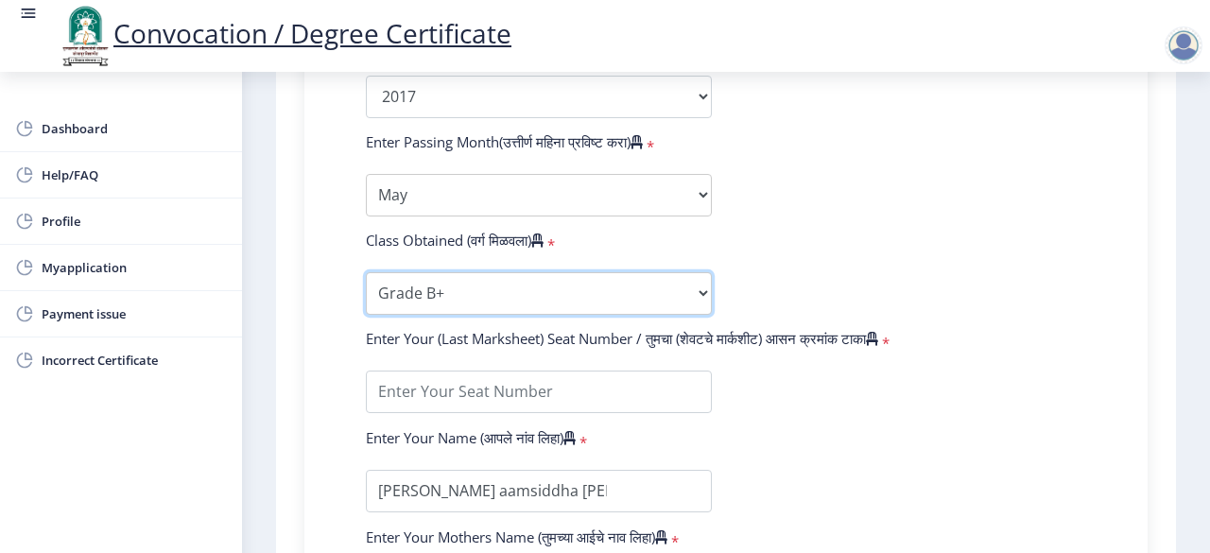
scroll to position [1081, 0]
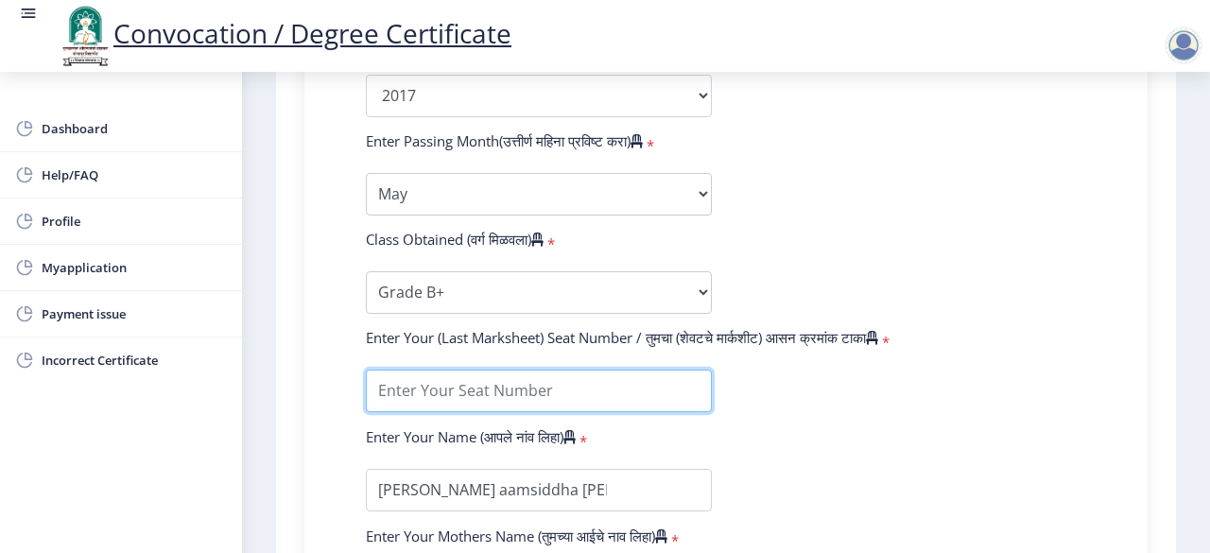
click at [549, 392] on input "textarea" at bounding box center [539, 391] width 346 height 43
type input "506953"
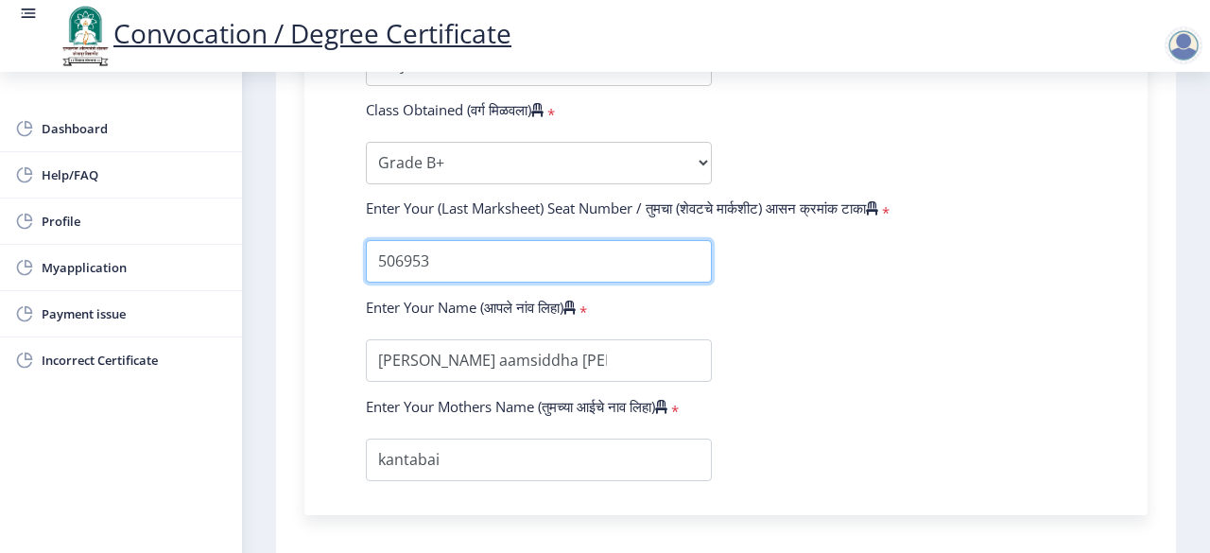
scroll to position [1222, 0]
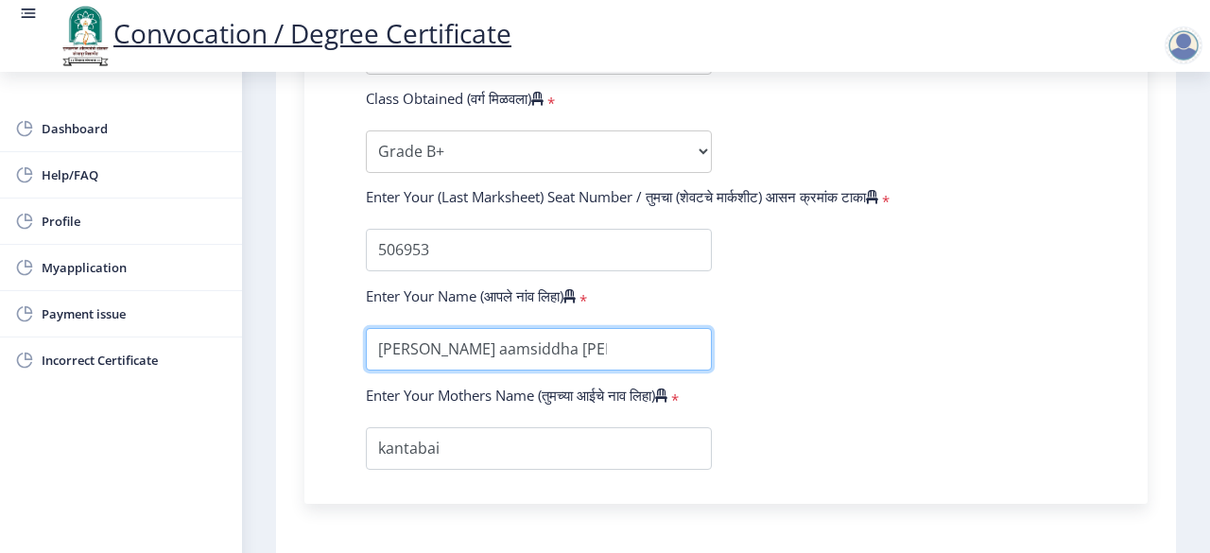
click at [384, 347] on input "textarea" at bounding box center [539, 349] width 346 height 43
type input "Vanita Aamsiddha Aiwale"
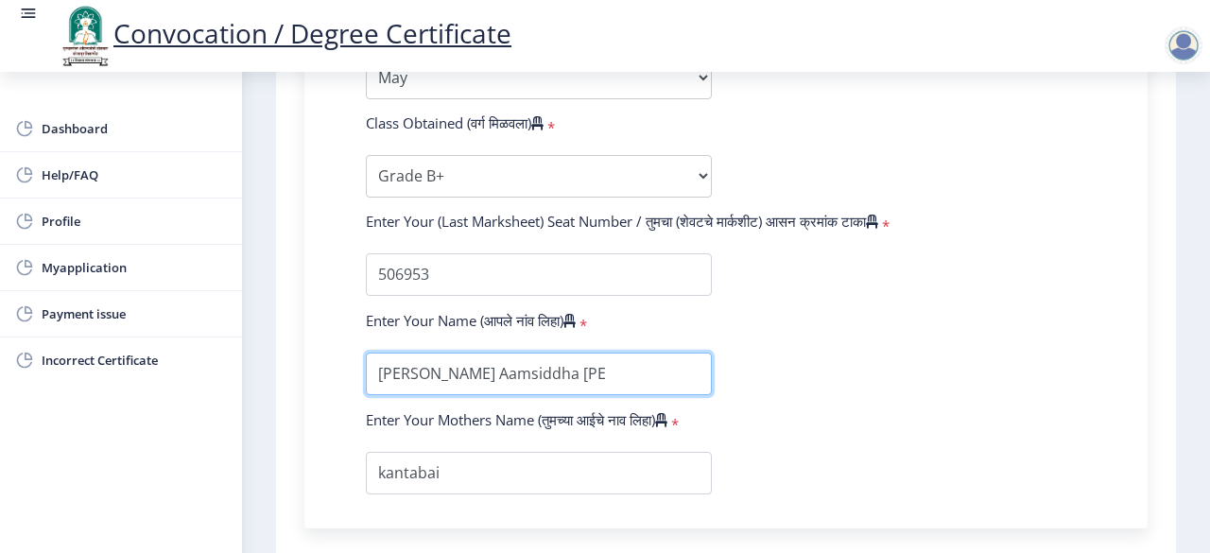
scroll to position [1379, 0]
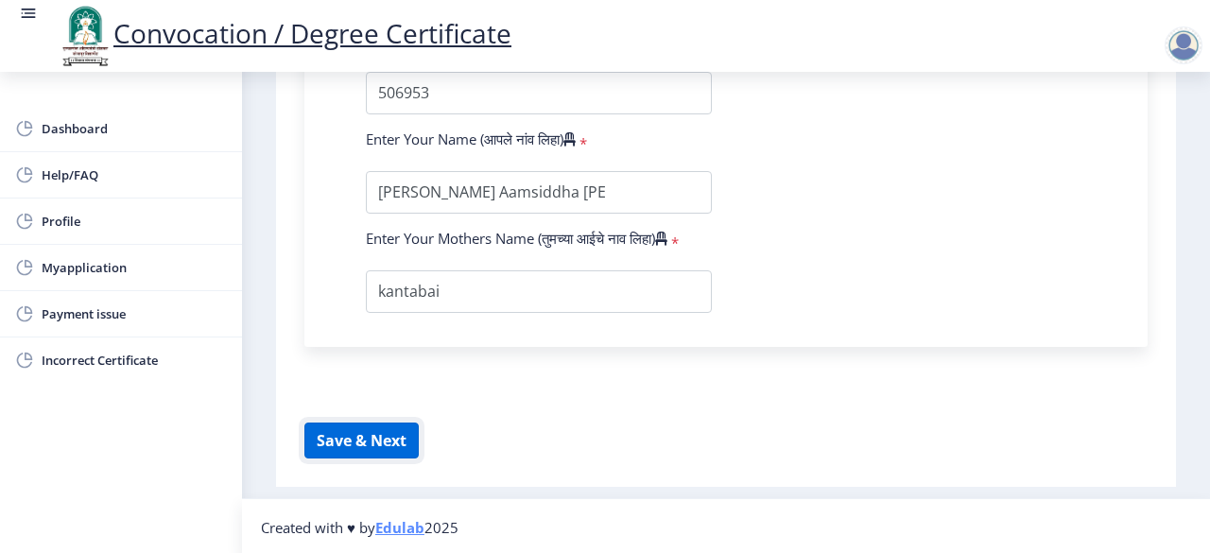
click at [363, 434] on button "Save & Next" at bounding box center [361, 440] width 114 height 36
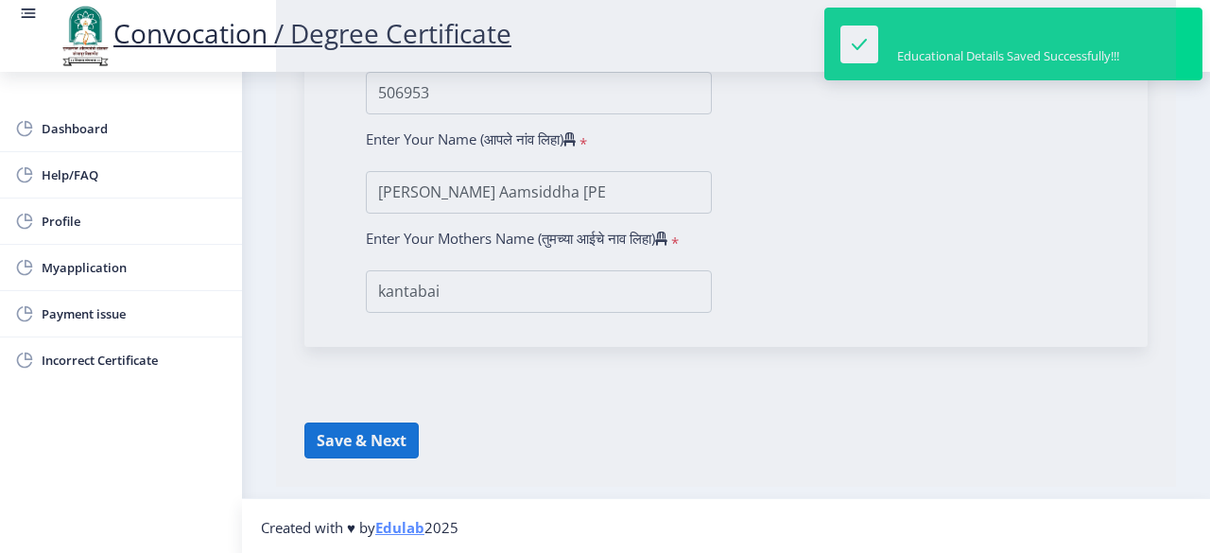
select select
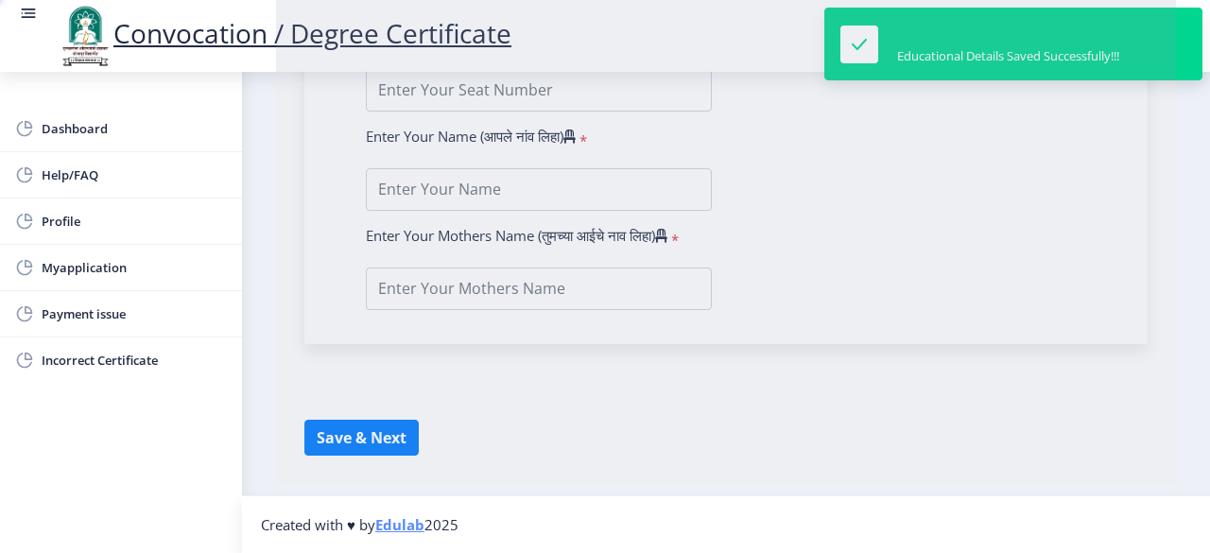
type input "[PERSON_NAME] aamsiddha [PERSON_NAME]"
type input "kantabai"
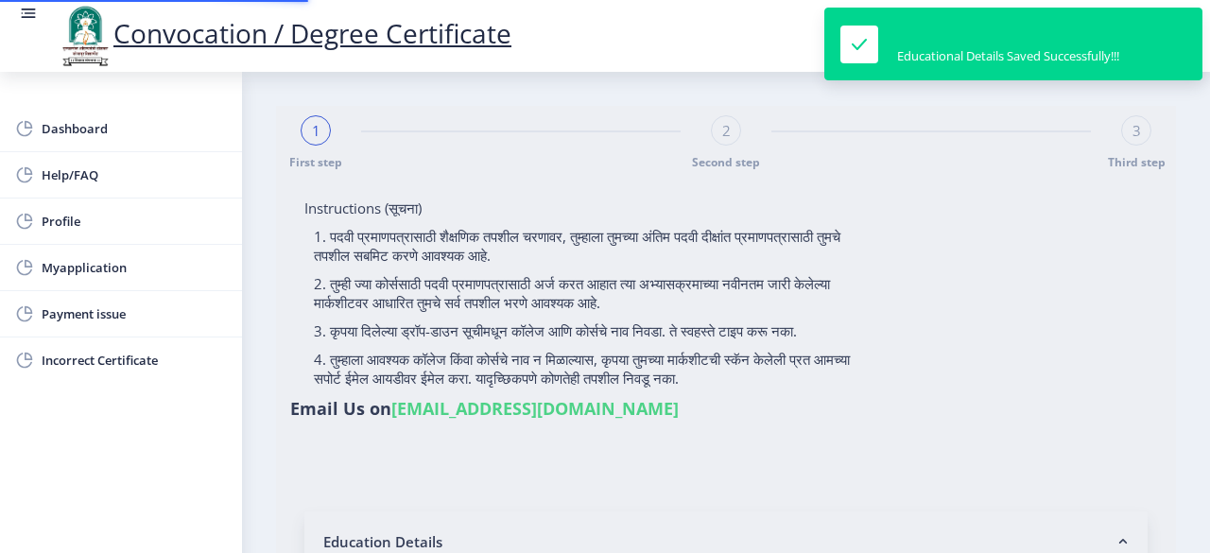
type input "2015032500237257"
select select "External"
select select "2017"
select select "May"
select select "Grade B+"
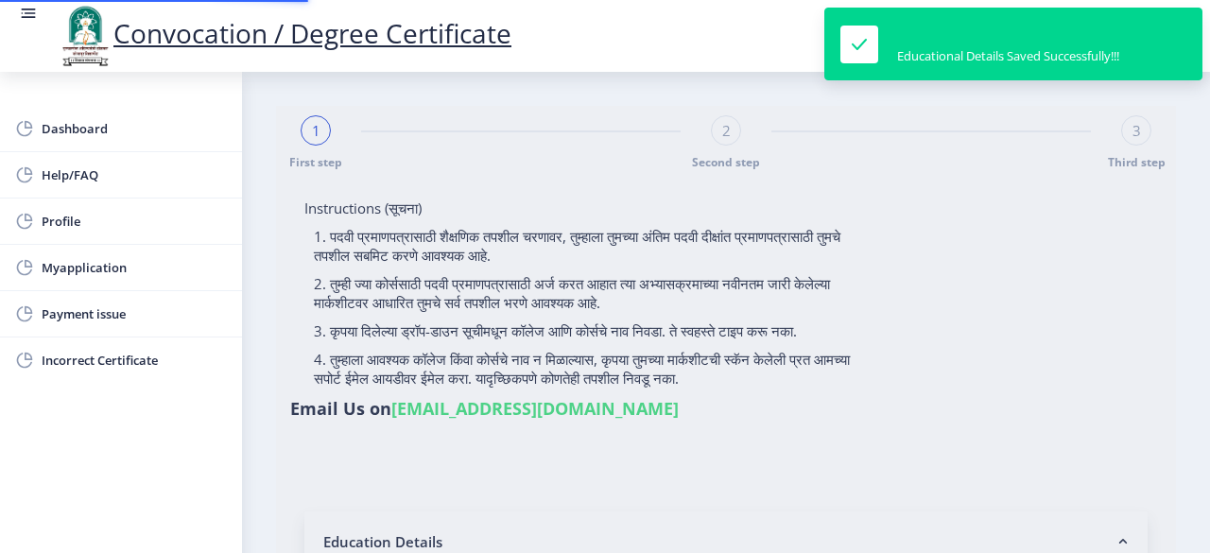
type input "506953"
type input "Vanita Aamsiddha Aiwale"
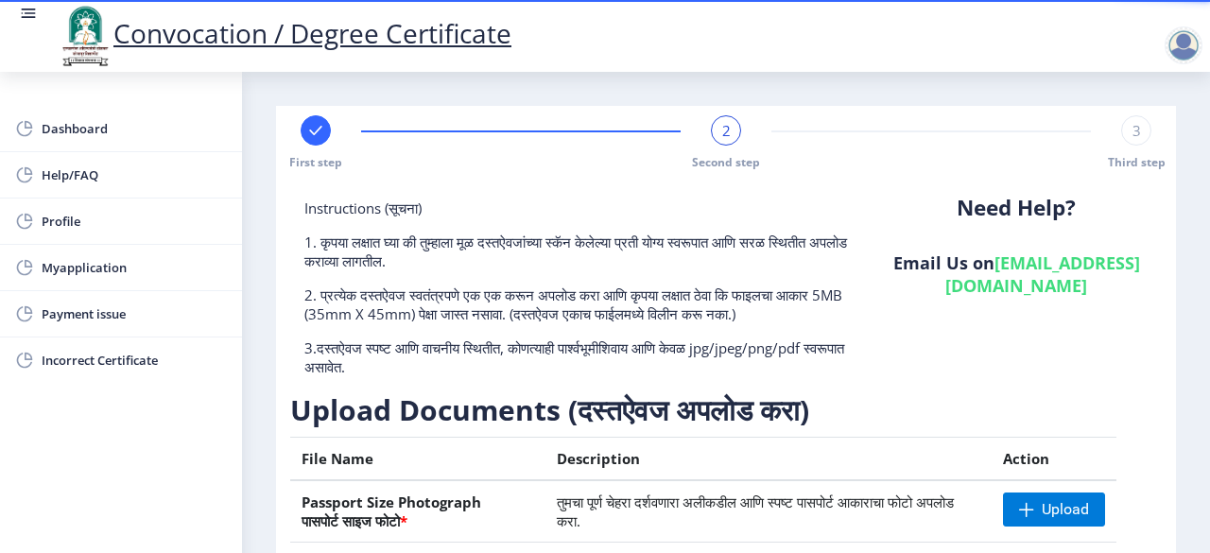
click at [573, 394] on h3 "Upload Documents (दस्तऐवज अपलोड करा)" at bounding box center [725, 410] width 871 height 38
click at [62, 273] on span "Myapplication" at bounding box center [134, 267] width 185 height 23
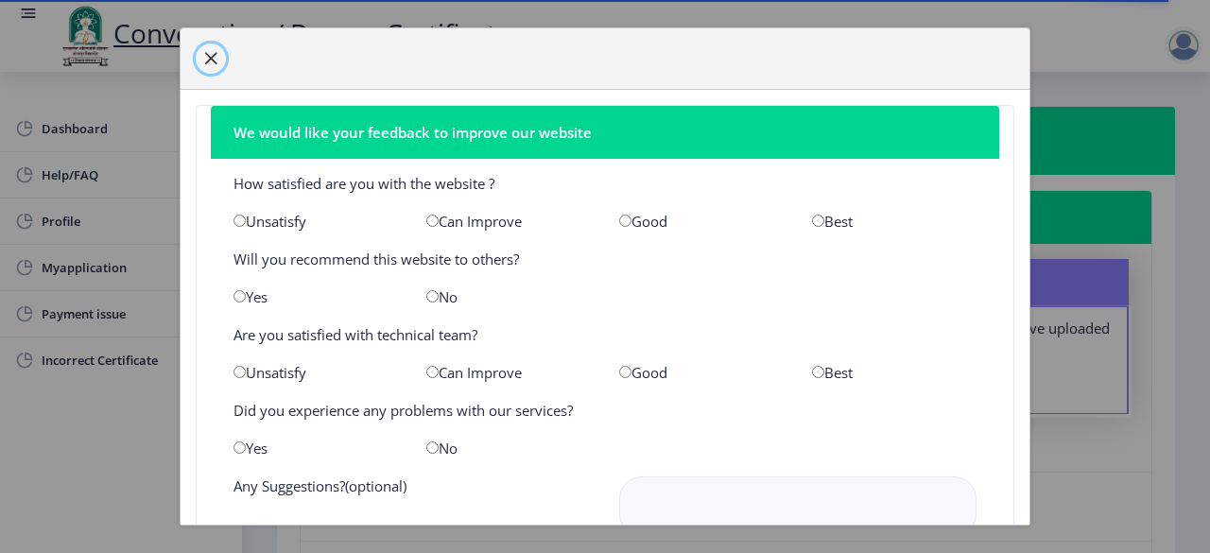
click at [217, 58] on span "button" at bounding box center [210, 58] width 15 height 15
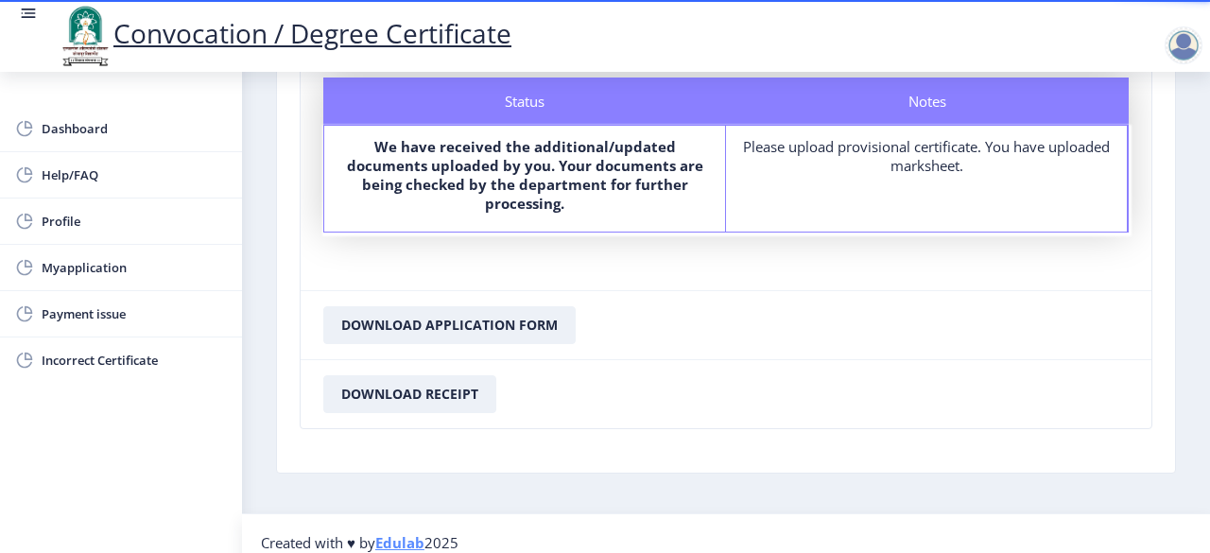
scroll to position [195, 0]
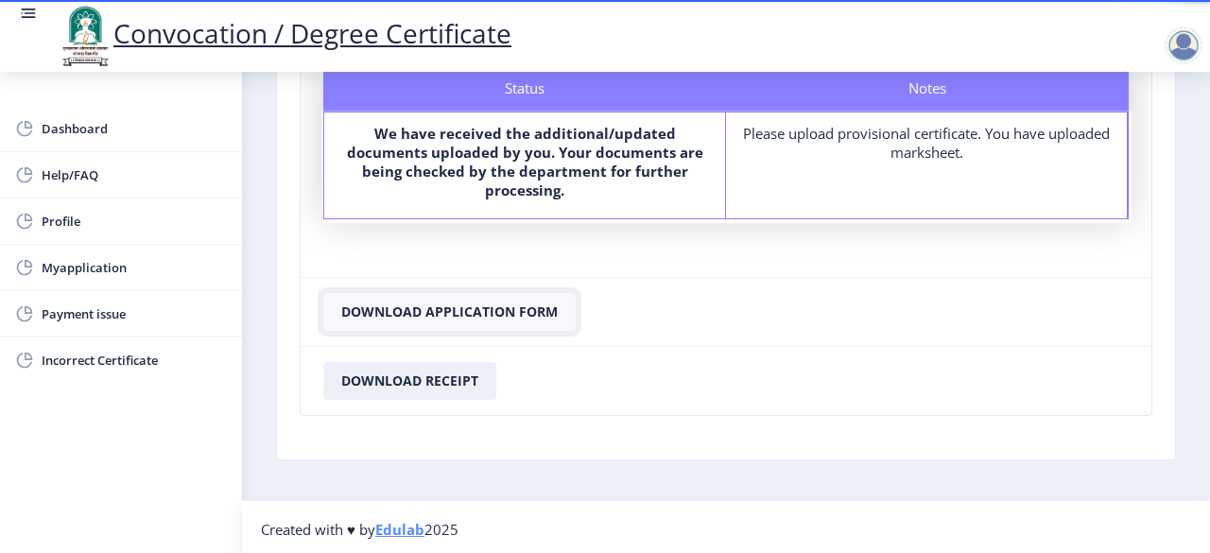
click at [461, 308] on button "Download Application Form" at bounding box center [449, 312] width 252 height 38
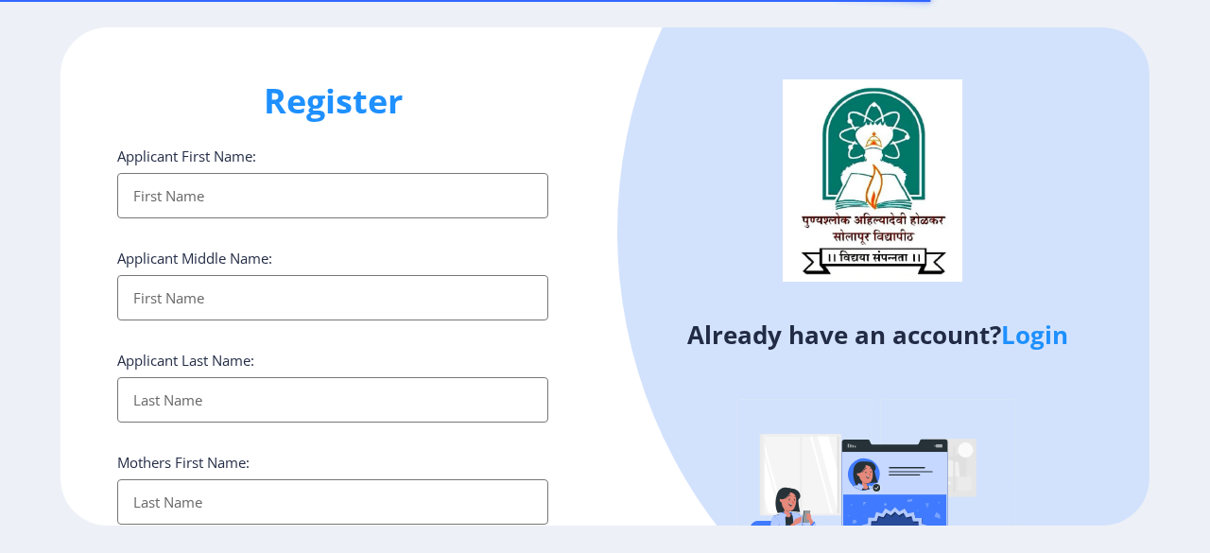
select select
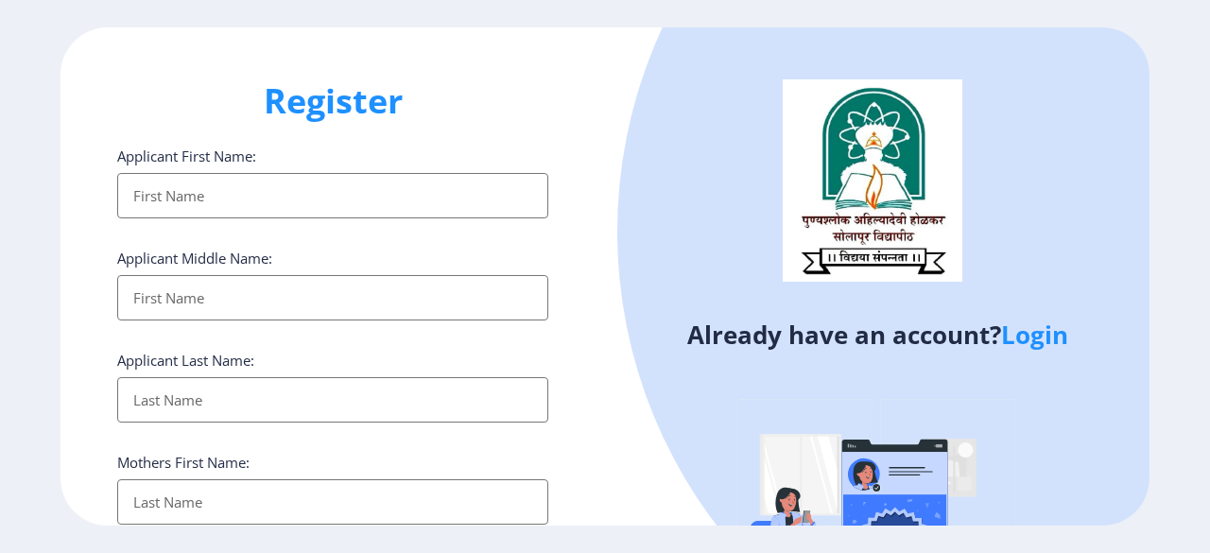
click at [1032, 337] on link "Login" at bounding box center [1034, 335] width 67 height 34
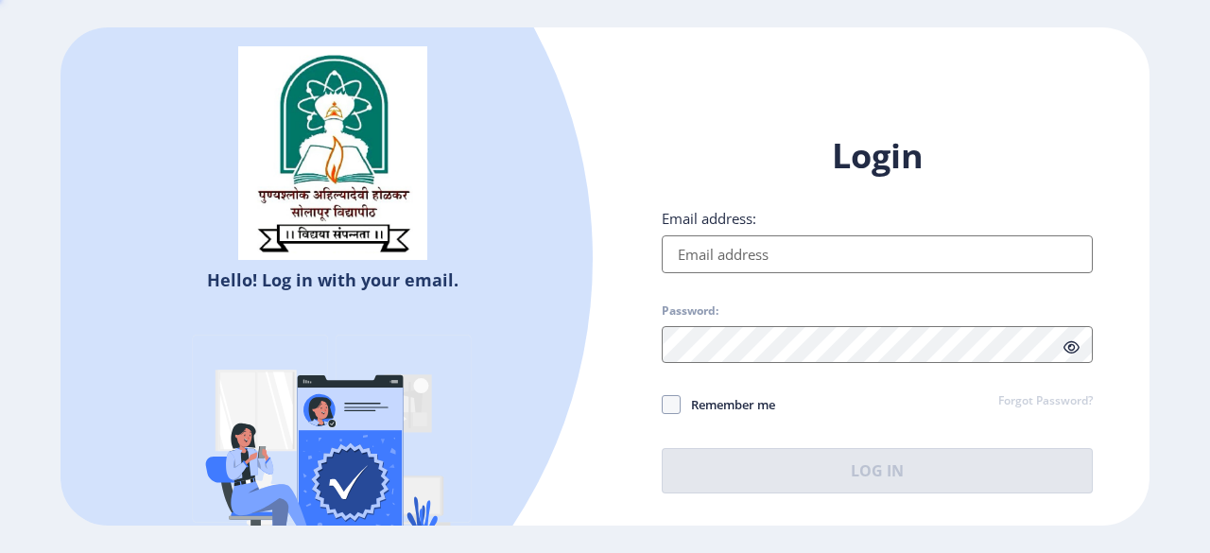
type input "[EMAIL_ADDRESS][DOMAIN_NAME]"
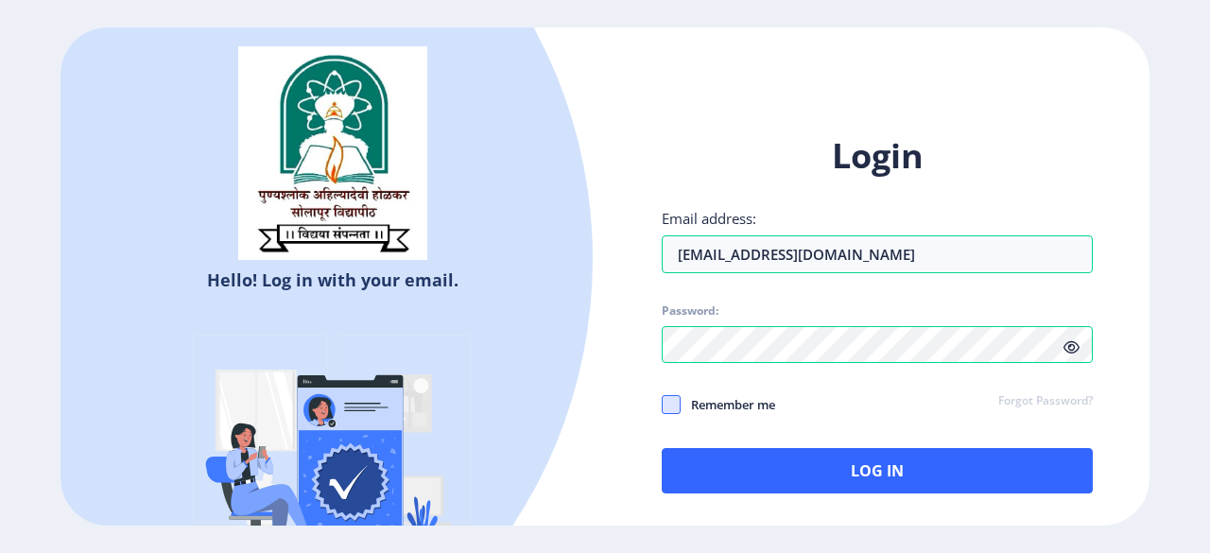
click at [663, 404] on span at bounding box center [671, 404] width 19 height 19
click at [662, 404] on input "Remember me" at bounding box center [662, 404] width 1 height 1
checkbox input "true"
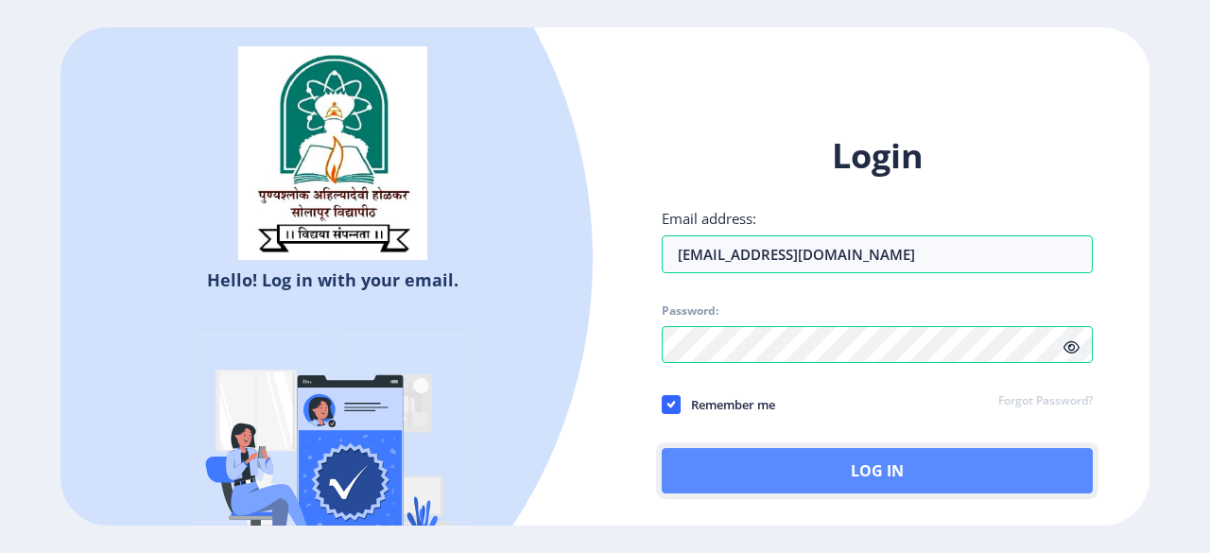
click at [839, 469] on button "Log In" at bounding box center [877, 470] width 431 height 45
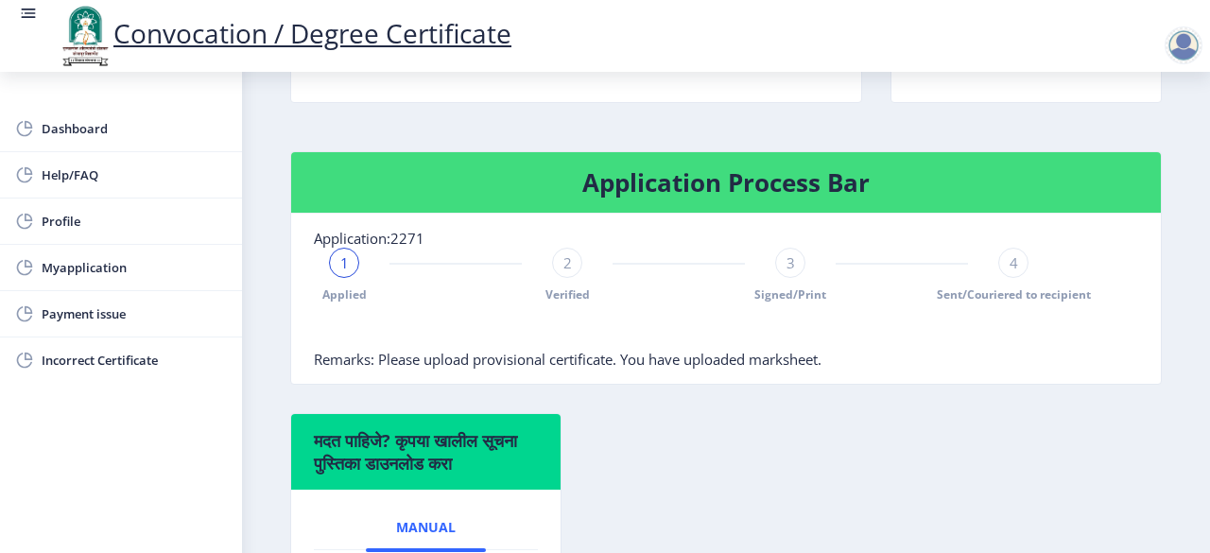
scroll to position [364, 0]
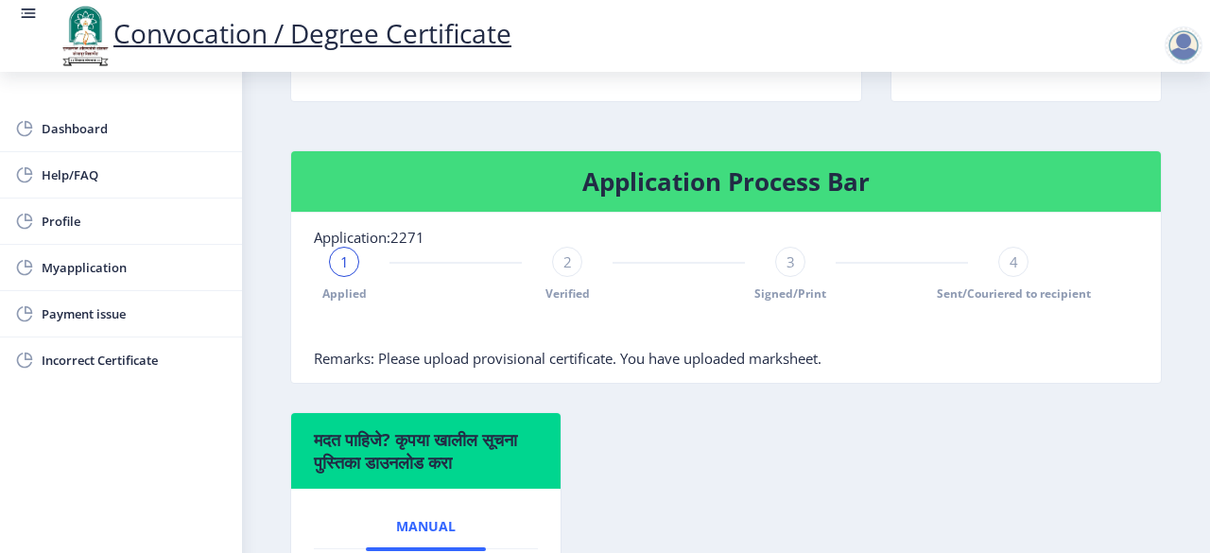
click at [733, 239] on nb-card-body "Application:2271 1 Applied 2 Verified 3 Signed/Print 4 Sent/Couriered to recipi…" at bounding box center [725, 298] width 869 height 170
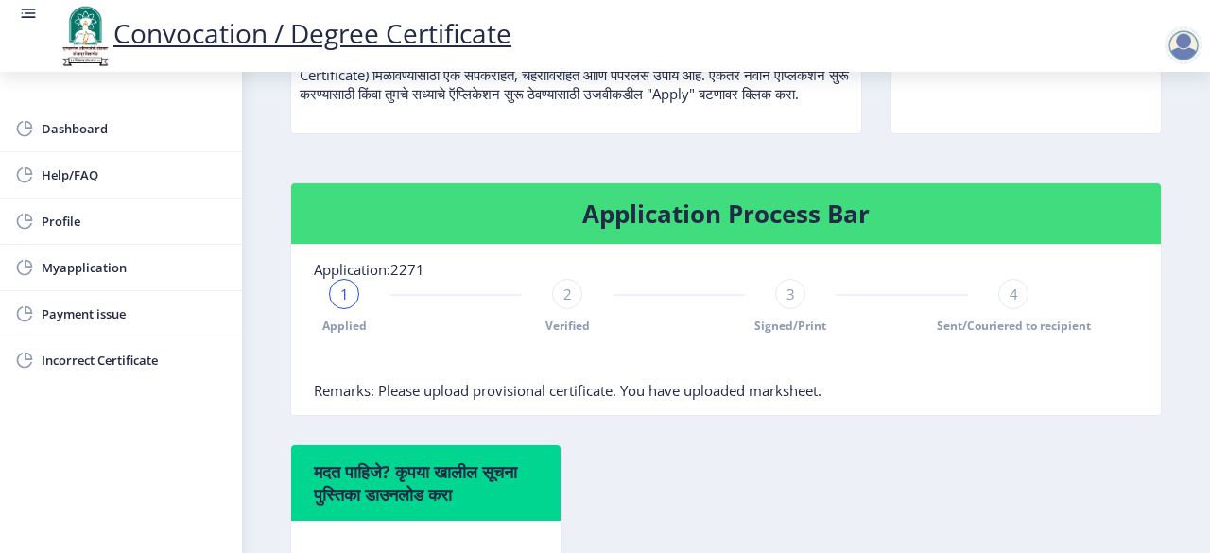
scroll to position [337, 0]
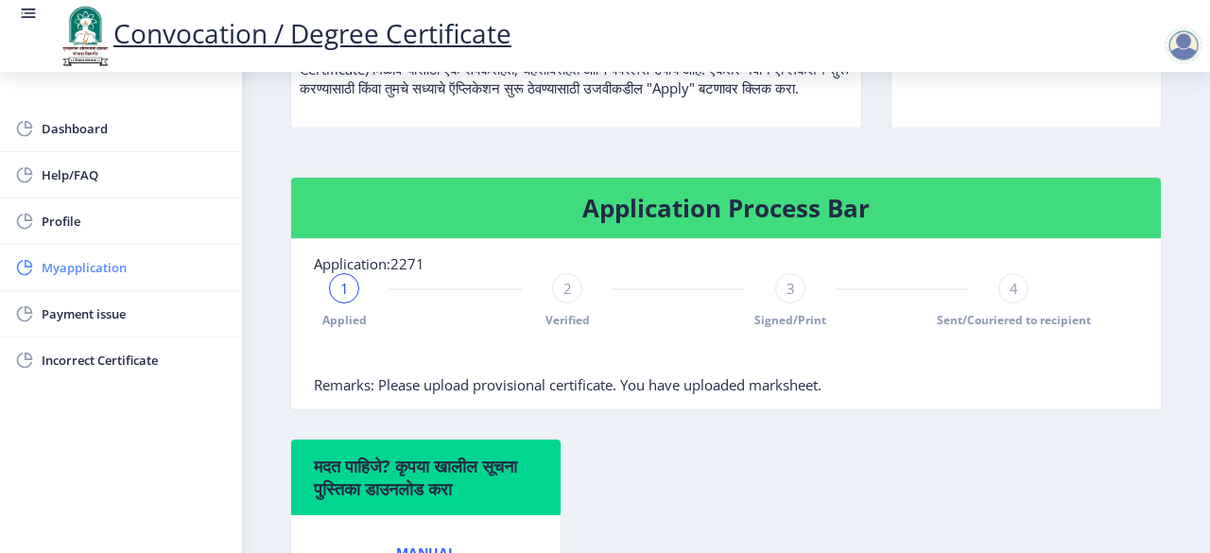
click at [74, 270] on span "Myapplication" at bounding box center [134, 267] width 185 height 23
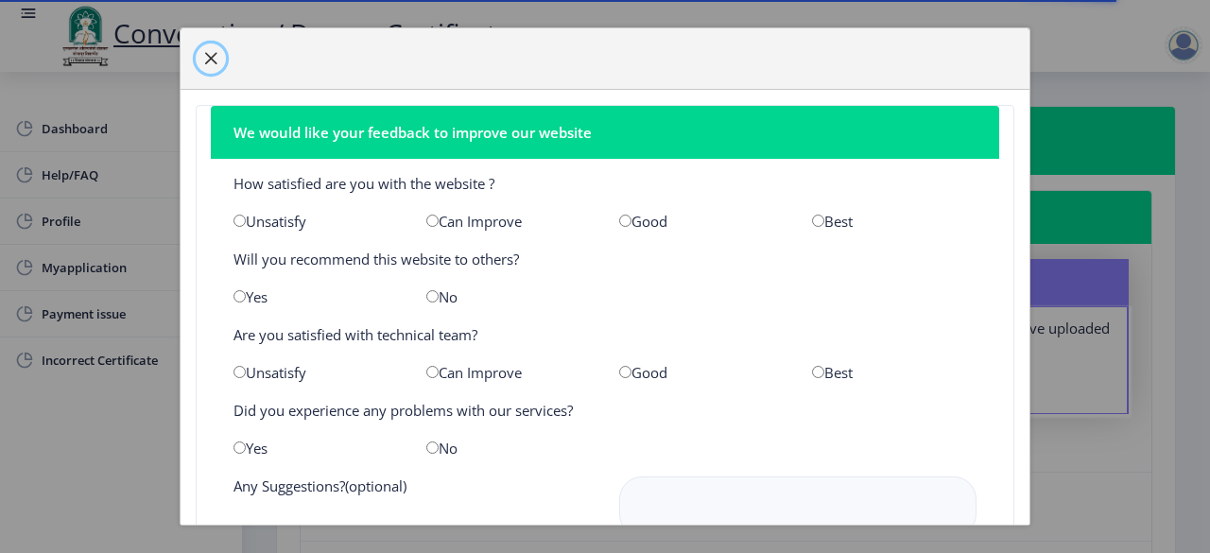
click at [210, 60] on span "button" at bounding box center [210, 58] width 15 height 15
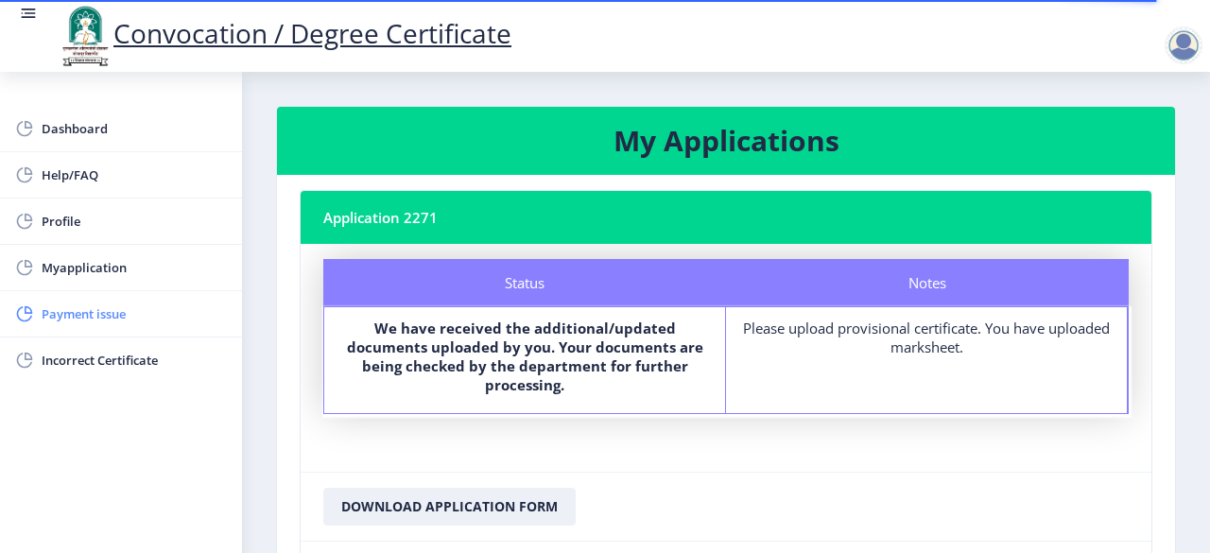
click at [115, 315] on span "Payment issue" at bounding box center [134, 313] width 185 height 23
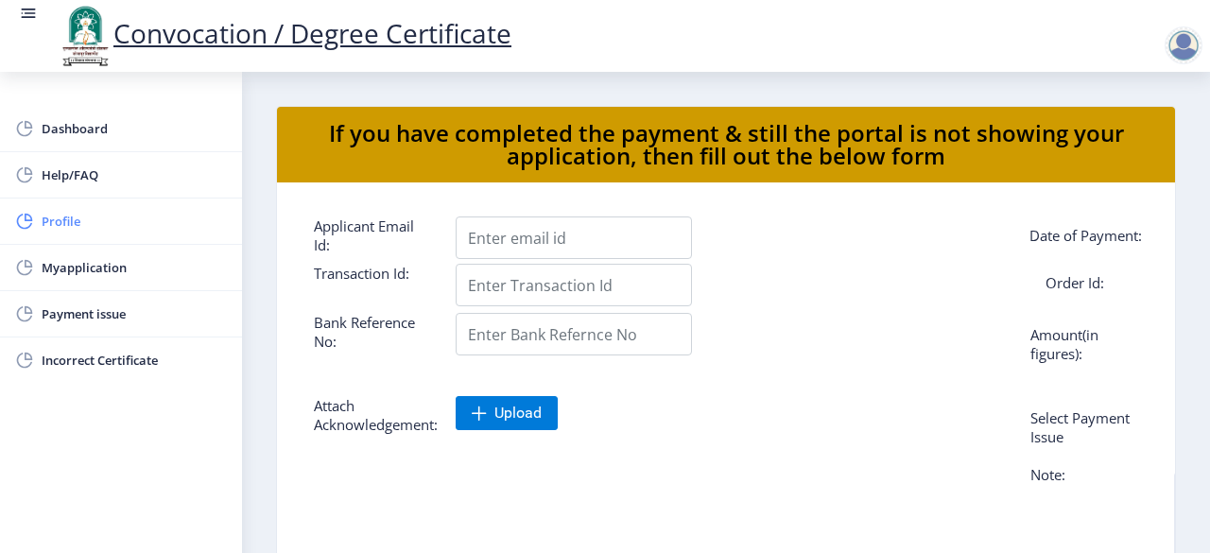
click at [72, 216] on span "Profile" at bounding box center [134, 221] width 185 height 23
select select
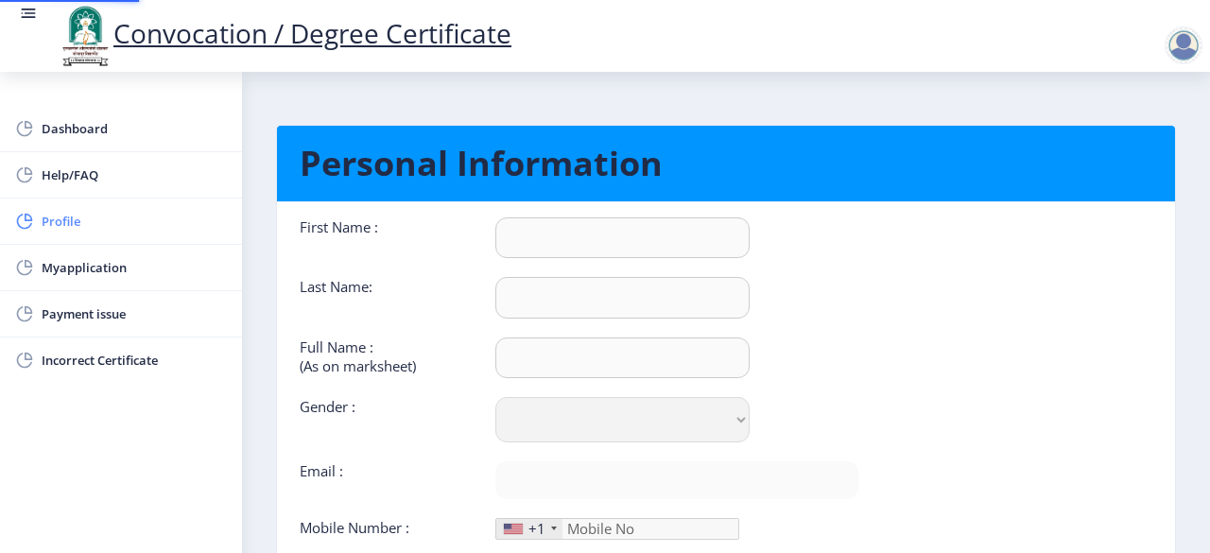
type input "[PERSON_NAME]"
type input "[PERSON_NAME] aamsiddha [PERSON_NAME]"
select select "[DEMOGRAPHIC_DATA]"
type input "[EMAIL_ADDRESS][DOMAIN_NAME]"
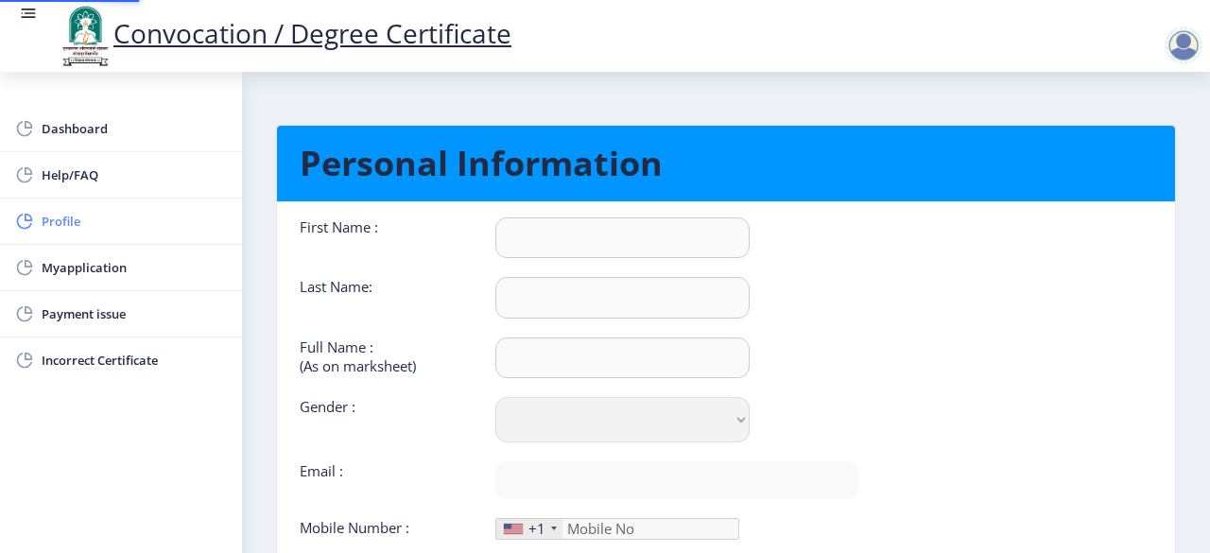
type input "8999796981"
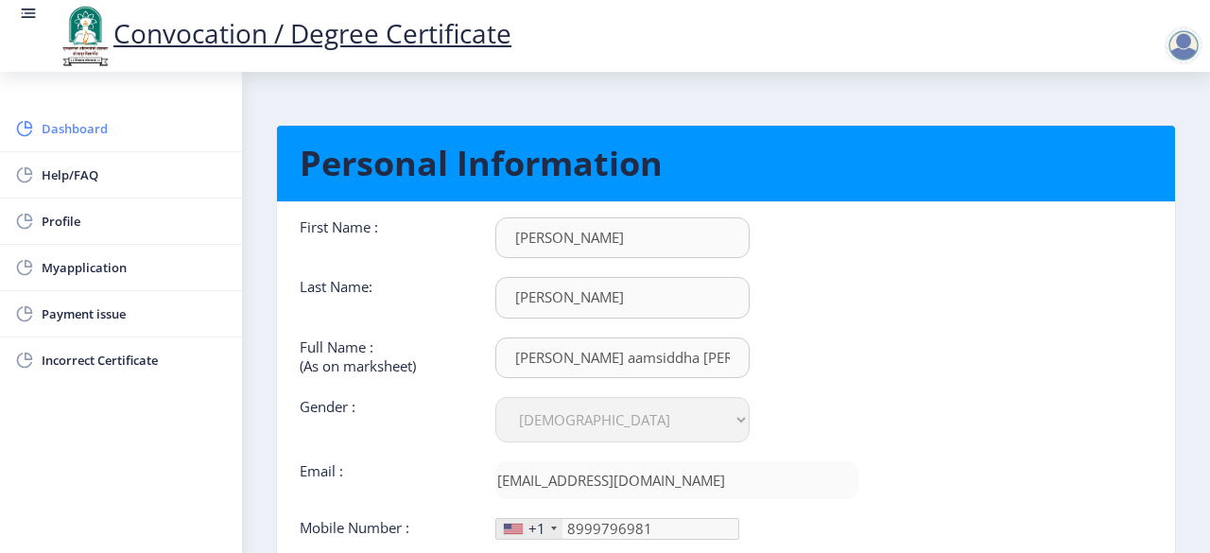
click at [102, 130] on span "Dashboard" at bounding box center [134, 128] width 185 height 23
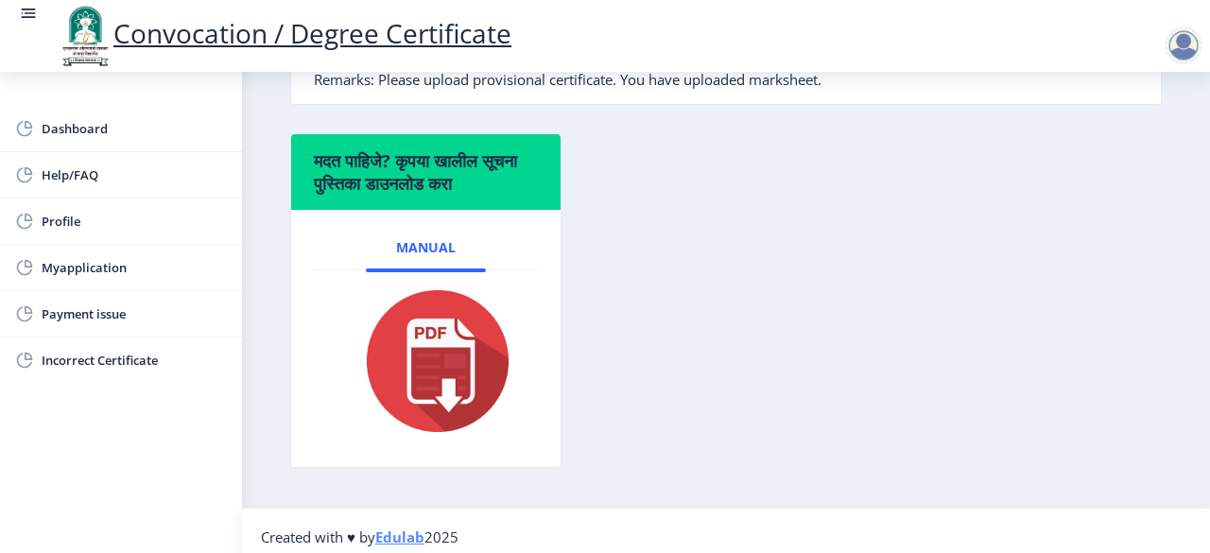
scroll to position [671, 0]
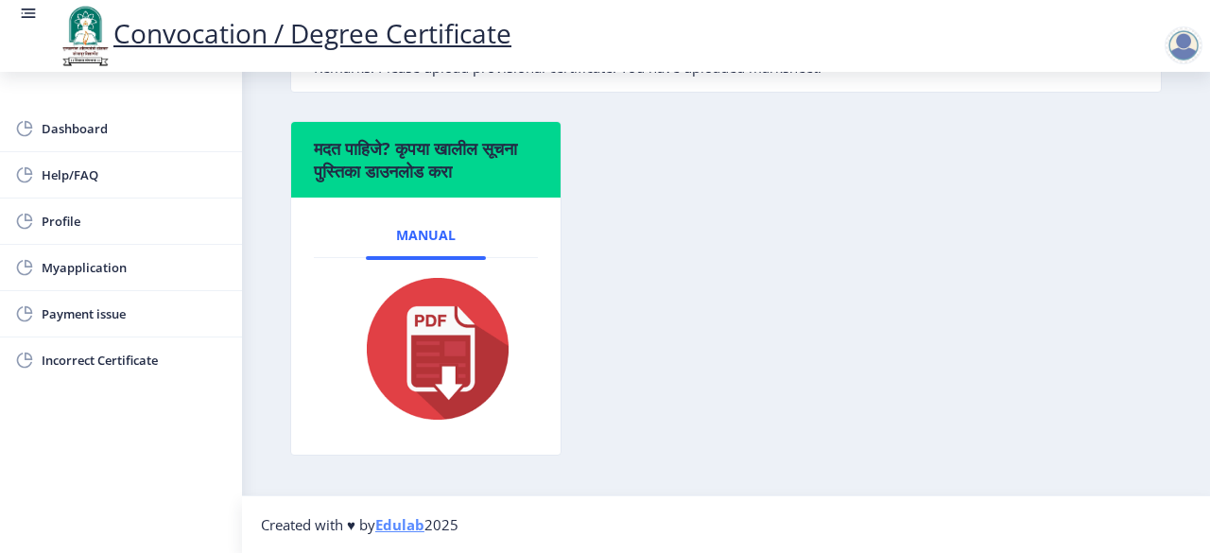
click at [438, 387] on img at bounding box center [425, 348] width 175 height 151
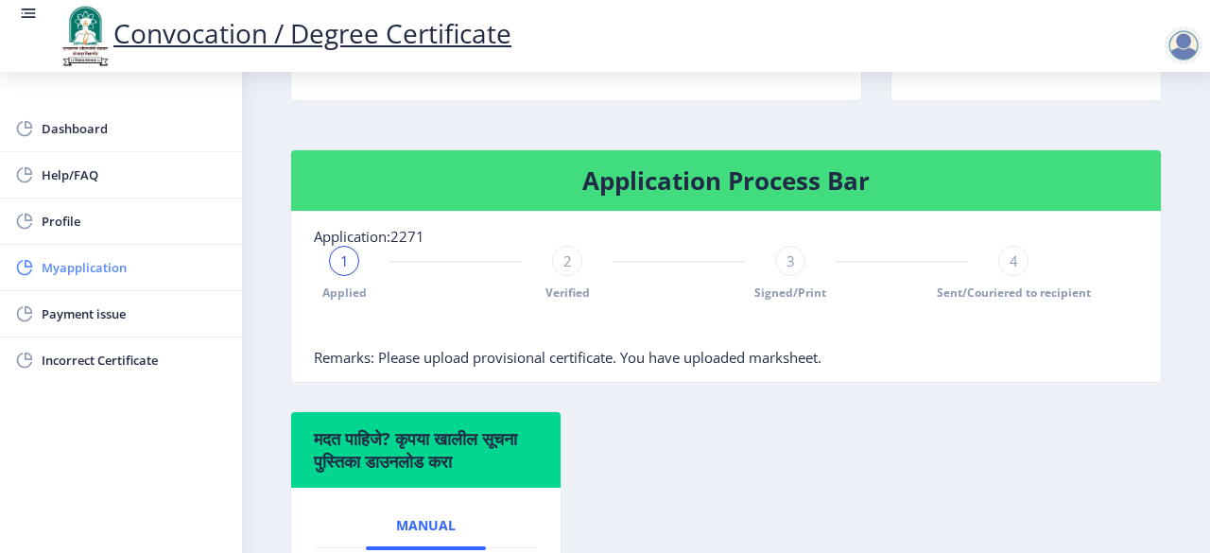
scroll to position [352, 0]
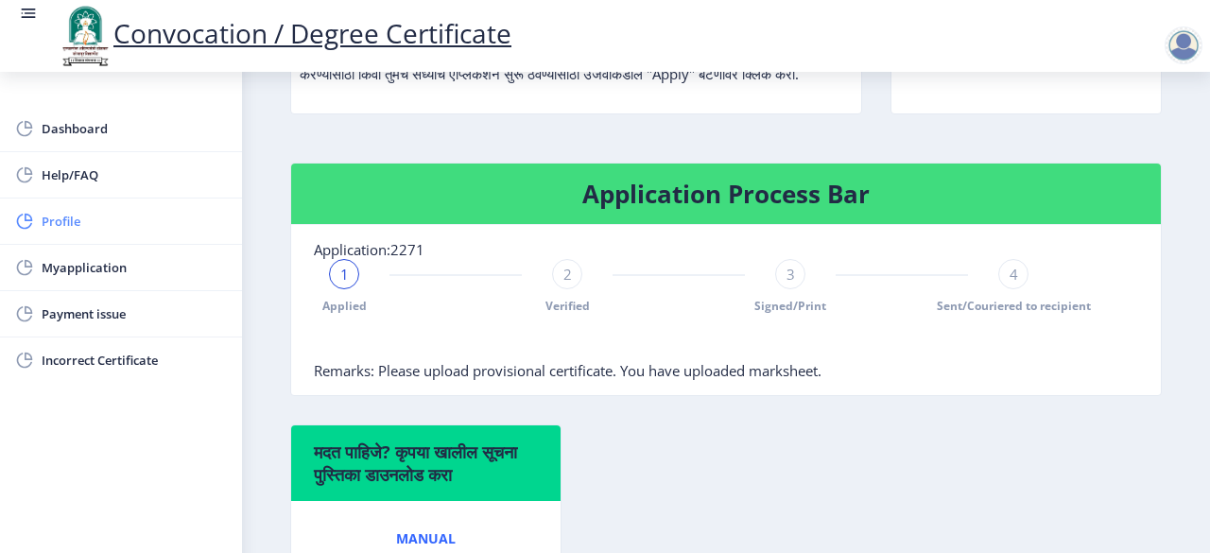
click at [79, 220] on span "Profile" at bounding box center [134, 221] width 185 height 23
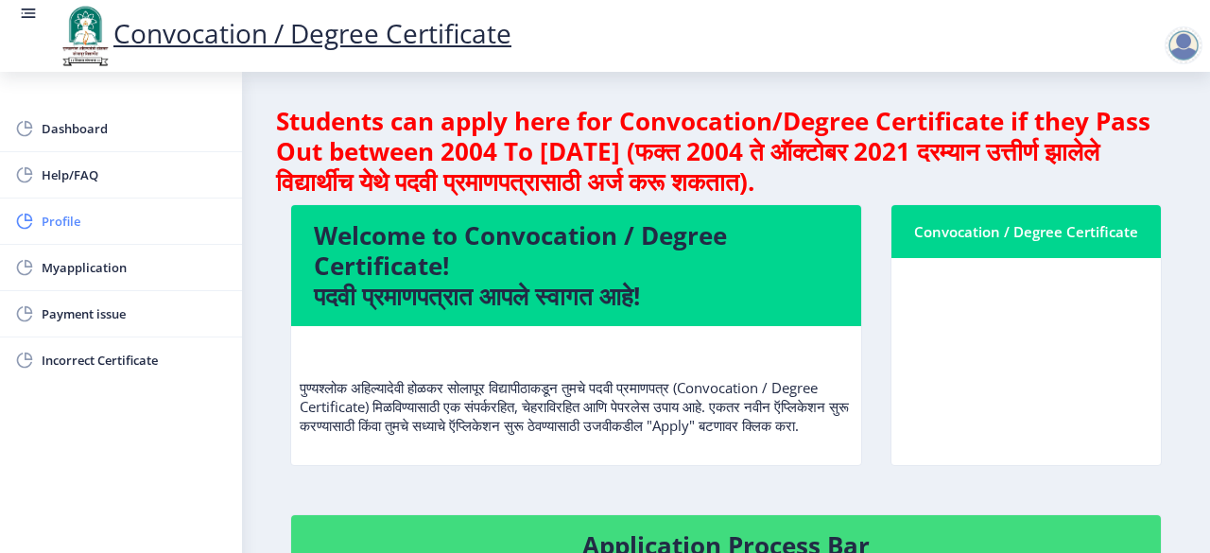
select select
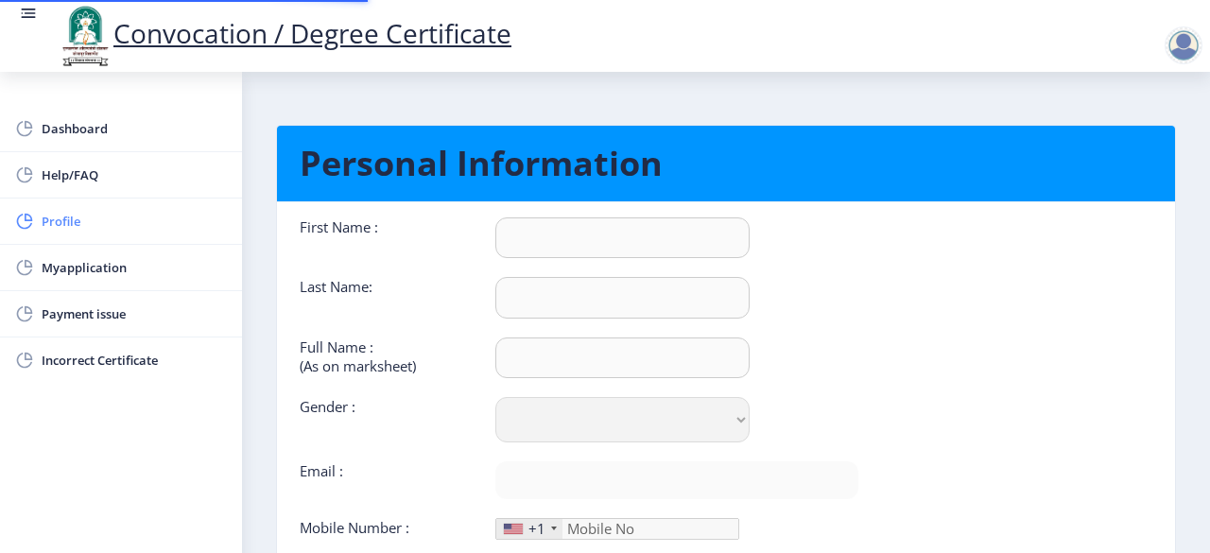
type input "[PERSON_NAME]"
type input "[PERSON_NAME] aamsiddha [PERSON_NAME]"
select select "[DEMOGRAPHIC_DATA]"
type input "[EMAIL_ADDRESS][DOMAIN_NAME]"
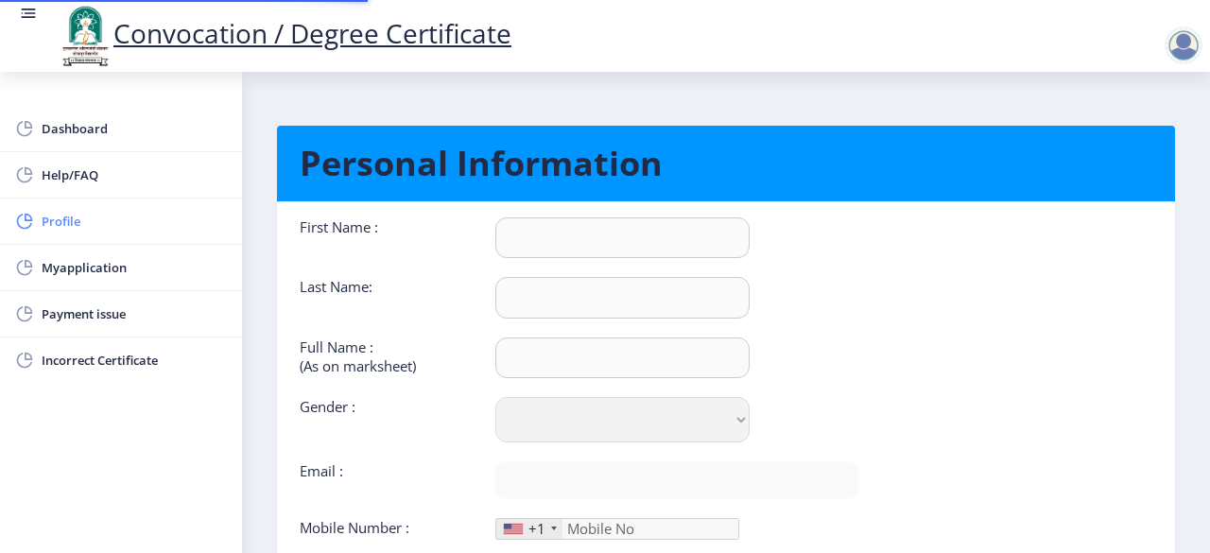
type input "8999796981"
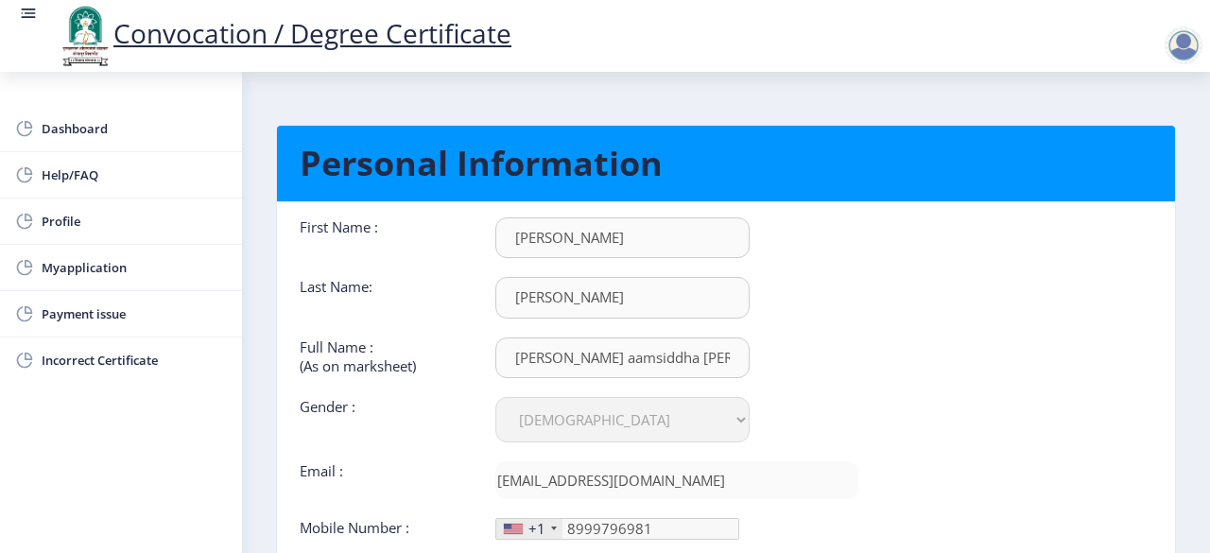
scroll to position [190, 0]
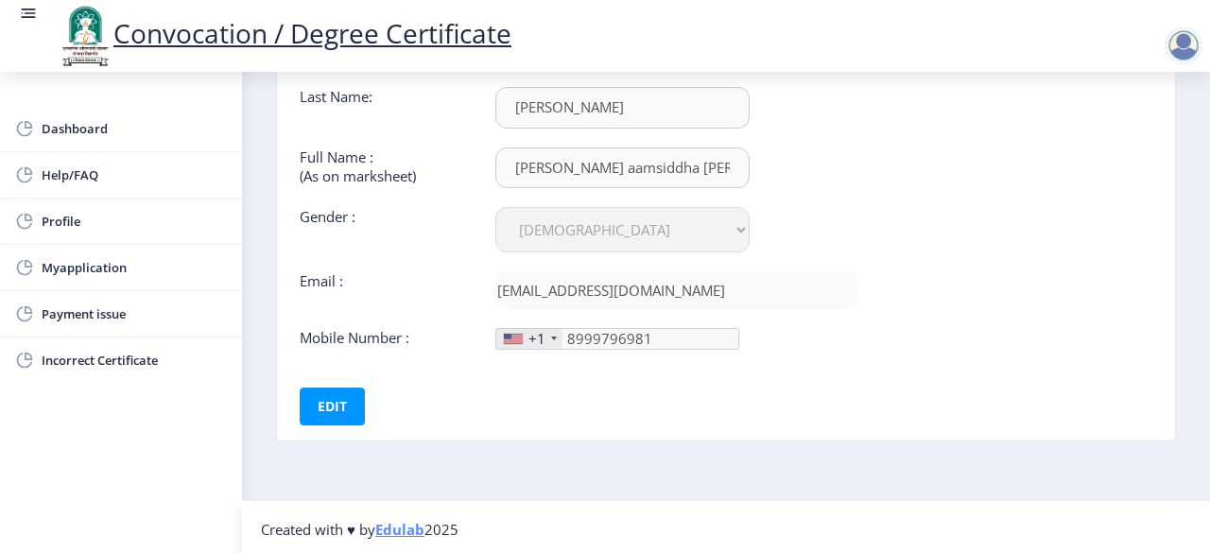
click at [550, 332] on div "+1" at bounding box center [529, 339] width 66 height 20
click at [548, 333] on div "+1" at bounding box center [529, 339] width 66 height 20
click at [337, 400] on button "Edit" at bounding box center [332, 406] width 65 height 38
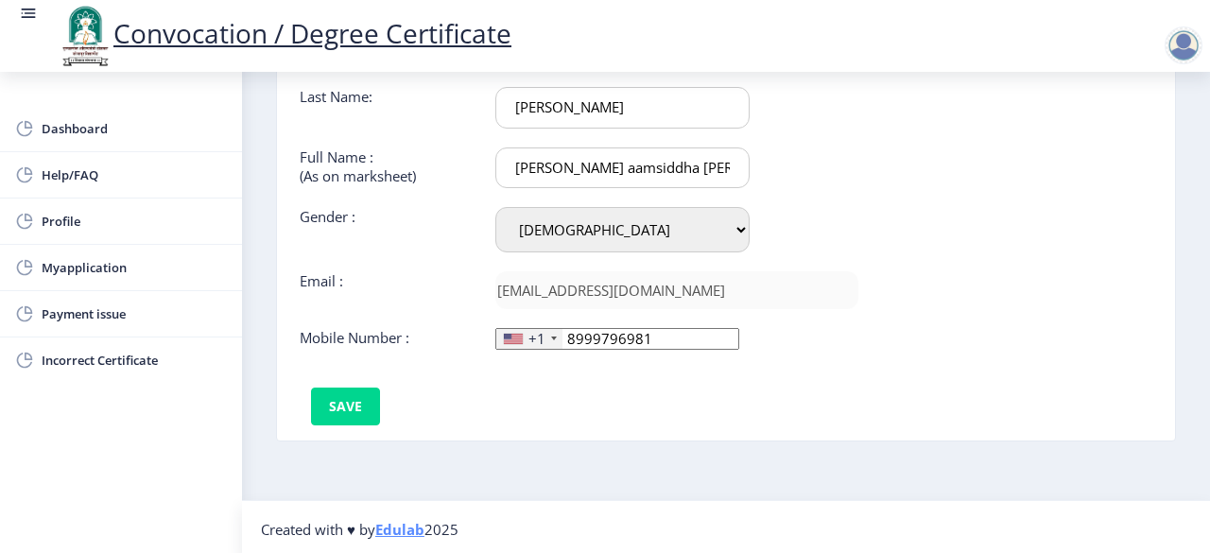
click at [551, 336] on div at bounding box center [554, 338] width 6 height 4
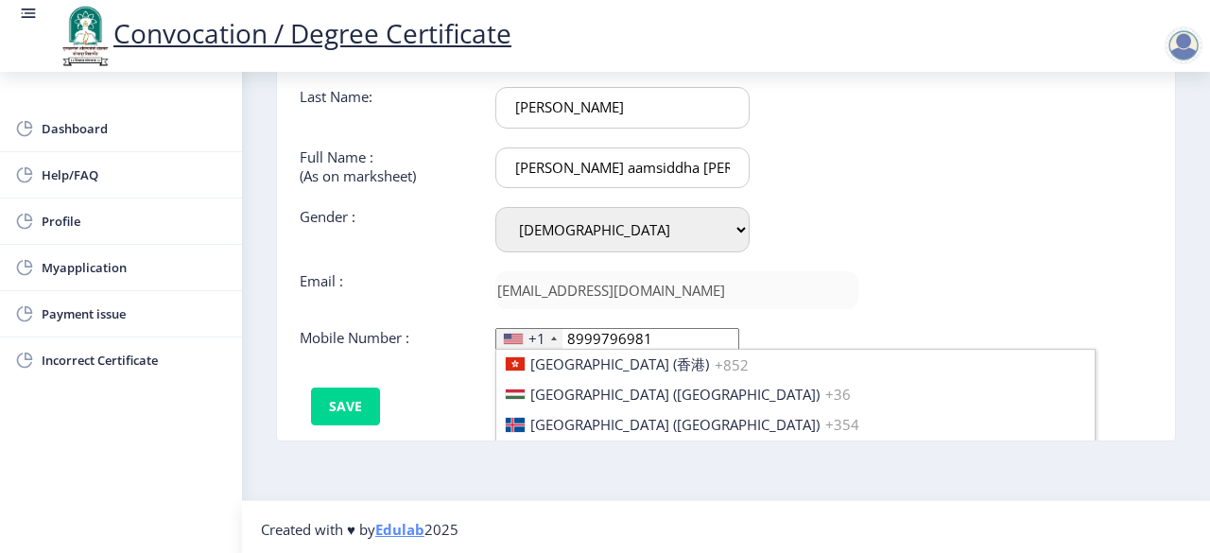
scroll to position [2913, 0]
click at [582, 446] on span "[GEOGRAPHIC_DATA] ([GEOGRAPHIC_DATA])" at bounding box center [674, 455] width 289 height 19
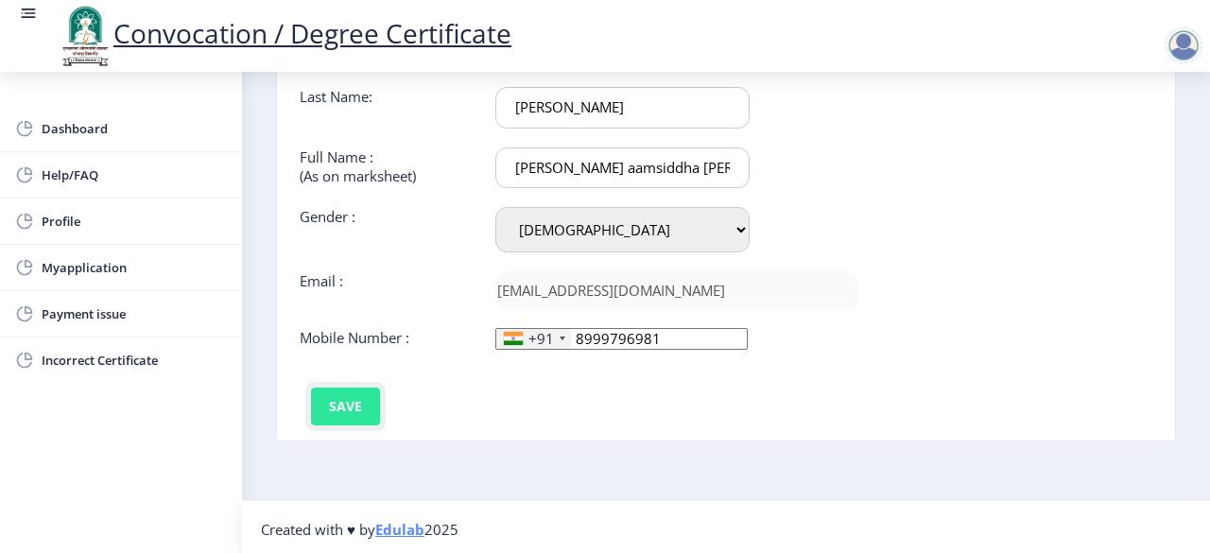
click at [338, 406] on button "Save" at bounding box center [345, 406] width 69 height 38
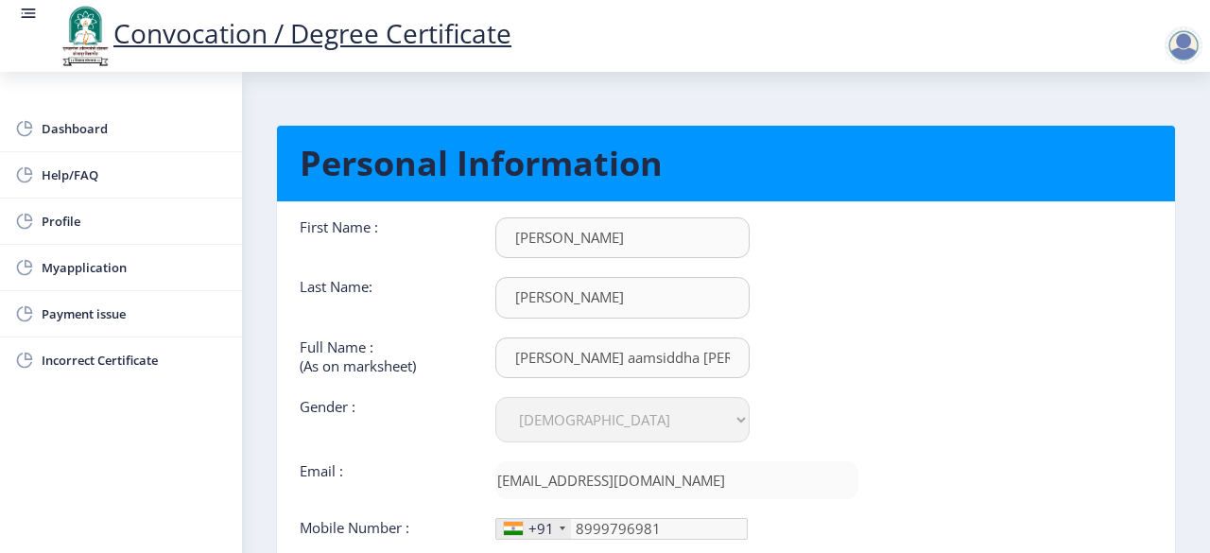
scroll to position [1, 0]
click at [1178, 40] on div at bounding box center [1183, 45] width 38 height 38
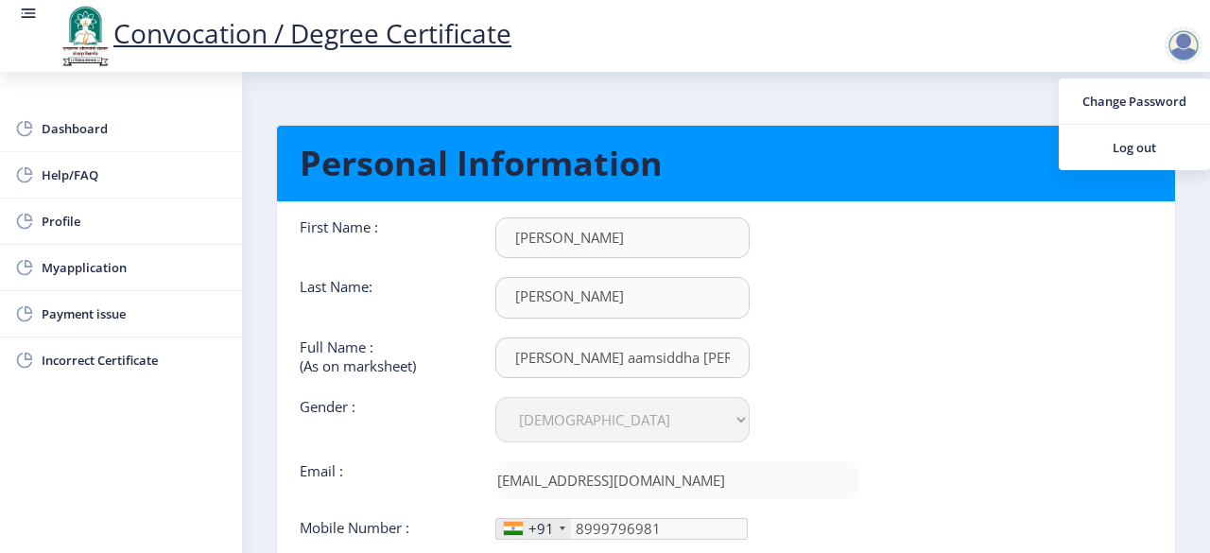
click at [795, 337] on div "[PERSON_NAME] aamsiddha [PERSON_NAME]" at bounding box center [676, 357] width 391 height 41
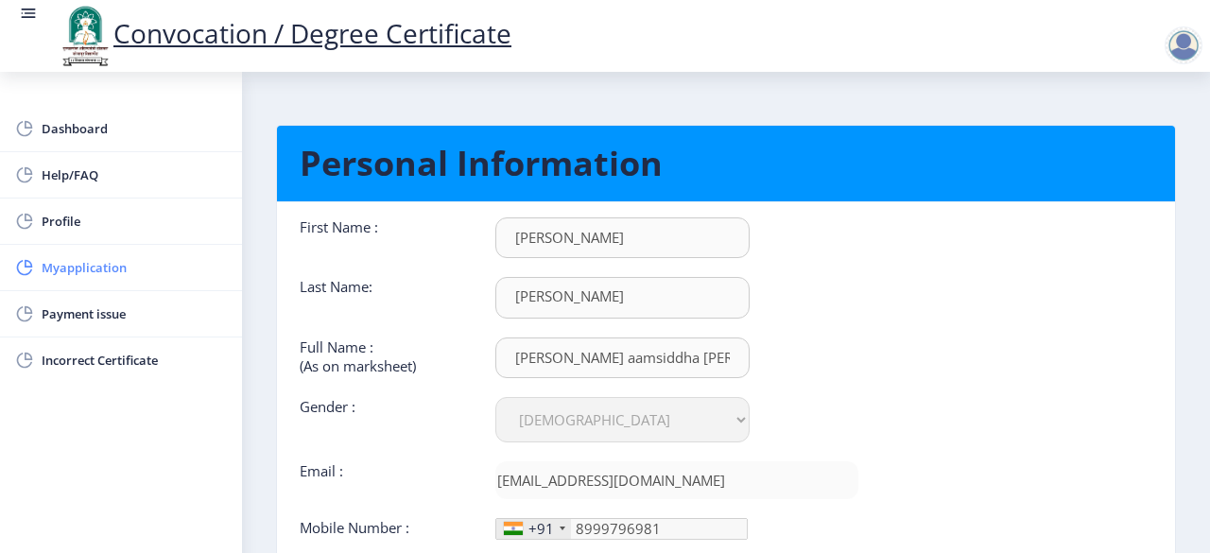
click at [66, 266] on span "Myapplication" at bounding box center [134, 267] width 185 height 23
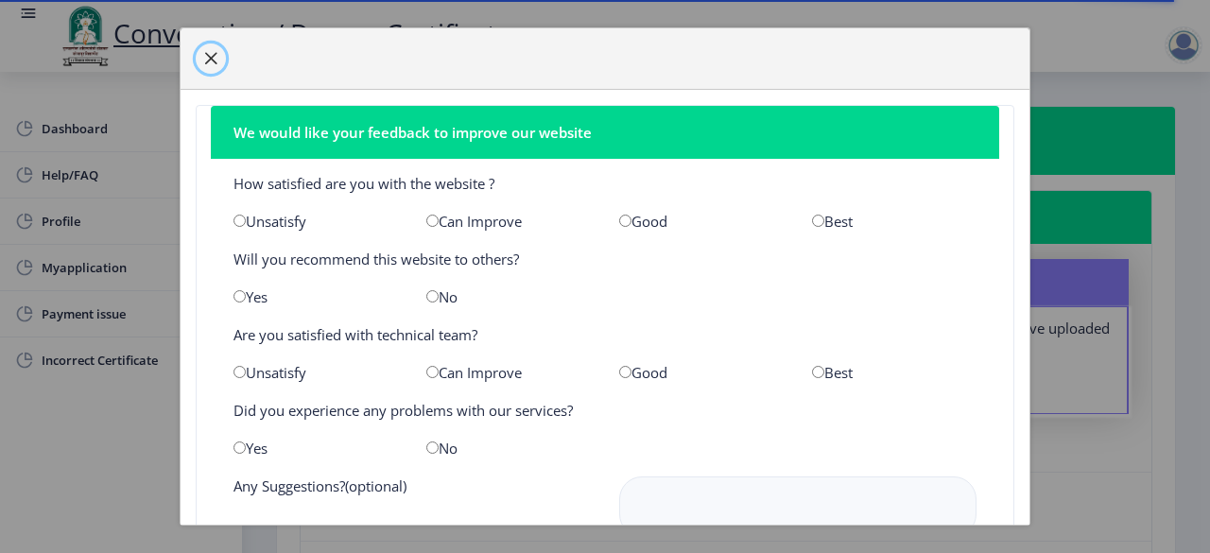
click at [212, 56] on span "button" at bounding box center [210, 58] width 15 height 15
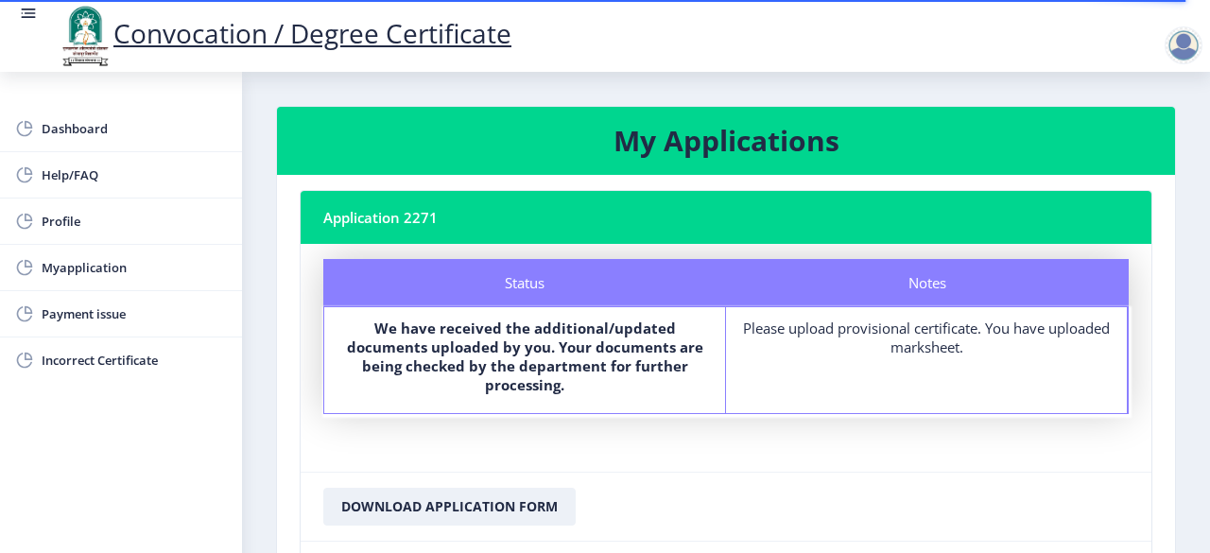
scroll to position [195, 0]
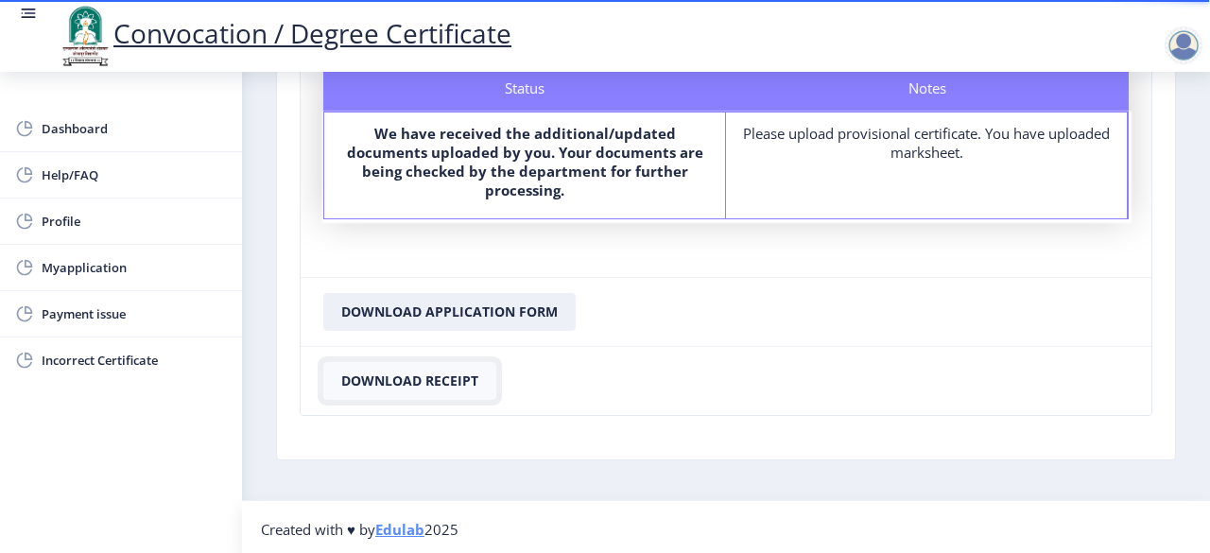
click at [386, 374] on button "Download Receipt" at bounding box center [409, 381] width 173 height 38
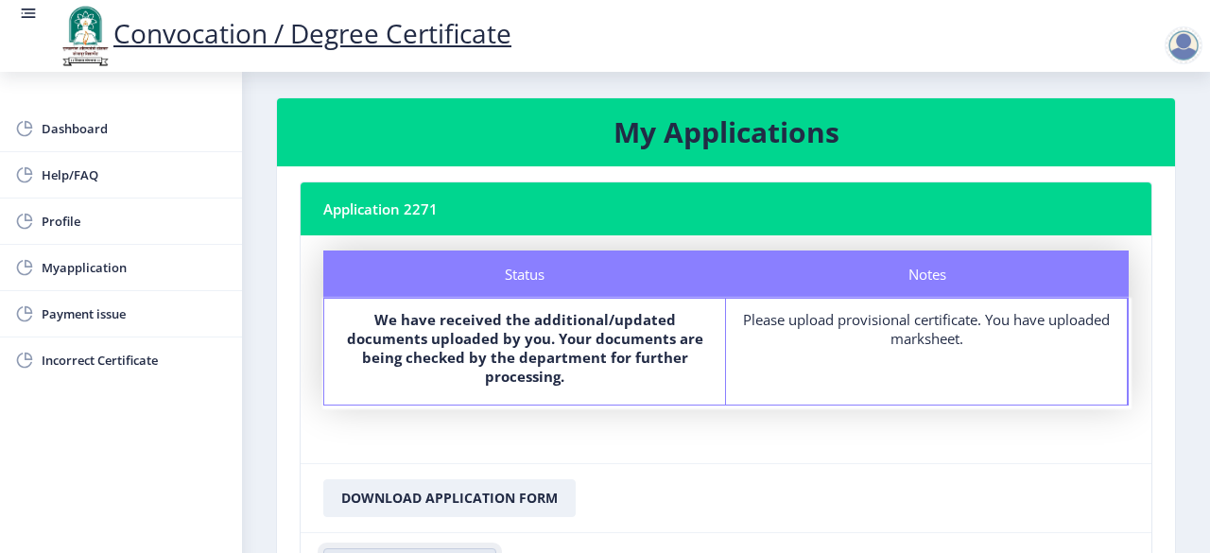
scroll to position [7, 0]
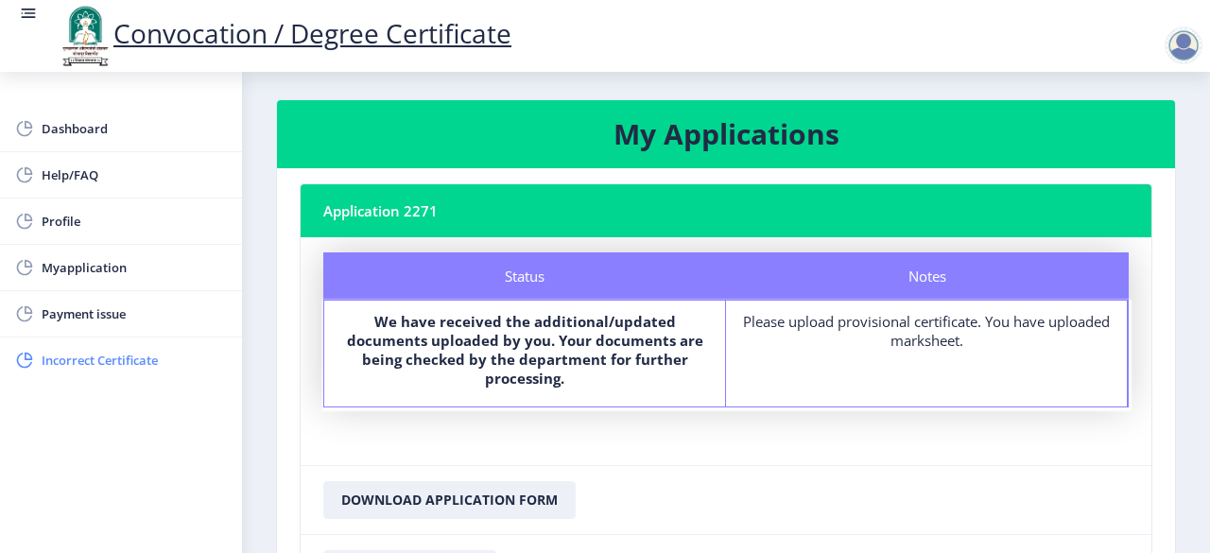
click at [116, 351] on span "Incorrect Certificate" at bounding box center [134, 360] width 185 height 23
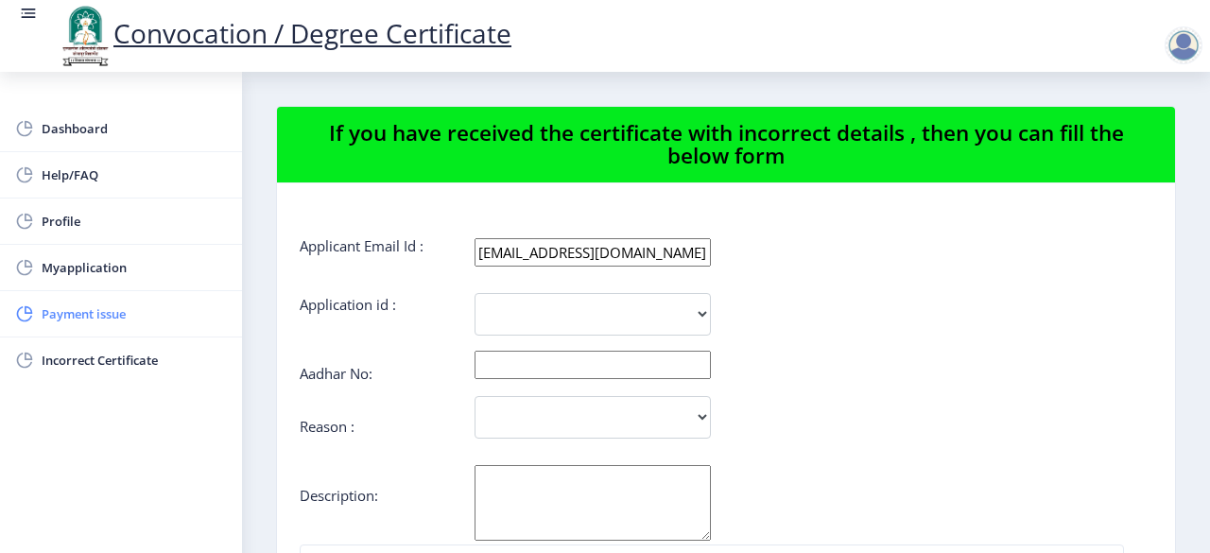
click at [71, 305] on span "Payment issue" at bounding box center [134, 313] width 185 height 23
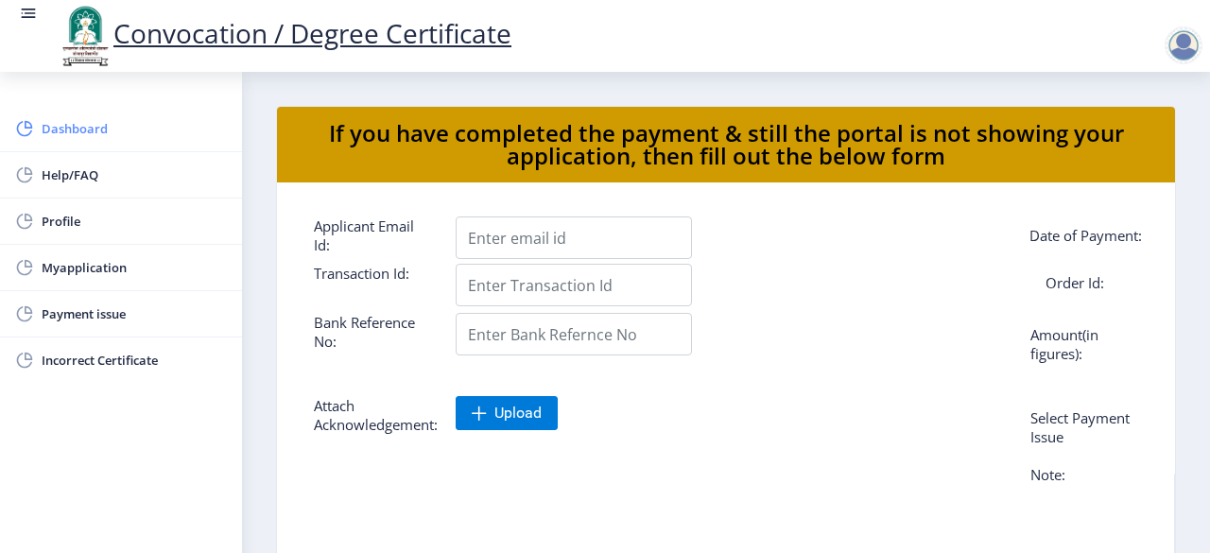
click at [83, 139] on span "Dashboard" at bounding box center [134, 128] width 185 height 23
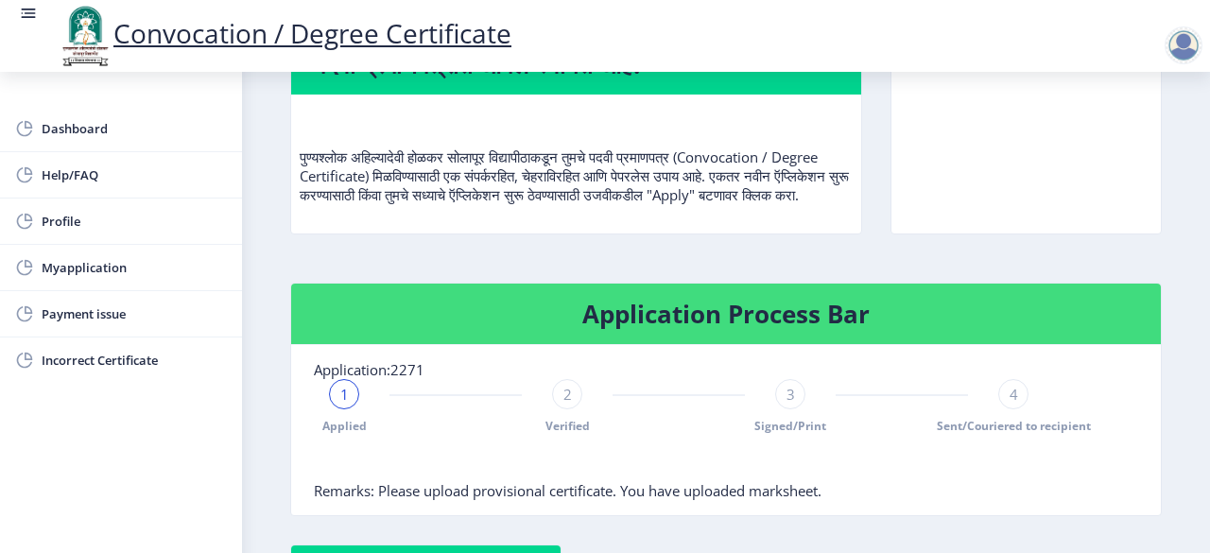
click at [28, 18] on rect at bounding box center [29, 18] width 14 height 2
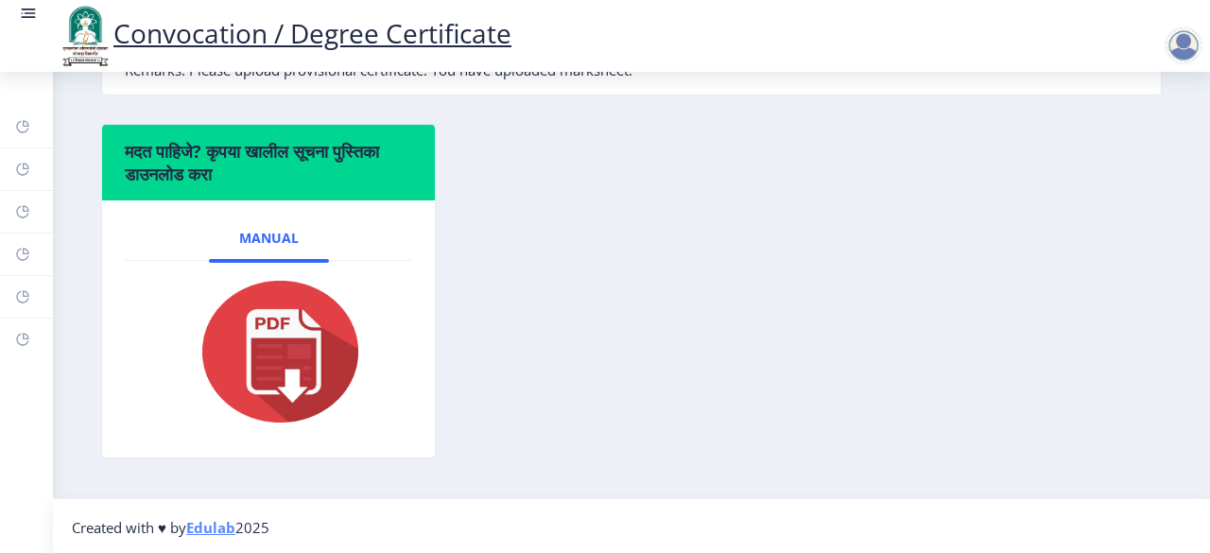
scroll to position [621, 0]
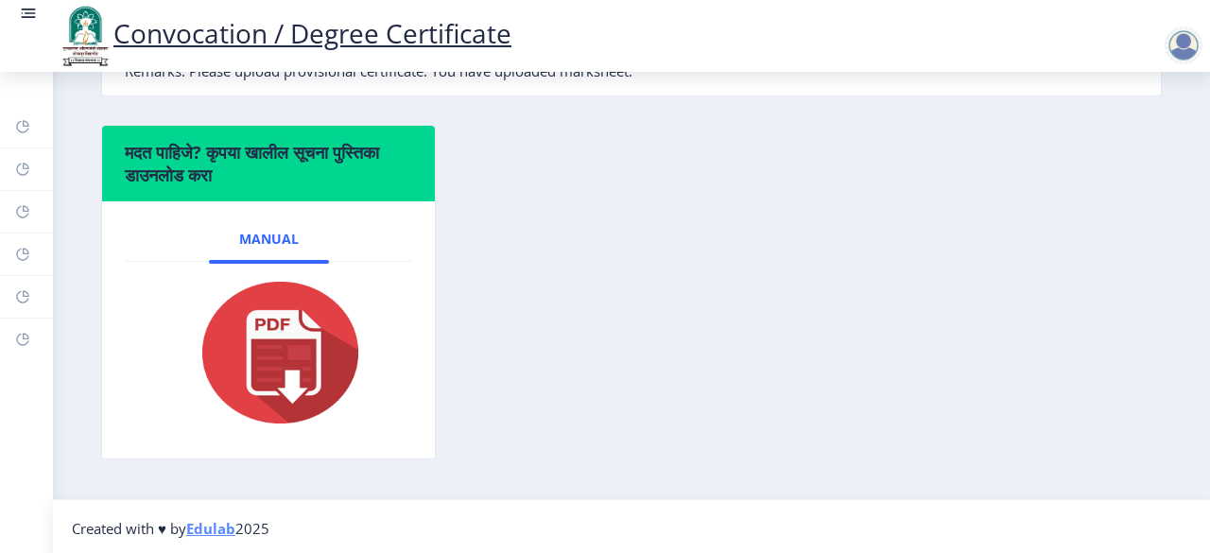
click at [26, 13] on rect at bounding box center [30, 13] width 11 height 2
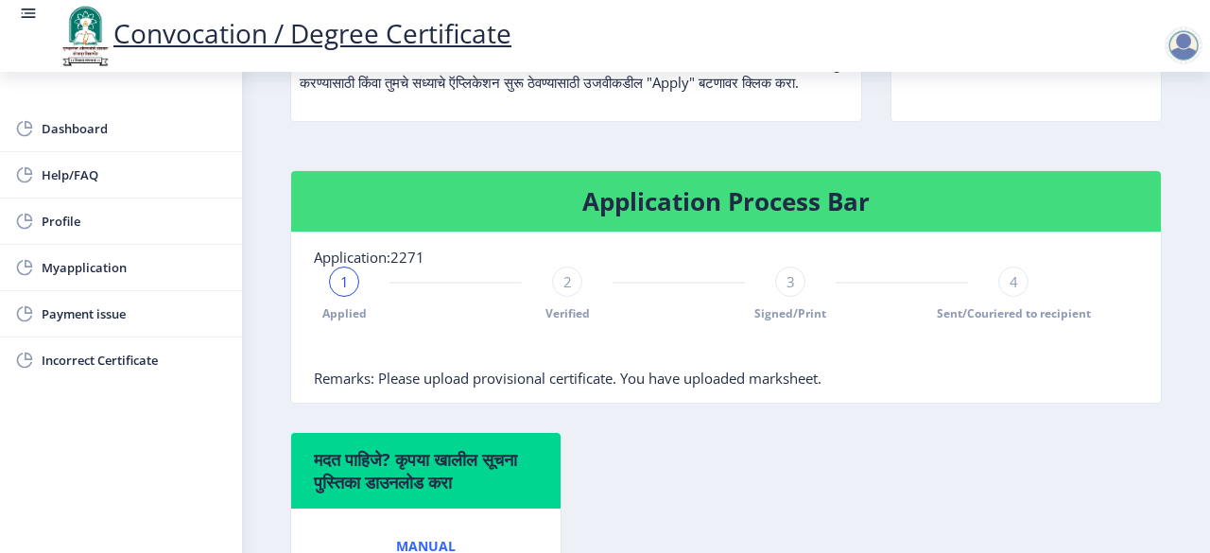
scroll to position [336, 0]
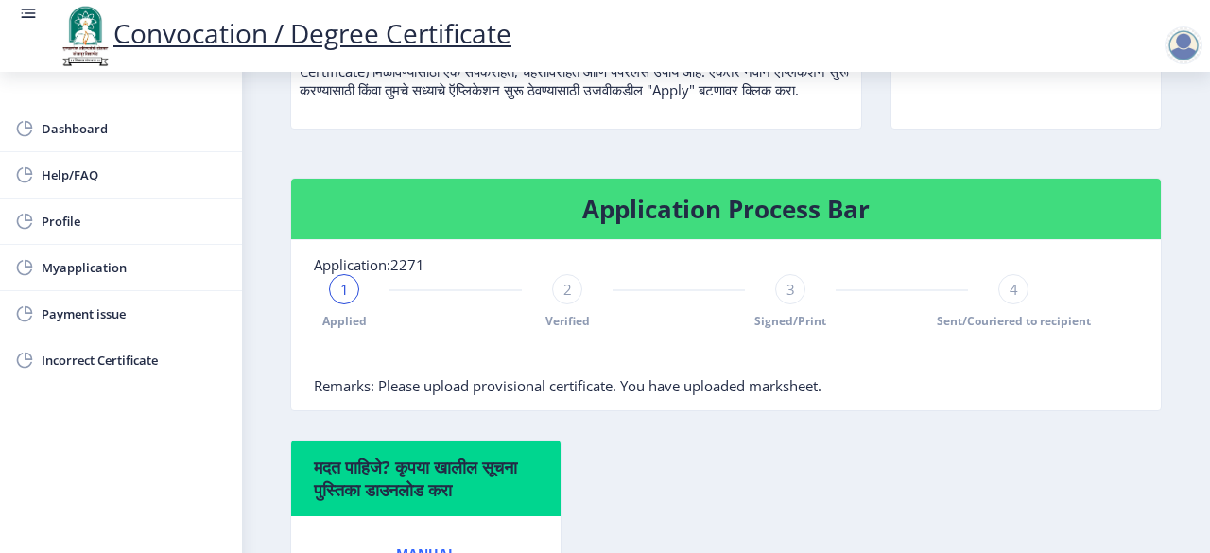
click at [557, 300] on div "2" at bounding box center [567, 289] width 30 height 30
click at [329, 304] on div at bounding box center [344, 289] width 30 height 30
click at [338, 300] on div "1" at bounding box center [344, 289] width 30 height 30
click at [575, 304] on div at bounding box center [567, 289] width 30 height 30
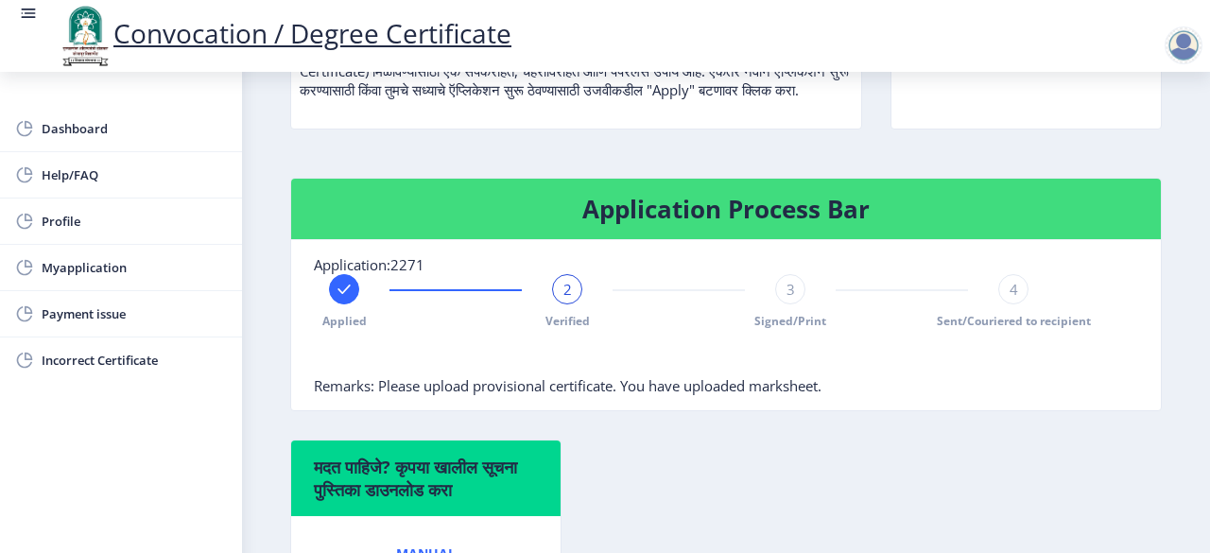
click at [342, 299] on rect at bounding box center [344, 289] width 19 height 19
click at [786, 299] on span "3" at bounding box center [790, 289] width 9 height 19
click at [1013, 304] on div "4" at bounding box center [1013, 289] width 30 height 30
click at [886, 370] on div at bounding box center [679, 357] width 730 height 38
click at [1013, 290] on nb-card-body "Application:2271 Applied Verified Signed/Print 4 Sent/Couriered to recipient Re…" at bounding box center [725, 325] width 869 height 170
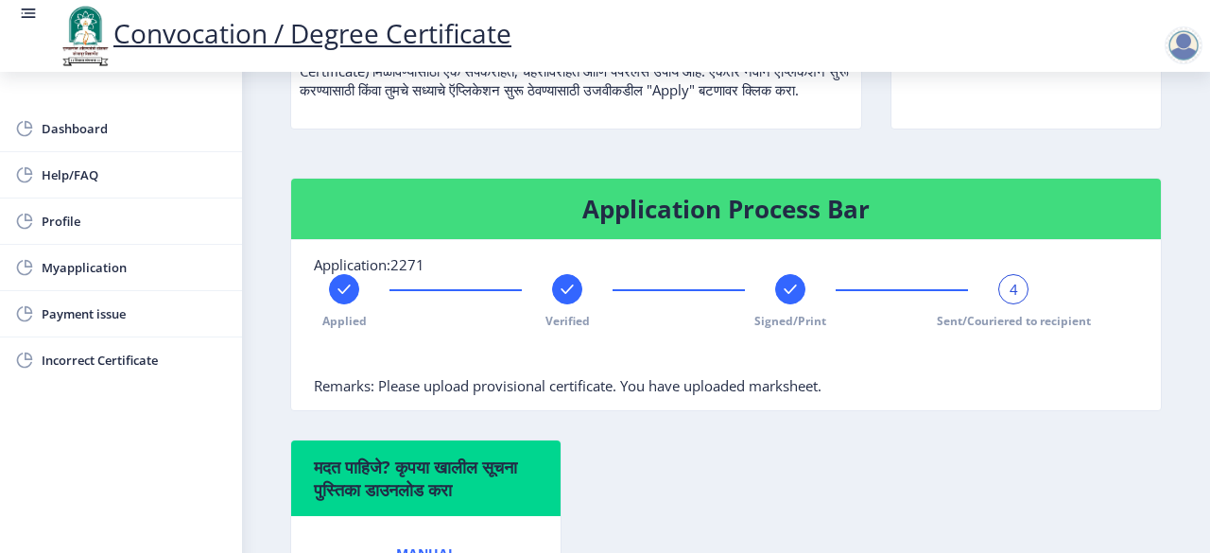
click at [1010, 299] on span "4" at bounding box center [1013, 289] width 9 height 19
drag, startPoint x: 1010, startPoint y: 301, endPoint x: 936, endPoint y: 416, distance: 137.4
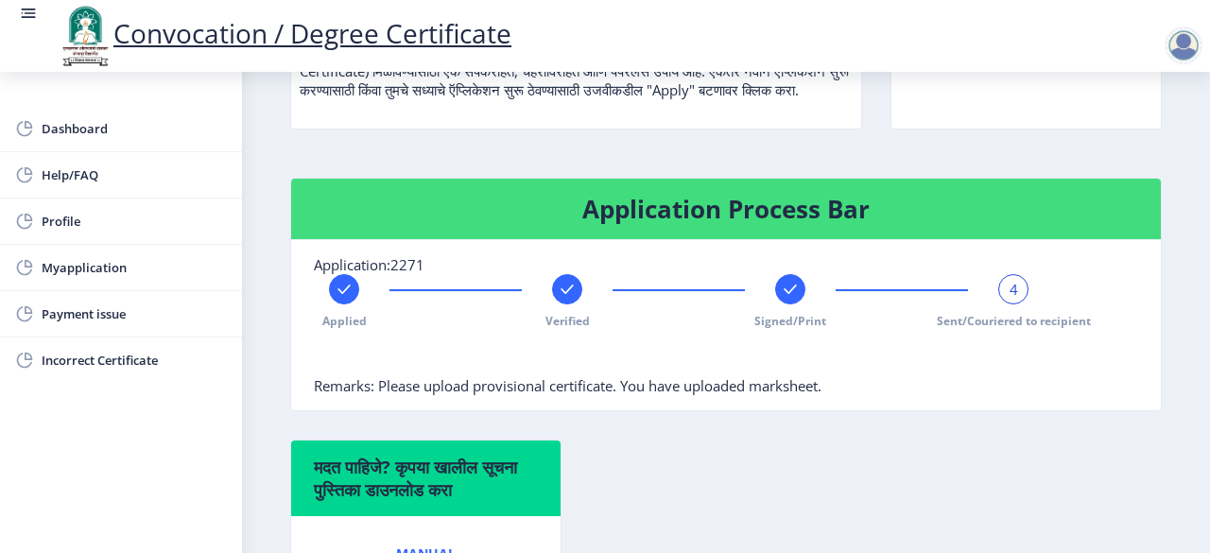
click at [936, 410] on nb-card-body "Application:2271 Applied Verified Signed/Print 4 Sent/Couriered to recipient Re…" at bounding box center [725, 325] width 869 height 170
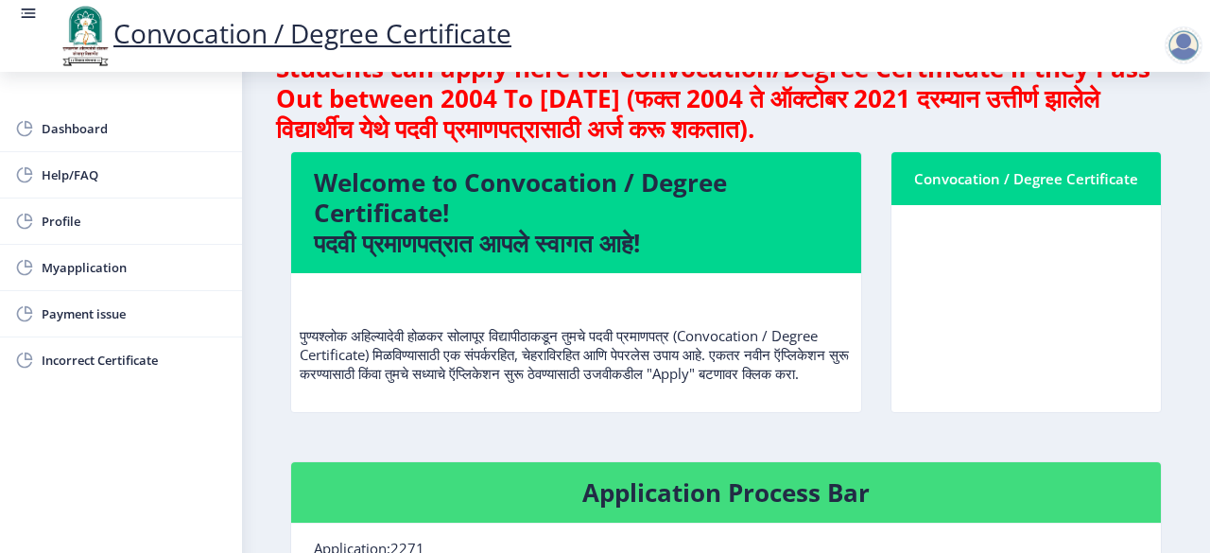
scroll to position [0, 0]
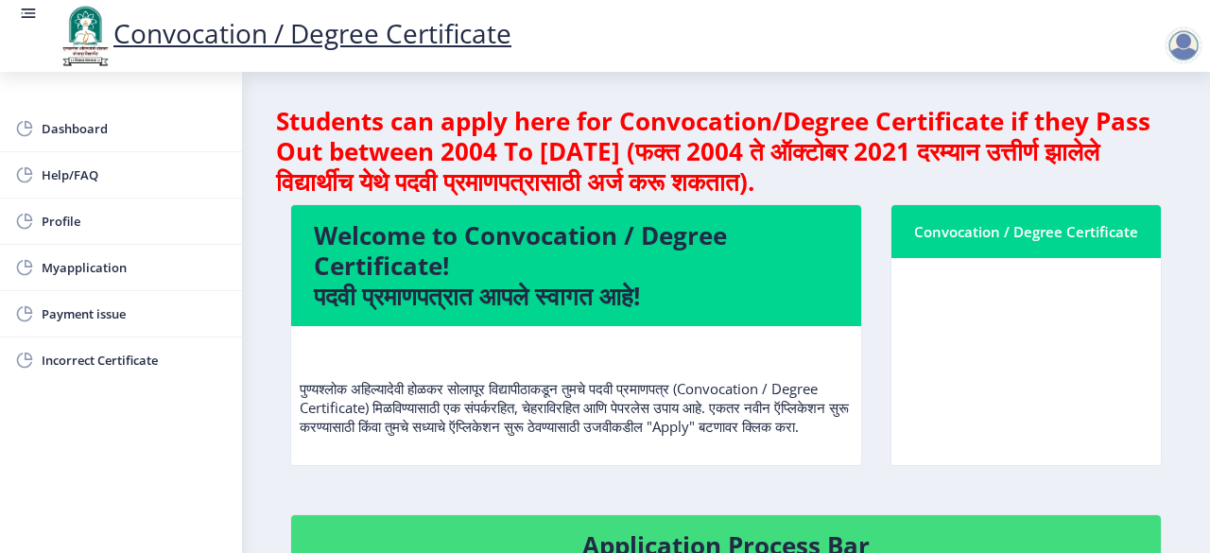
click at [979, 244] on nb-card-header "Convocation / Degree Certificate" at bounding box center [1025, 231] width 269 height 53
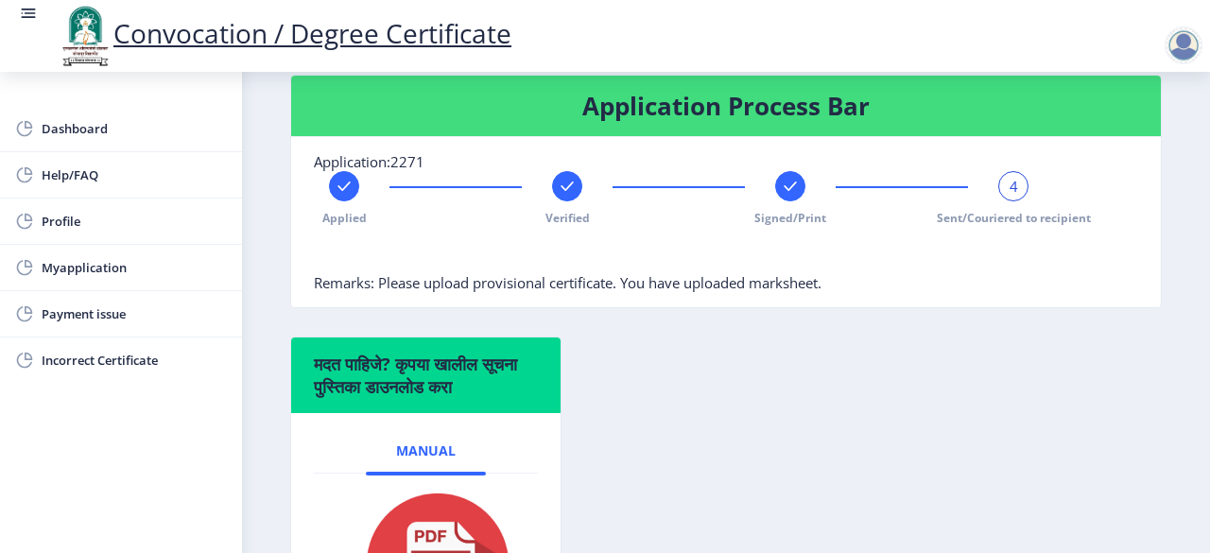
scroll to position [440, 0]
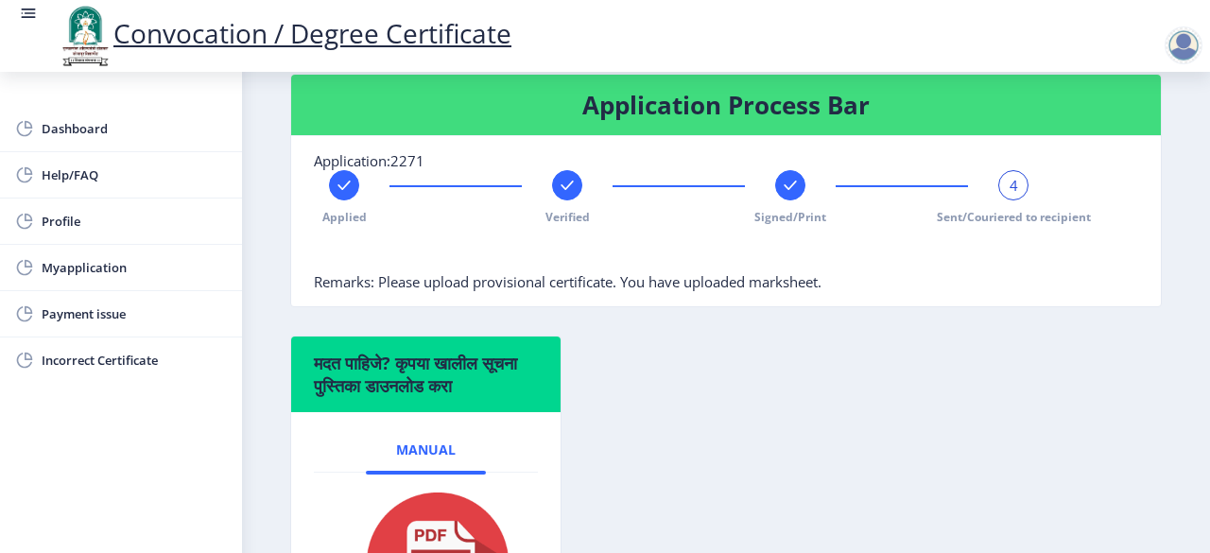
click at [339, 195] on rect at bounding box center [344, 185] width 19 height 19
click at [340, 195] on span "1" at bounding box center [344, 185] width 9 height 19
click at [343, 195] on span "1" at bounding box center [344, 185] width 9 height 19
click at [346, 29] on link "Convocation / Degree Certificate" at bounding box center [284, 33] width 455 height 36
click at [87, 223] on span "Profile" at bounding box center [134, 221] width 185 height 23
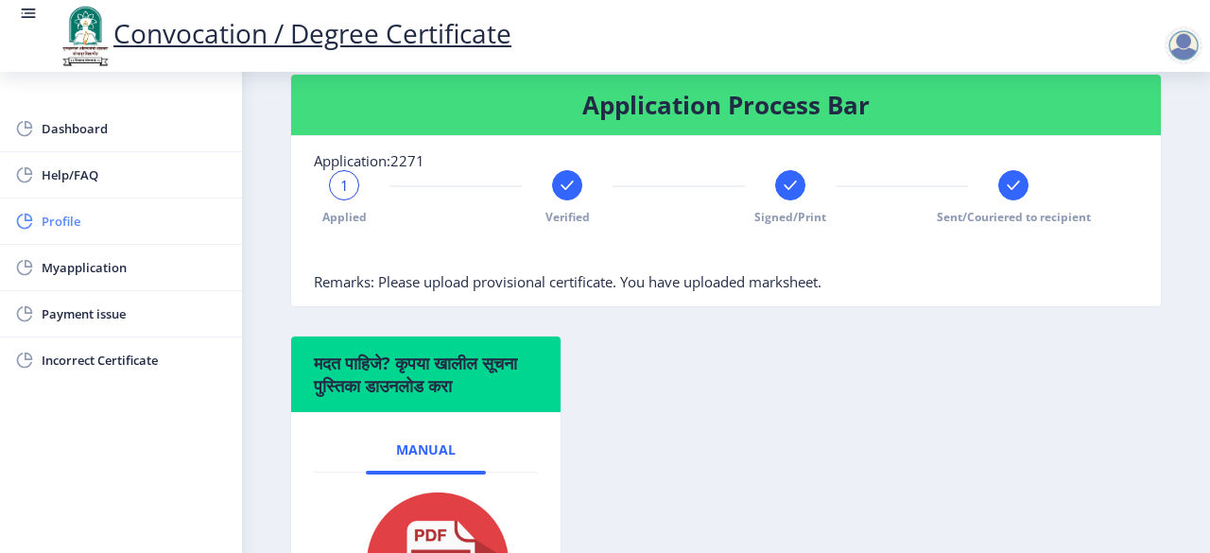
select select
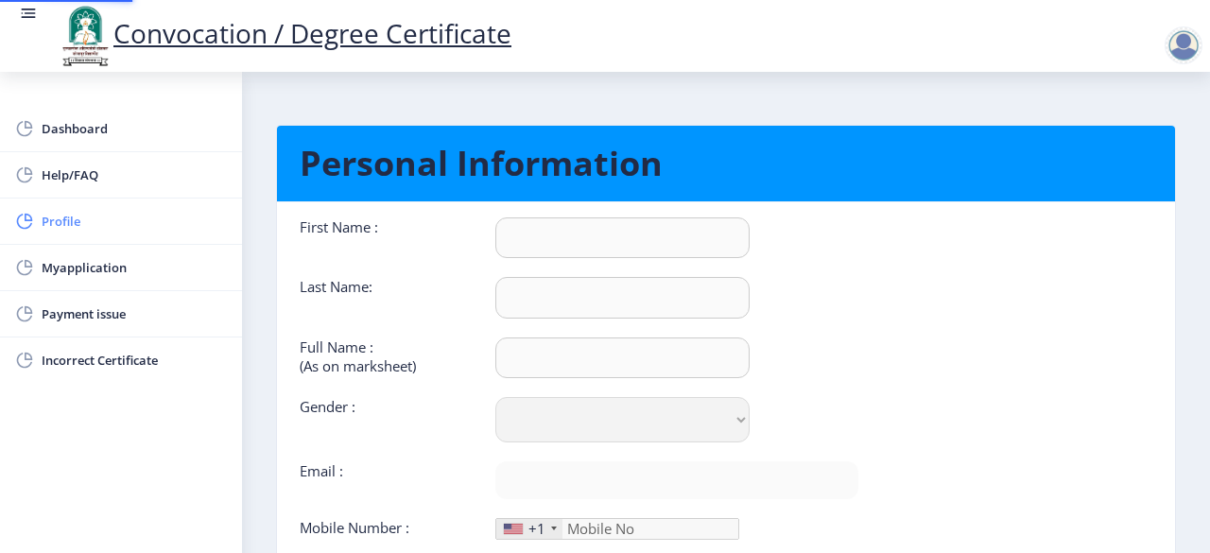
type input "[PERSON_NAME]"
type input "[PERSON_NAME] aamsiddha [PERSON_NAME]"
select select "[DEMOGRAPHIC_DATA]"
type input "[EMAIL_ADDRESS][DOMAIN_NAME]"
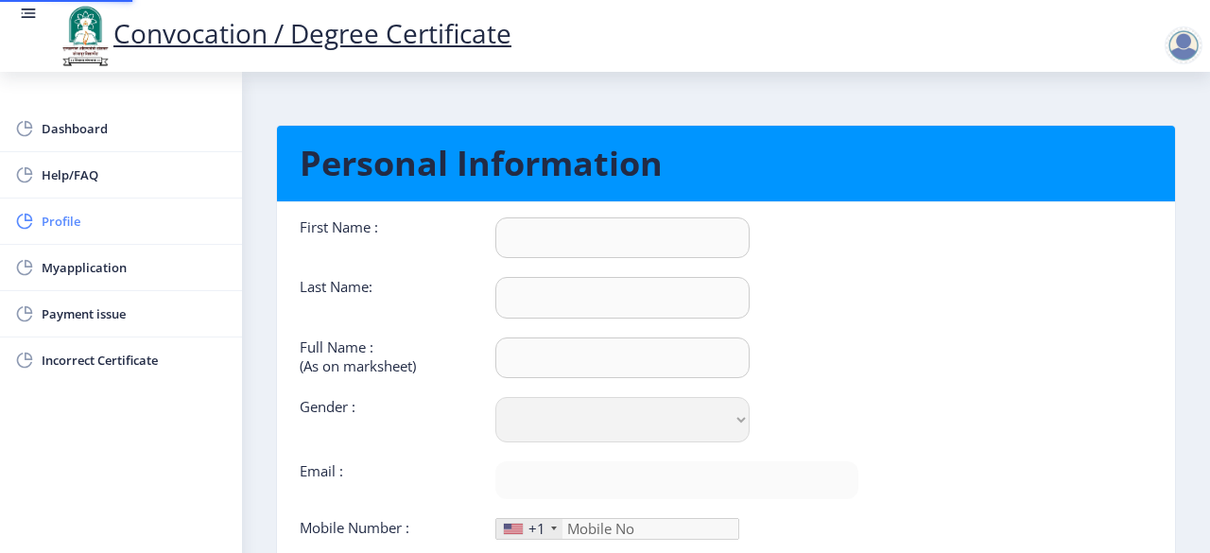
type input "8999796981"
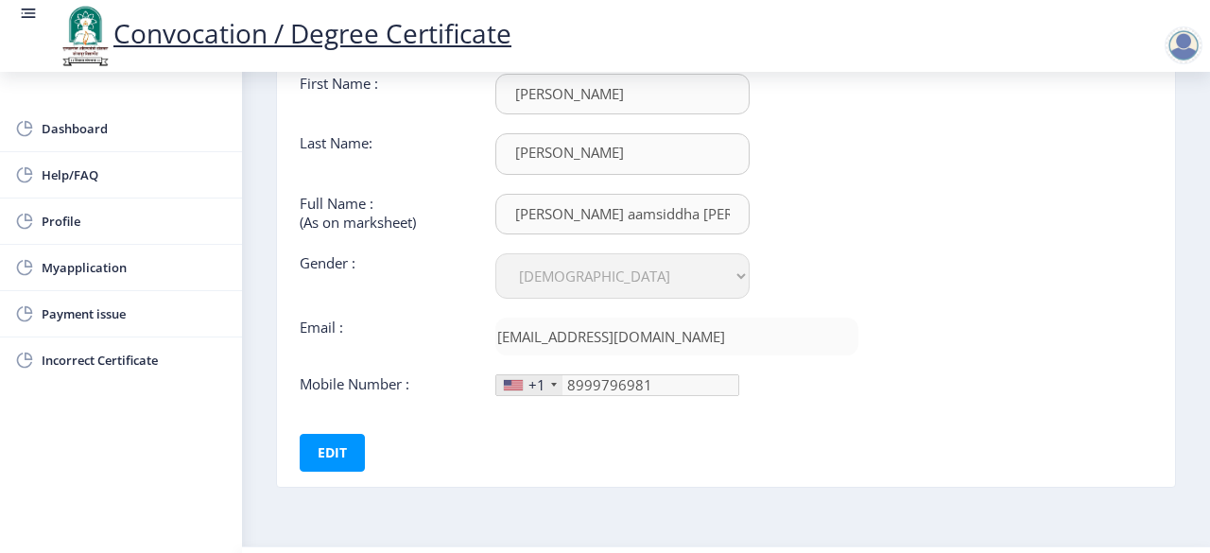
scroll to position [190, 0]
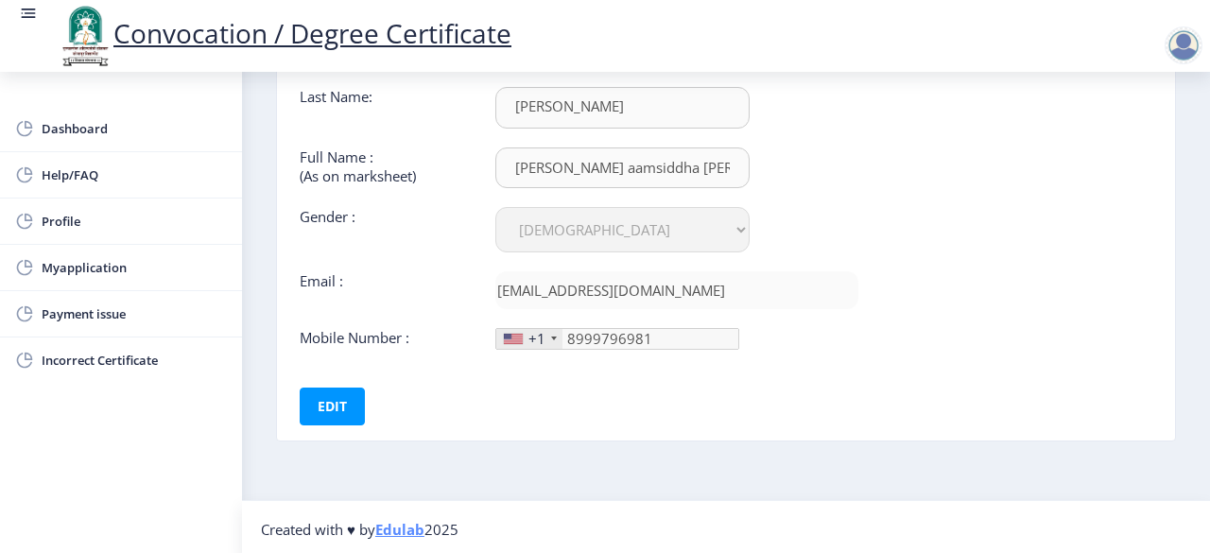
click at [533, 334] on div "+1" at bounding box center [536, 338] width 17 height 19
click at [555, 331] on div "+1" at bounding box center [529, 339] width 66 height 20
click at [332, 396] on button "Edit" at bounding box center [332, 406] width 65 height 38
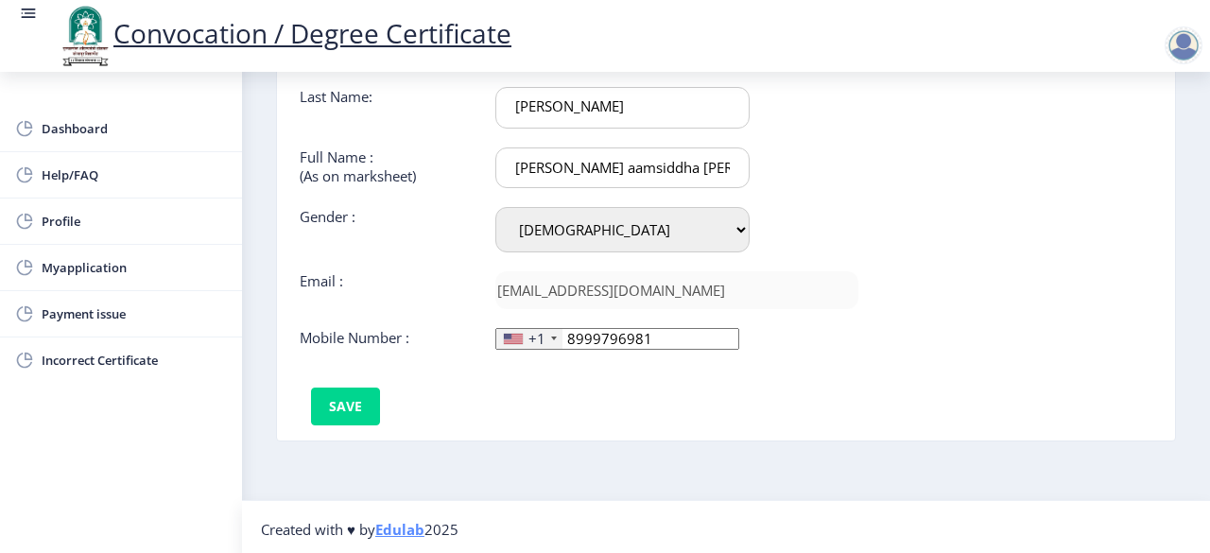
click at [529, 332] on div "+1" at bounding box center [536, 338] width 17 height 19
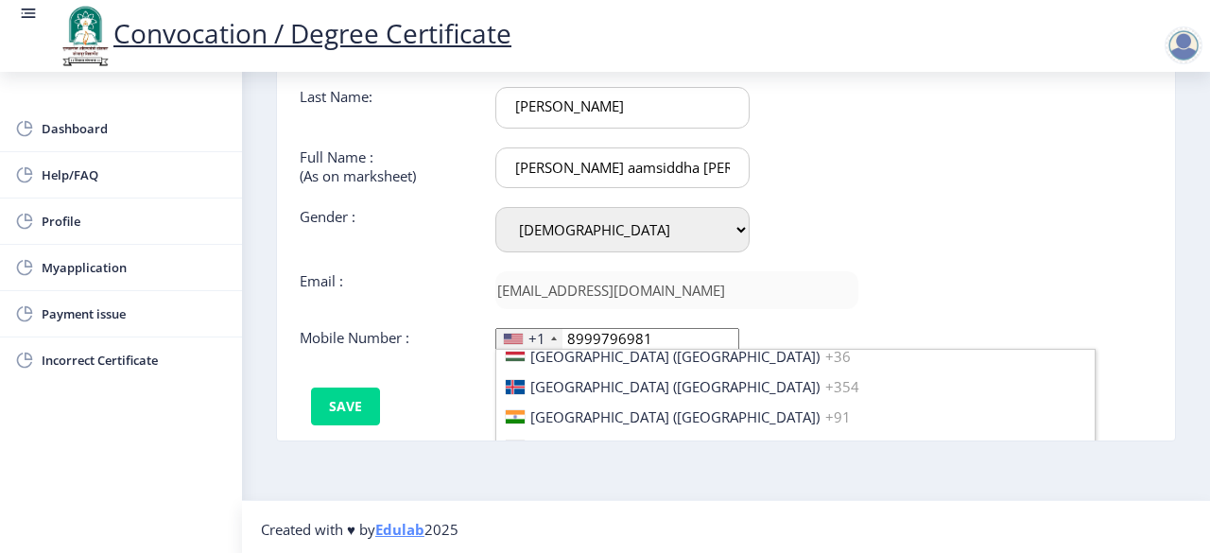
scroll to position [2901, 0]
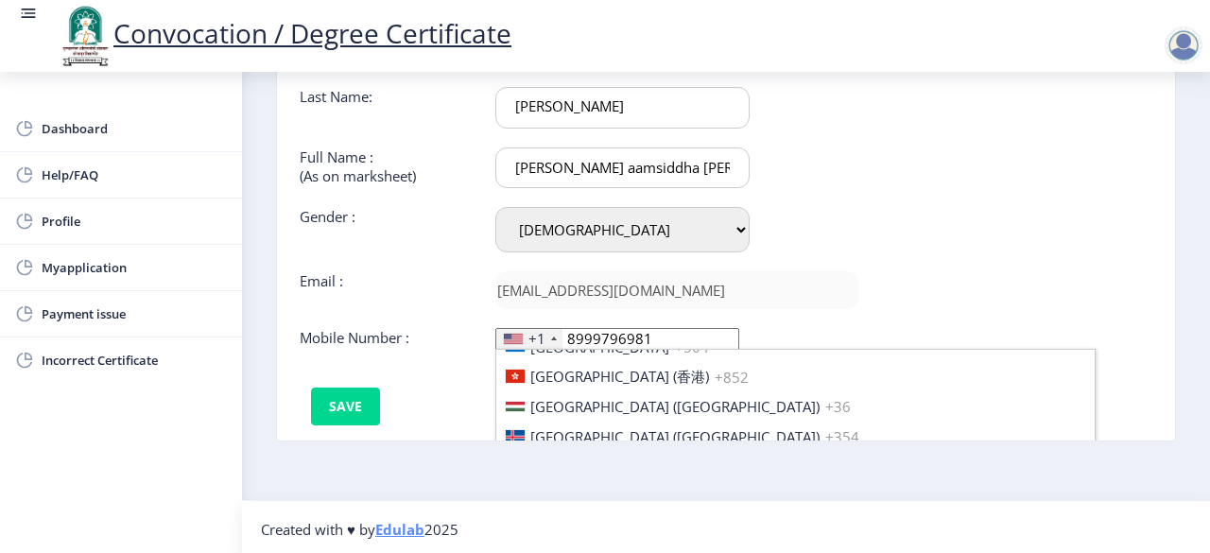
click at [572, 451] on li "[GEOGRAPHIC_DATA] ([GEOGRAPHIC_DATA]) +91" at bounding box center [795, 466] width 598 height 30
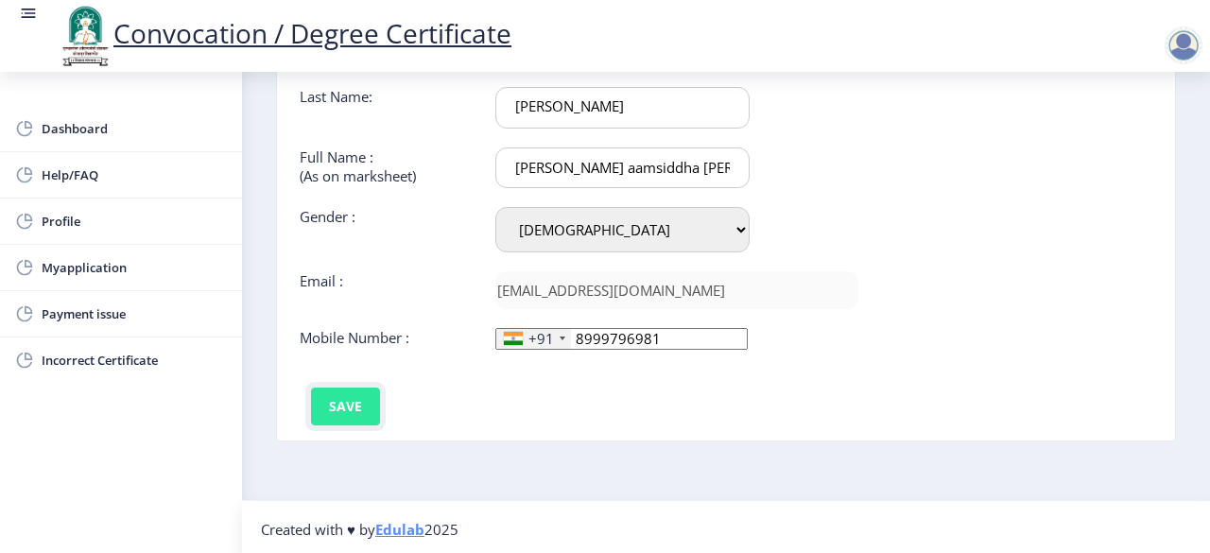
click at [342, 402] on button "Save" at bounding box center [345, 406] width 69 height 38
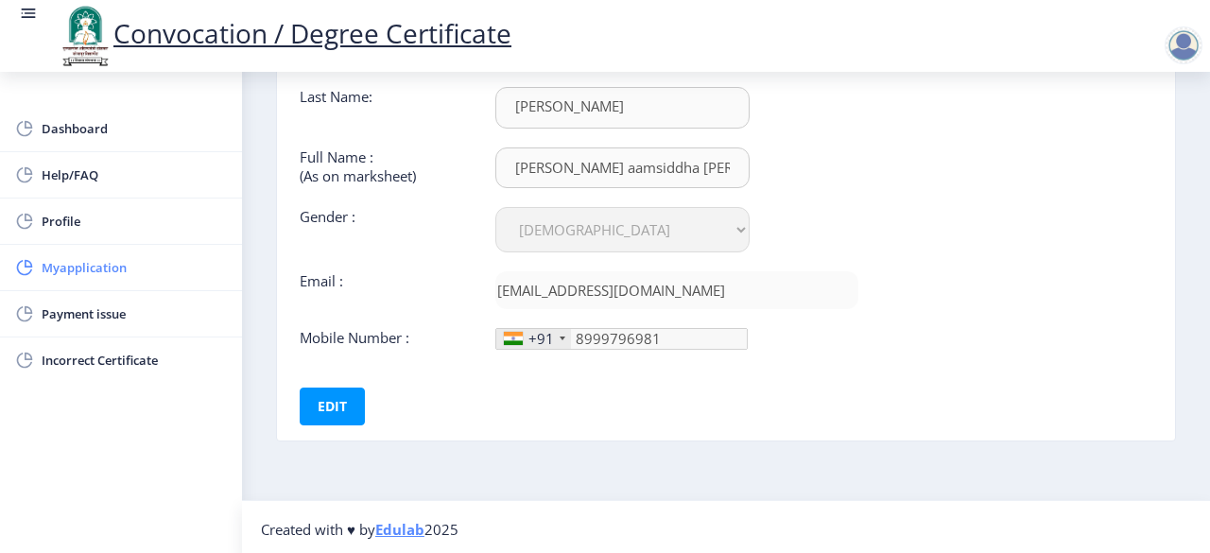
click at [52, 268] on span "Myapplication" at bounding box center [134, 267] width 185 height 23
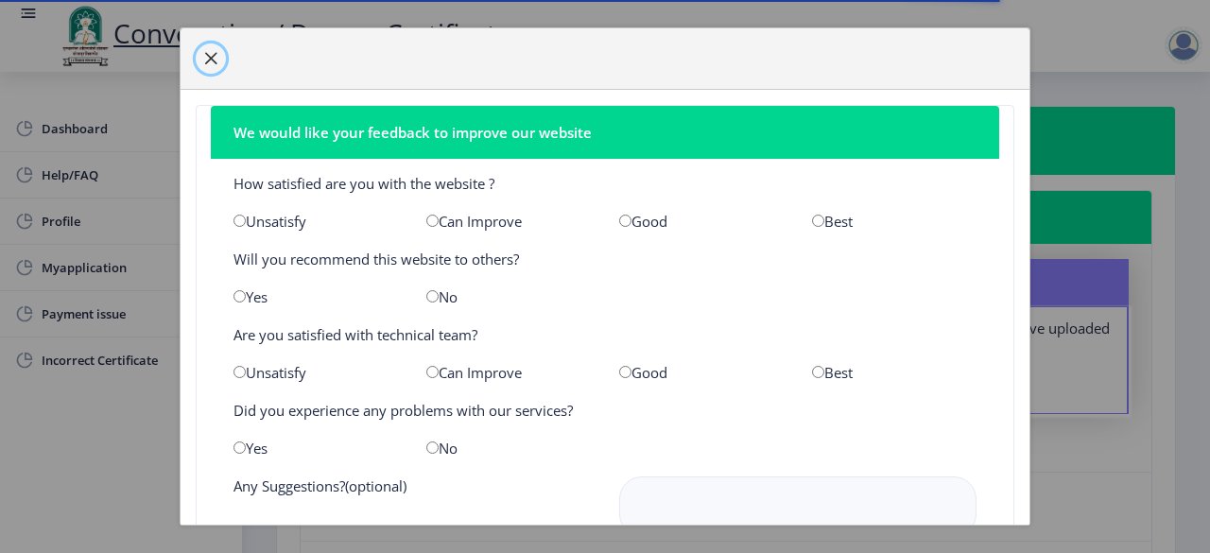
click at [212, 55] on span "button" at bounding box center [210, 58] width 15 height 15
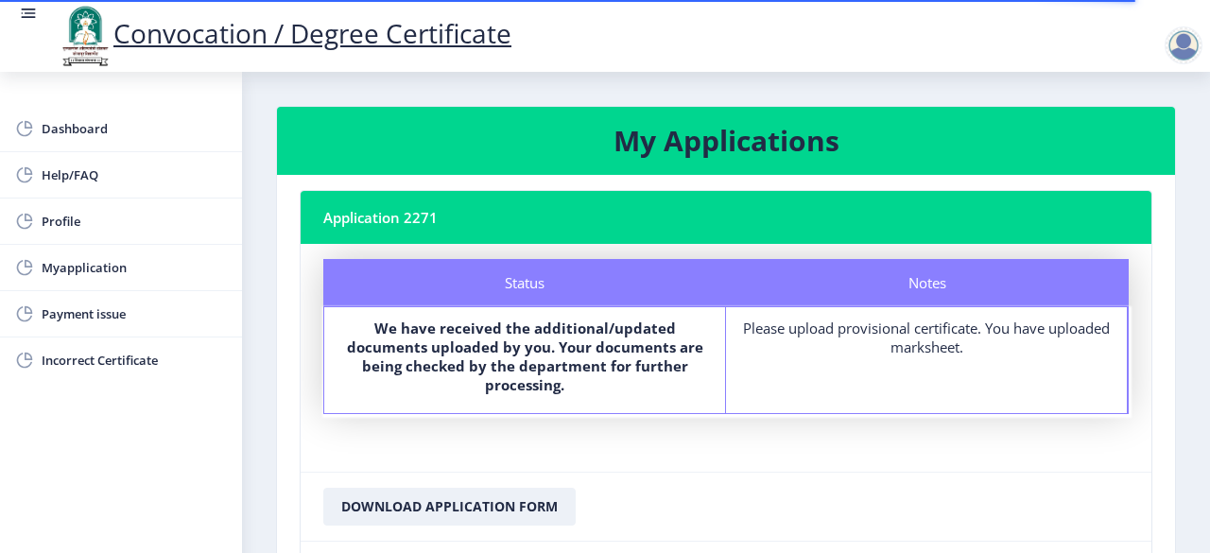
click at [720, 137] on h3 "My Applications" at bounding box center [726, 141] width 852 height 38
click at [380, 214] on nb-card-header "Application 2271" at bounding box center [726, 217] width 851 height 53
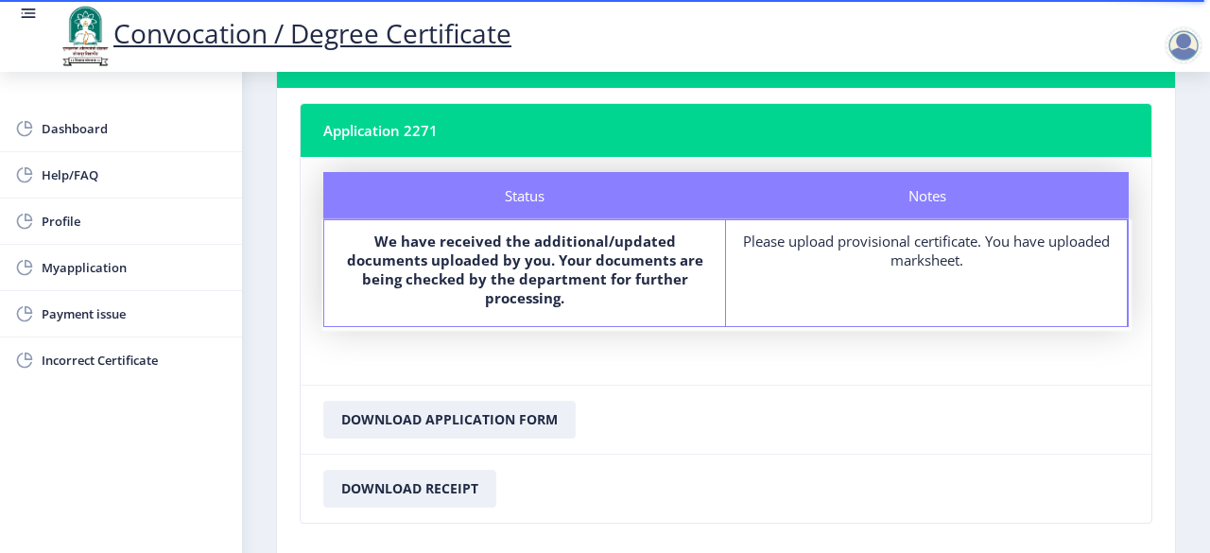
scroll to position [90, 0]
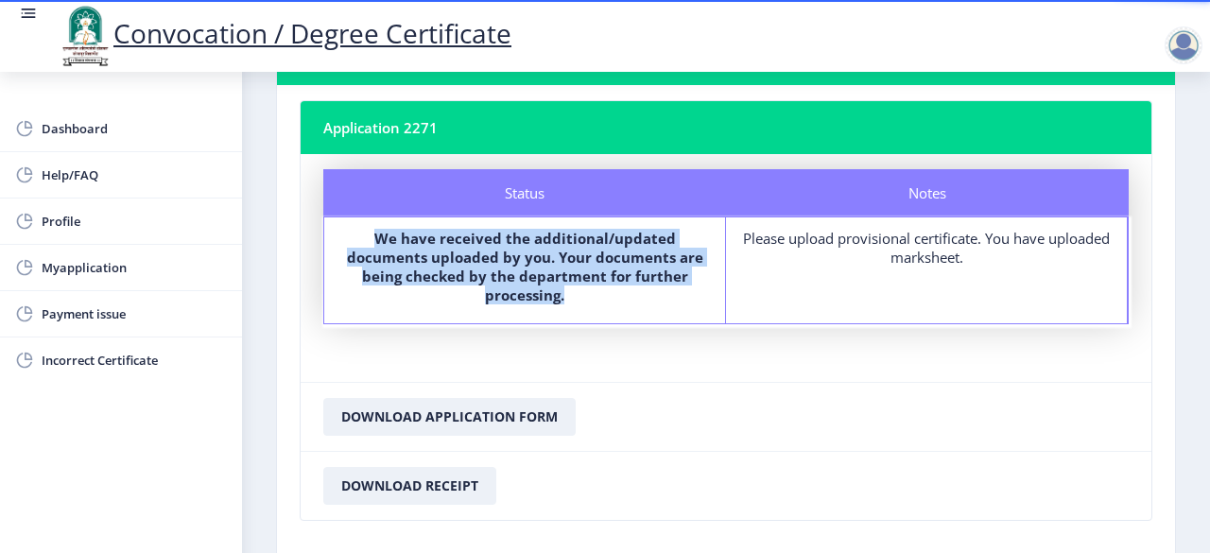
drag, startPoint x: 370, startPoint y: 235, endPoint x: 628, endPoint y: 302, distance: 265.7
click at [628, 302] on label "We have received the additional/updated documents uploaded by you. Your documen…" at bounding box center [524, 267] width 367 height 76
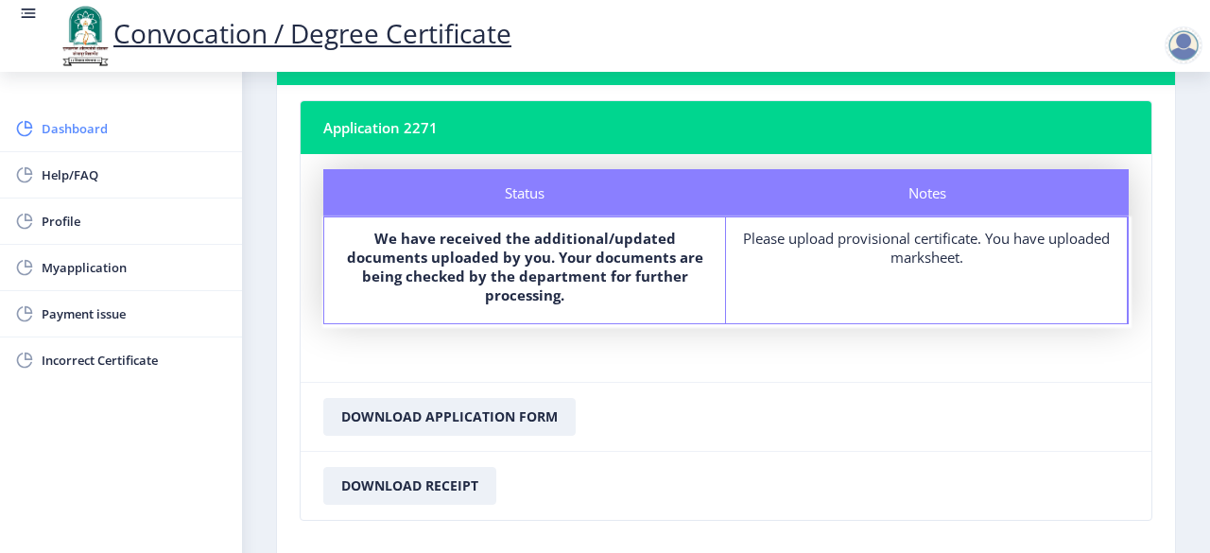
click at [107, 129] on span "Dashboard" at bounding box center [134, 128] width 185 height 23
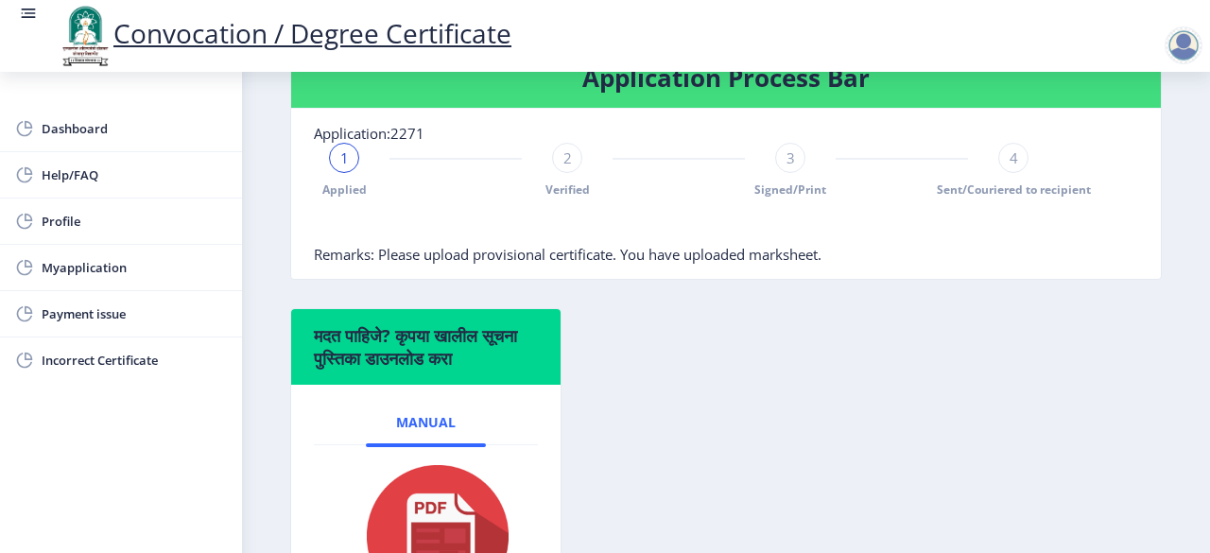
scroll to position [467, 0]
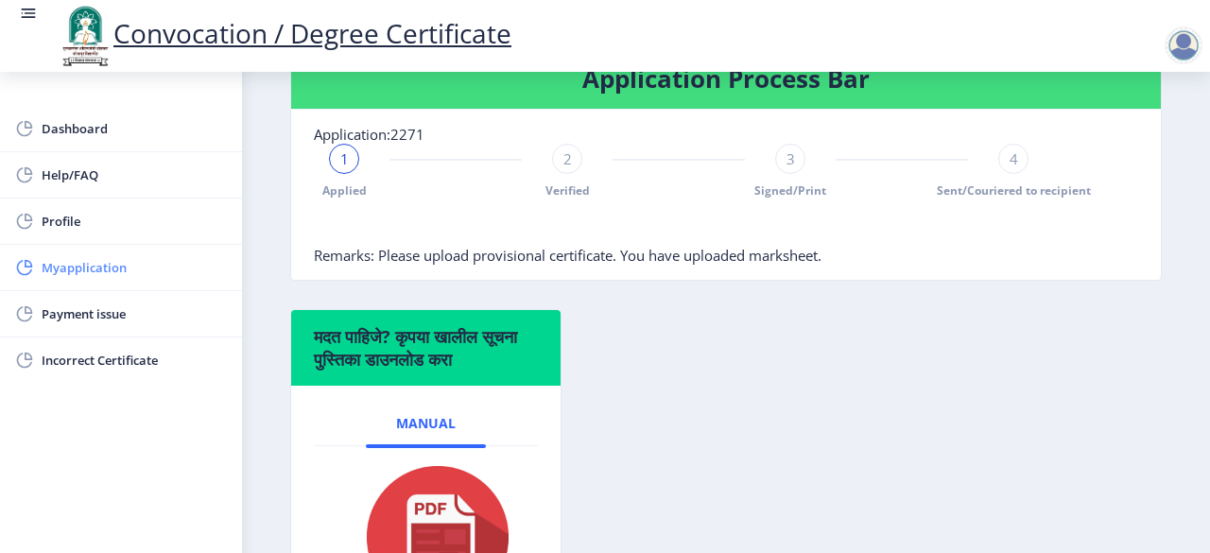
click at [109, 251] on link "Myapplication" at bounding box center [121, 267] width 242 height 45
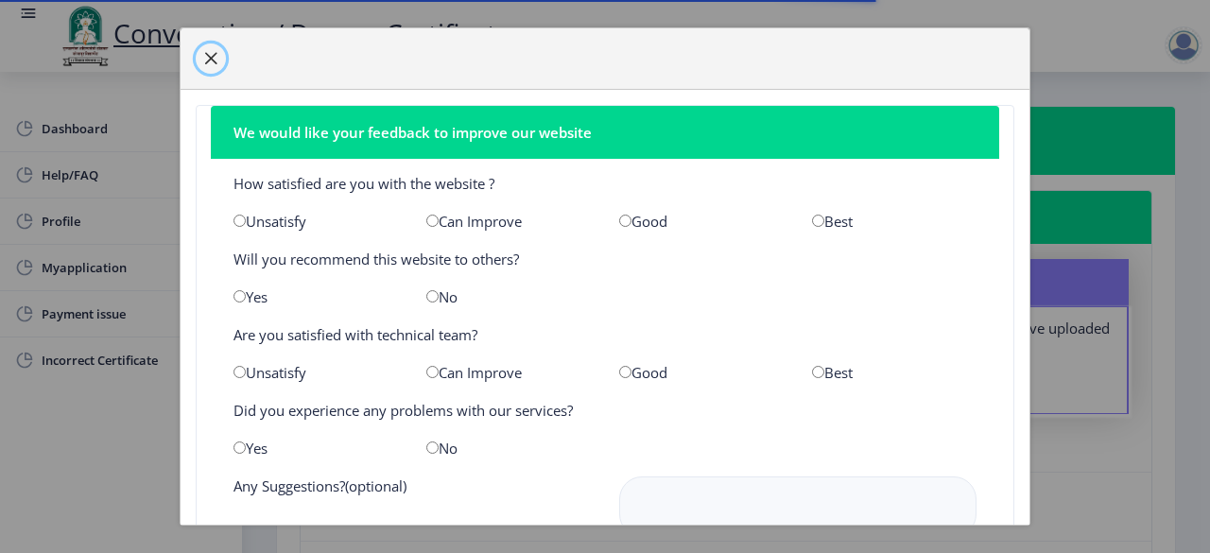
click at [217, 59] on span "button" at bounding box center [210, 58] width 15 height 15
